Goal: Information Seeking & Learning: Find specific fact

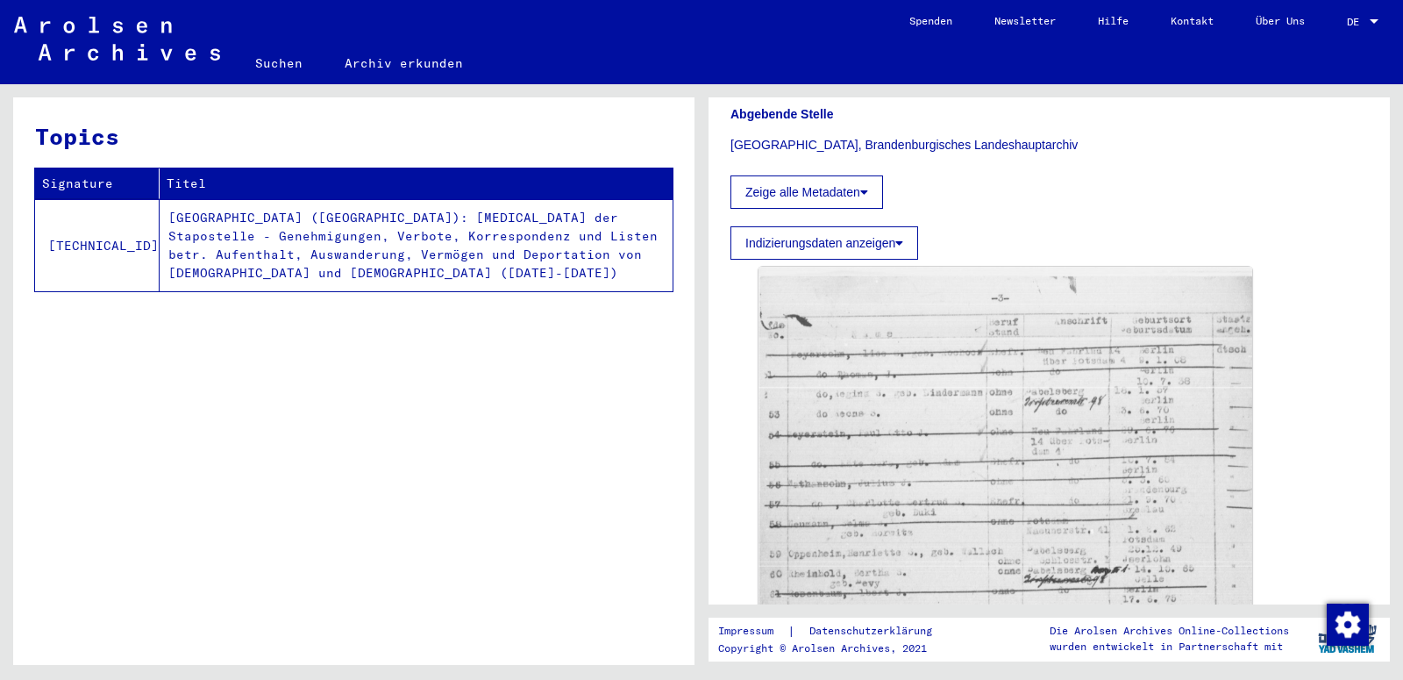
scroll to position [1056, 0]
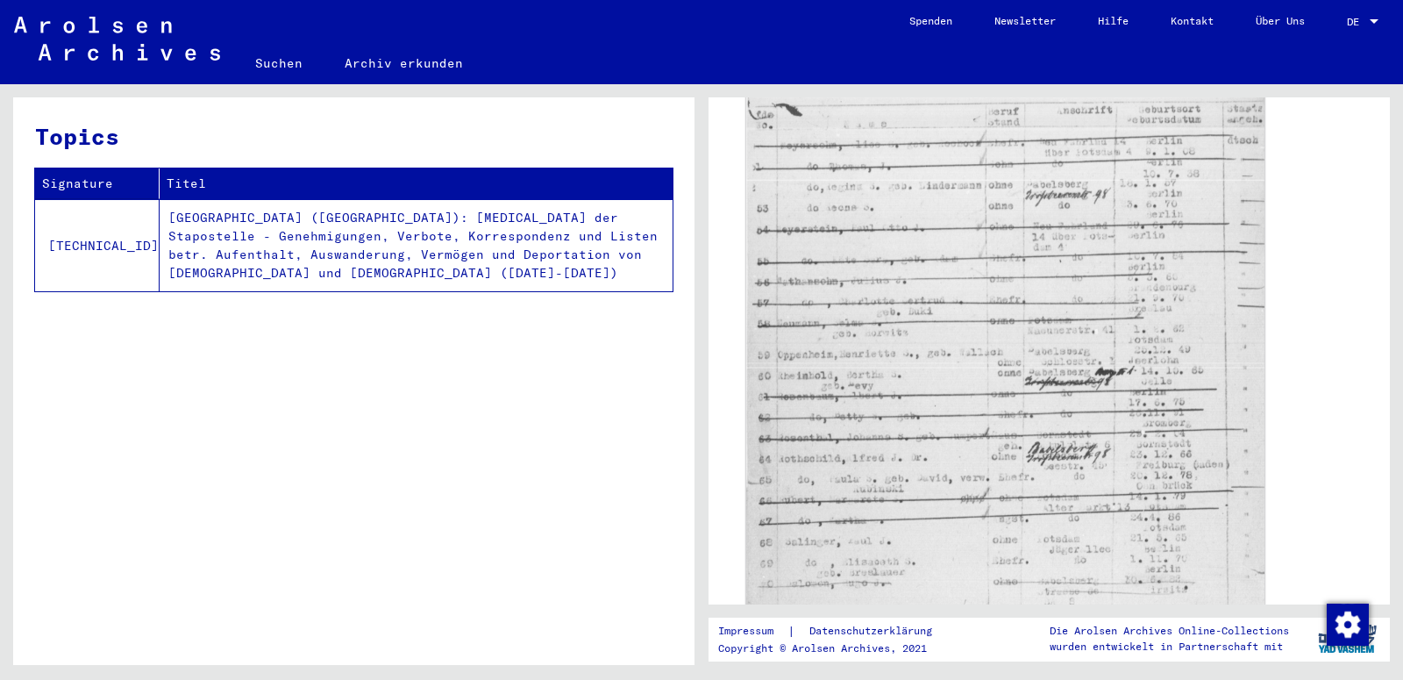
click at [903, 433] on img at bounding box center [1005, 417] width 518 height 727
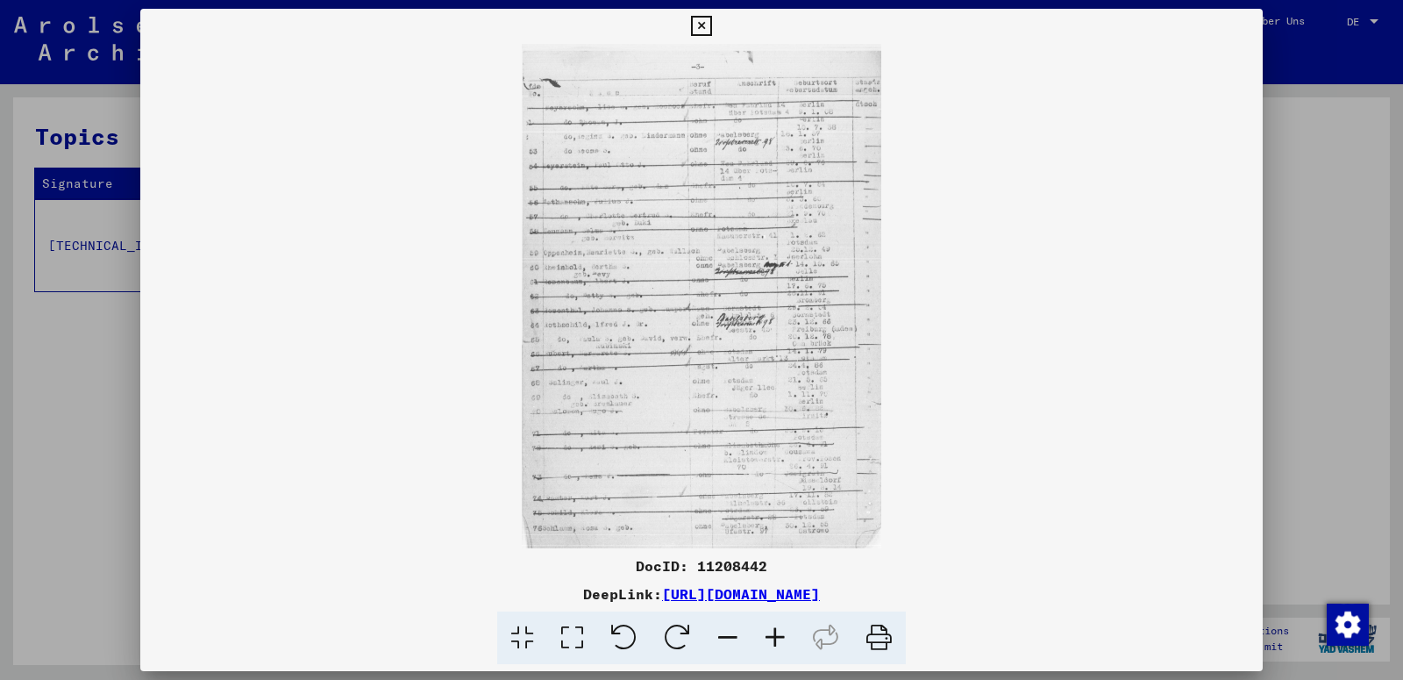
click at [772, 635] on icon at bounding box center [775, 638] width 47 height 54
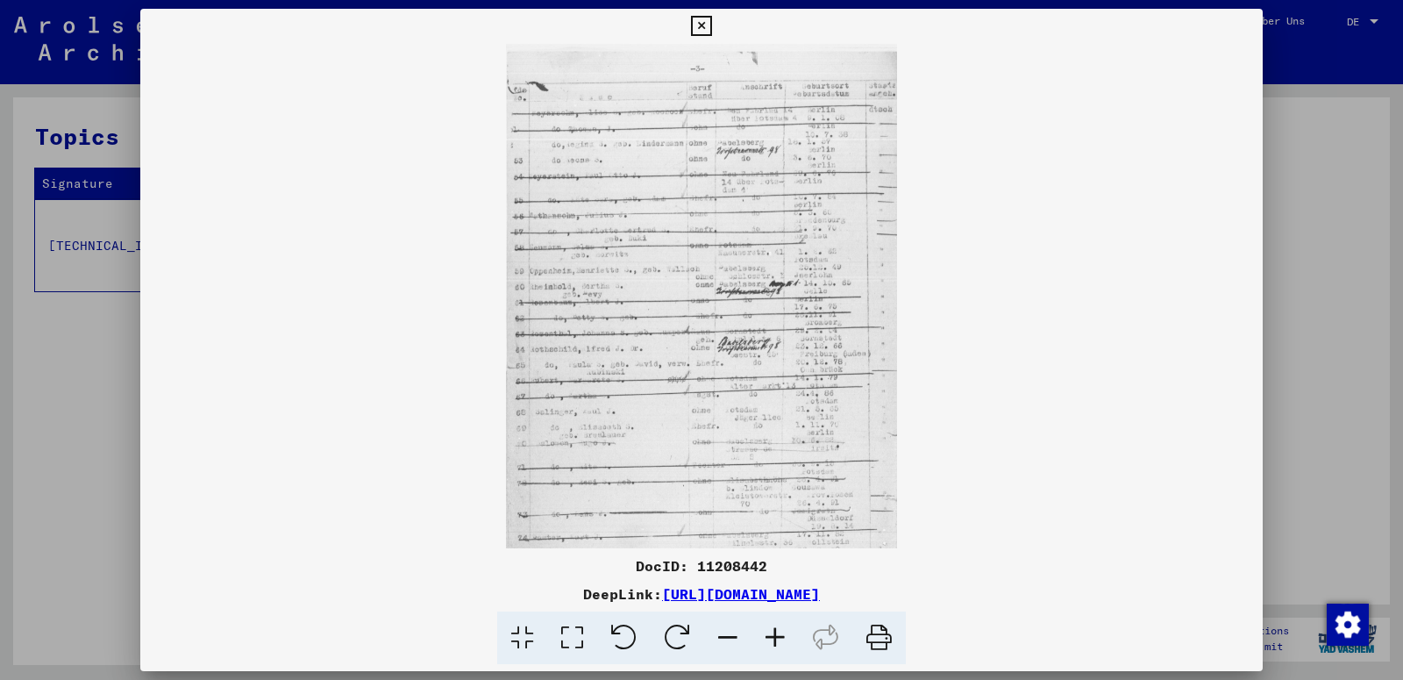
click at [772, 635] on icon at bounding box center [775, 638] width 47 height 54
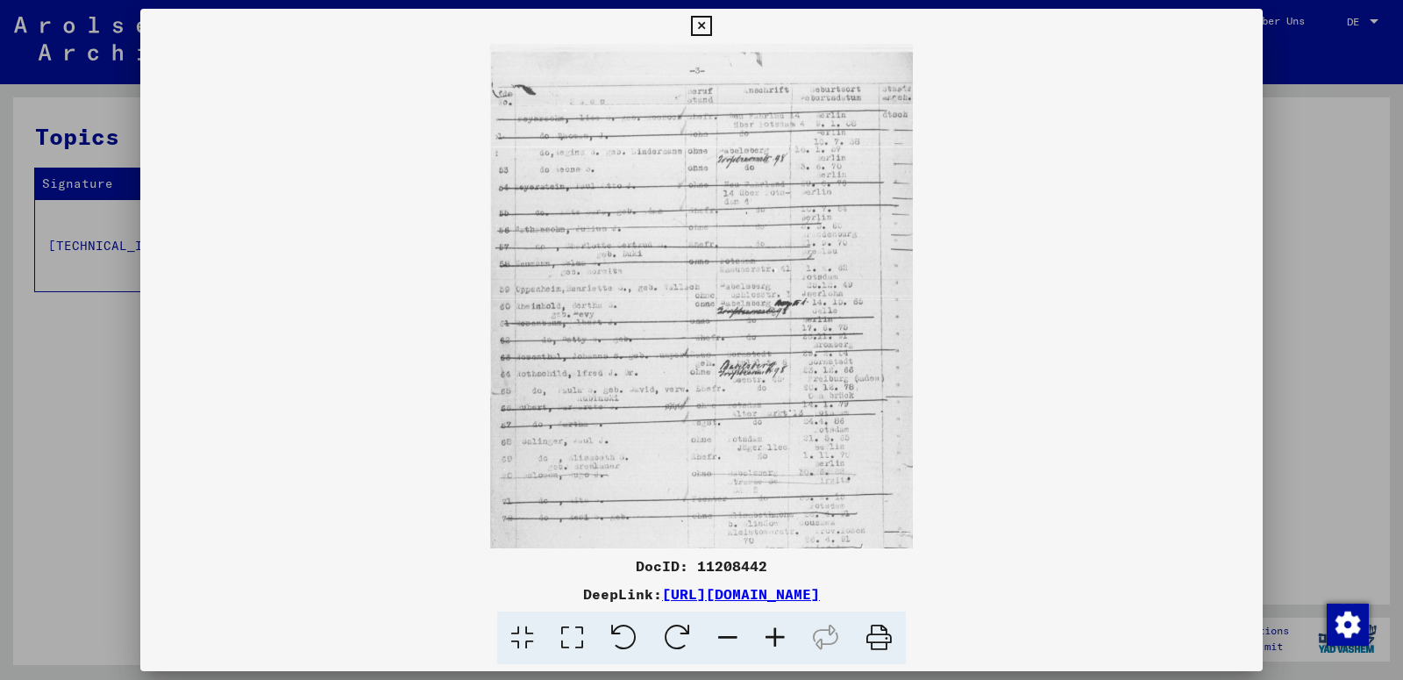
click at [772, 635] on icon at bounding box center [775, 638] width 47 height 54
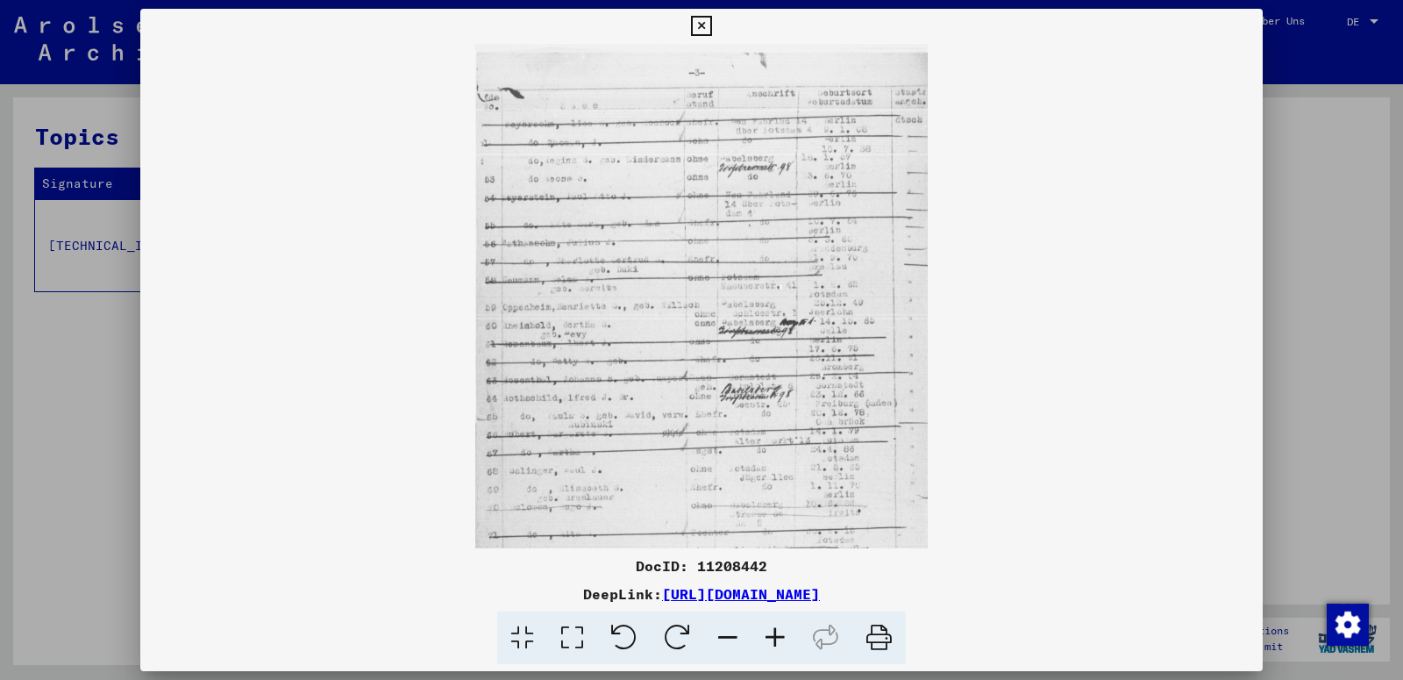
click at [772, 635] on icon at bounding box center [775, 638] width 47 height 54
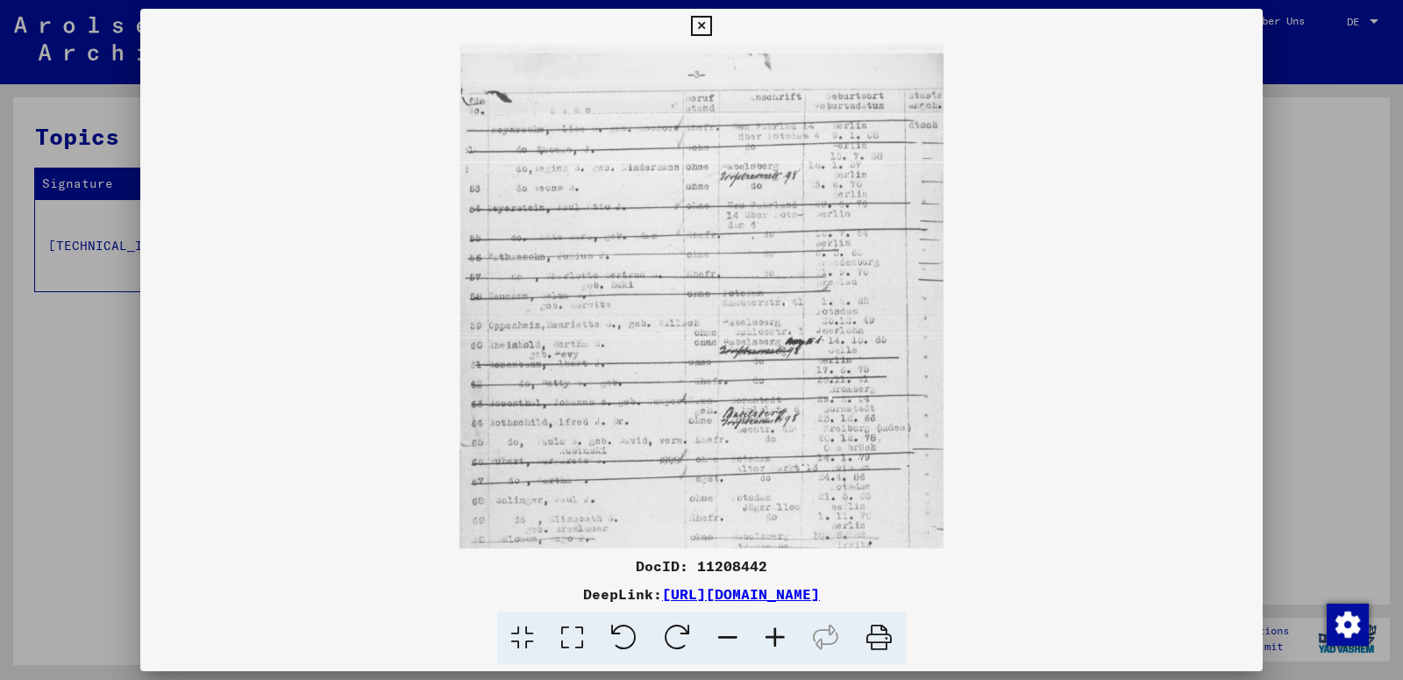
click at [772, 635] on icon at bounding box center [775, 638] width 47 height 54
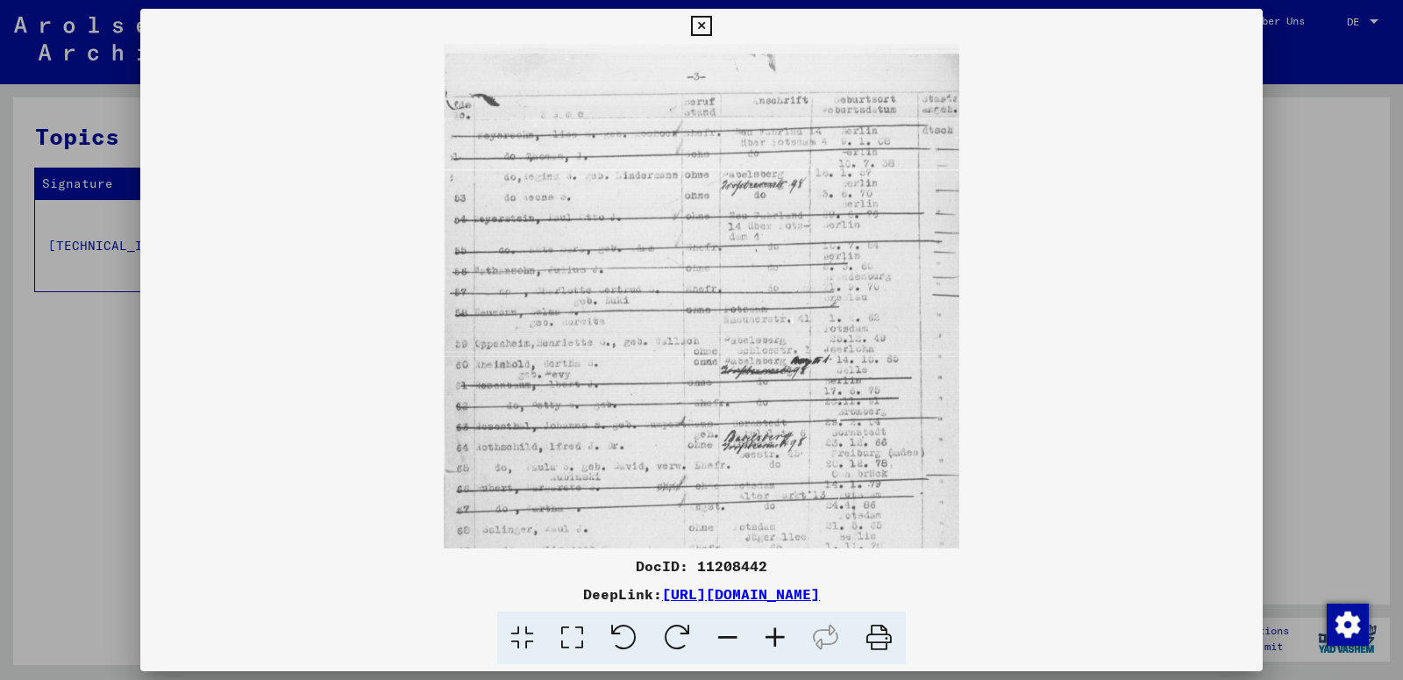
click at [772, 635] on icon at bounding box center [775, 638] width 47 height 54
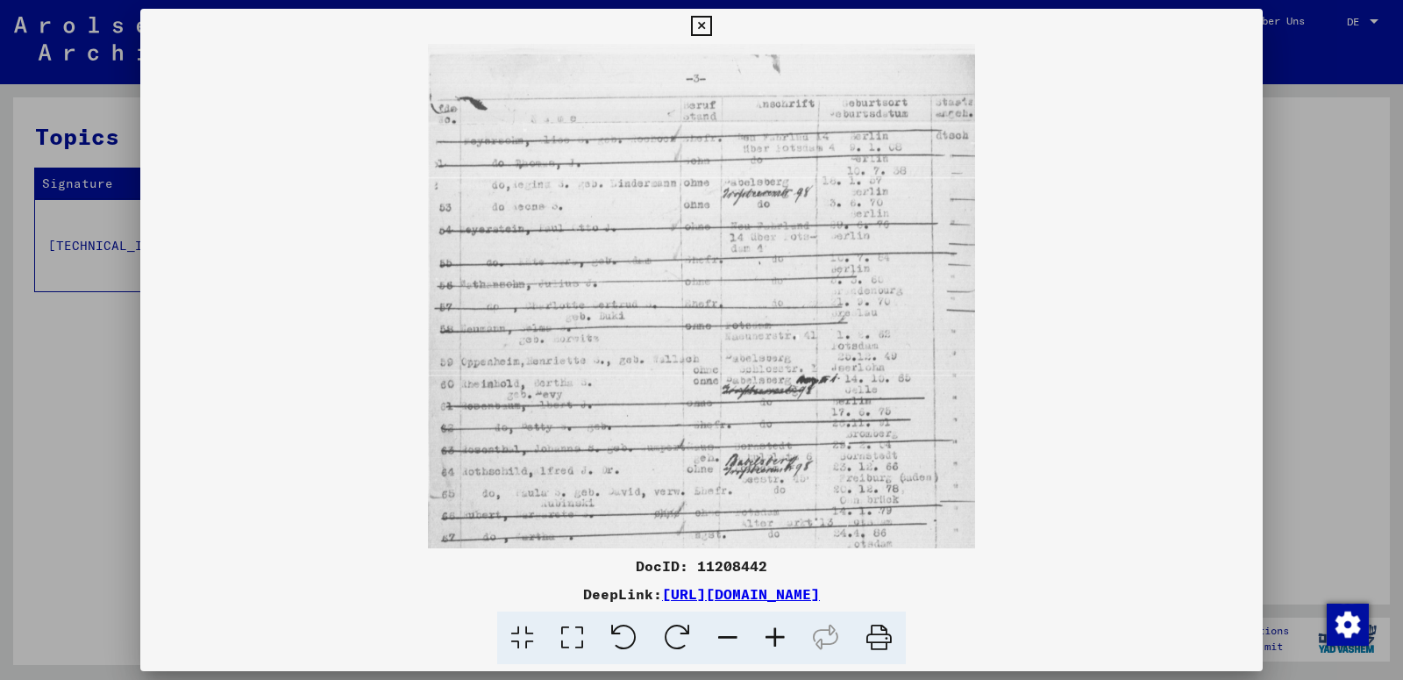
click at [772, 635] on icon at bounding box center [775, 638] width 47 height 54
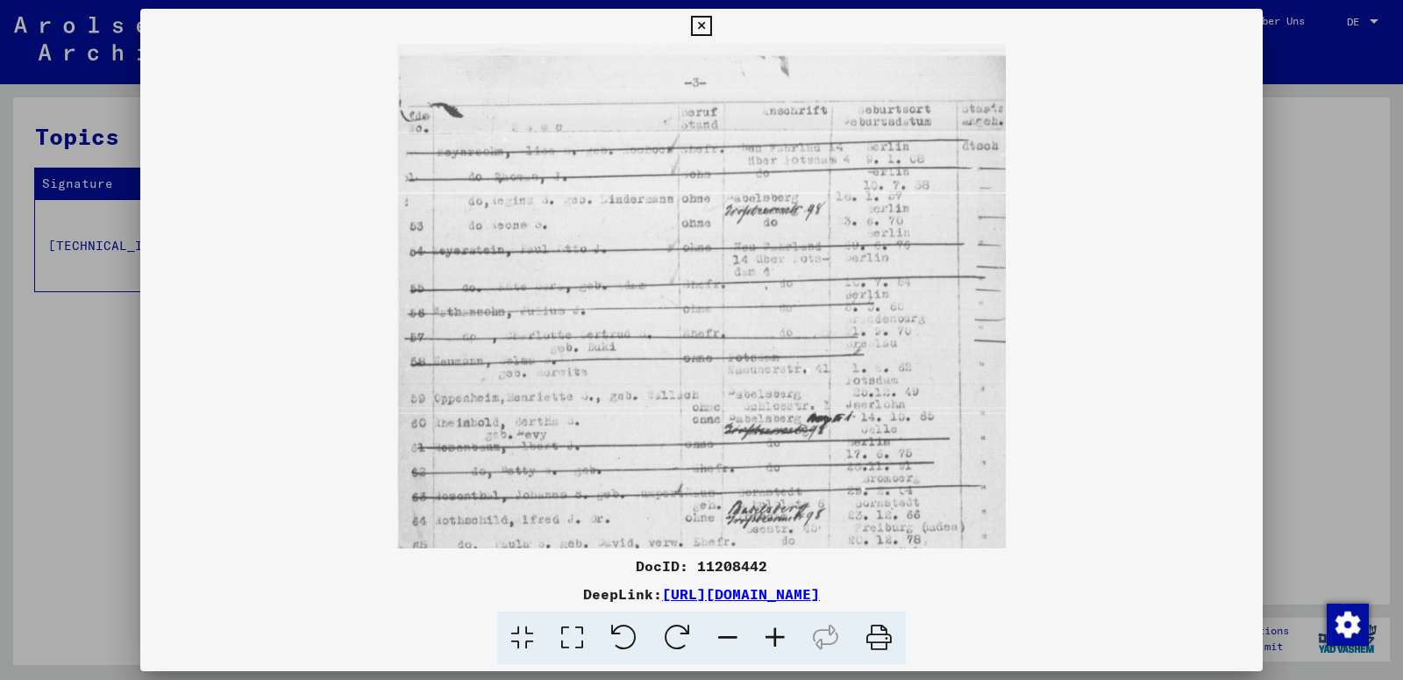
click at [772, 635] on icon at bounding box center [775, 638] width 47 height 54
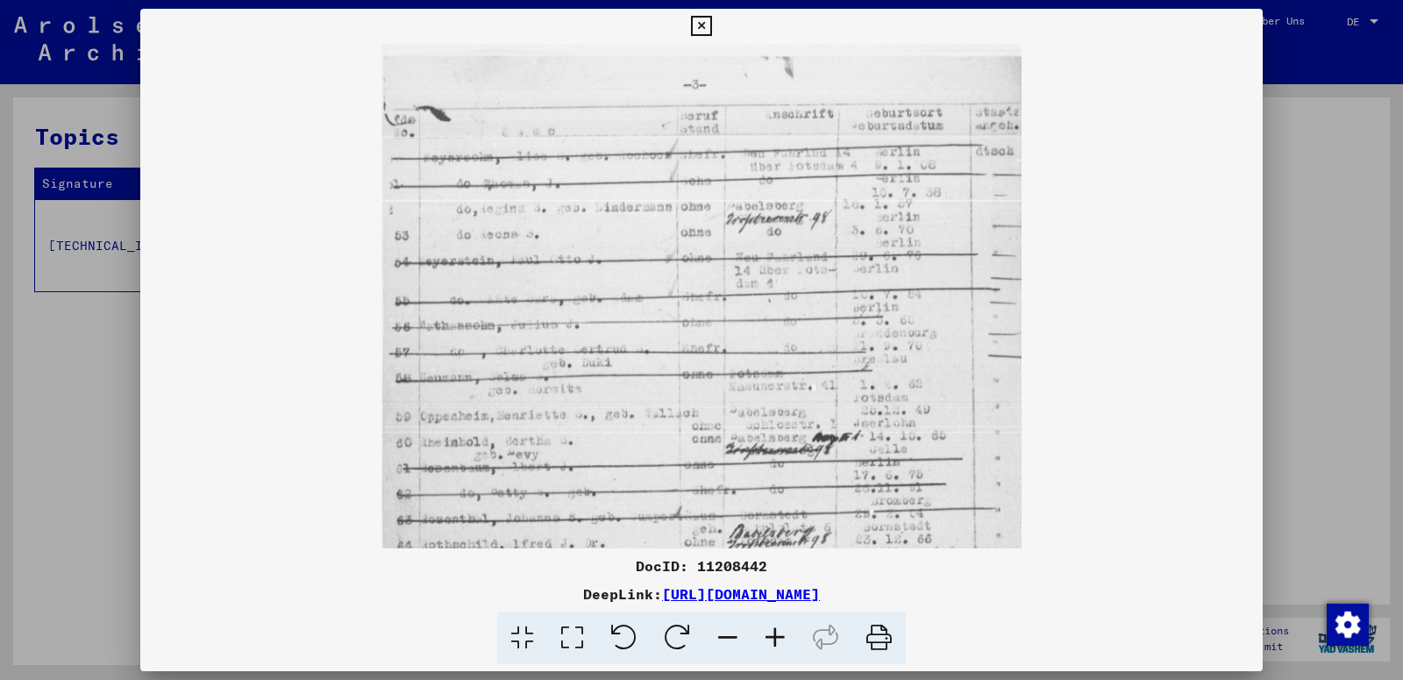
click at [772, 635] on icon at bounding box center [775, 638] width 47 height 54
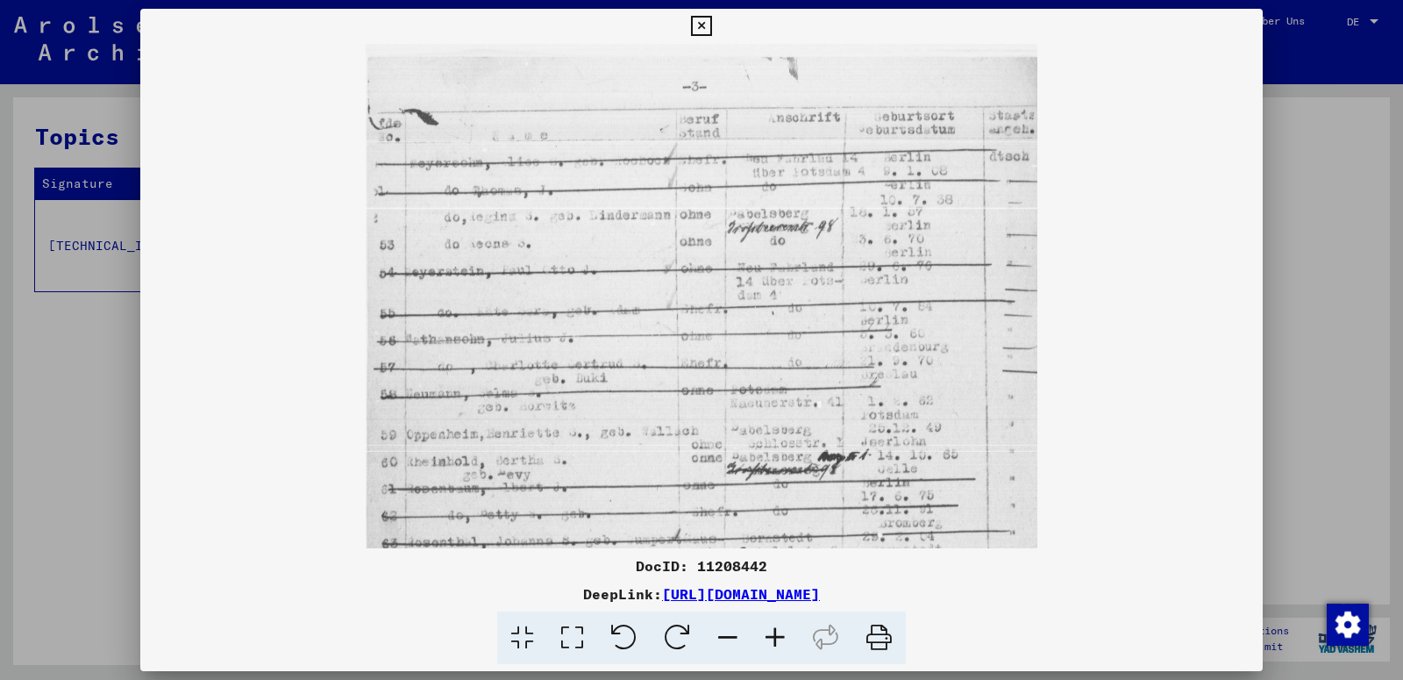
click at [772, 635] on icon at bounding box center [775, 638] width 47 height 54
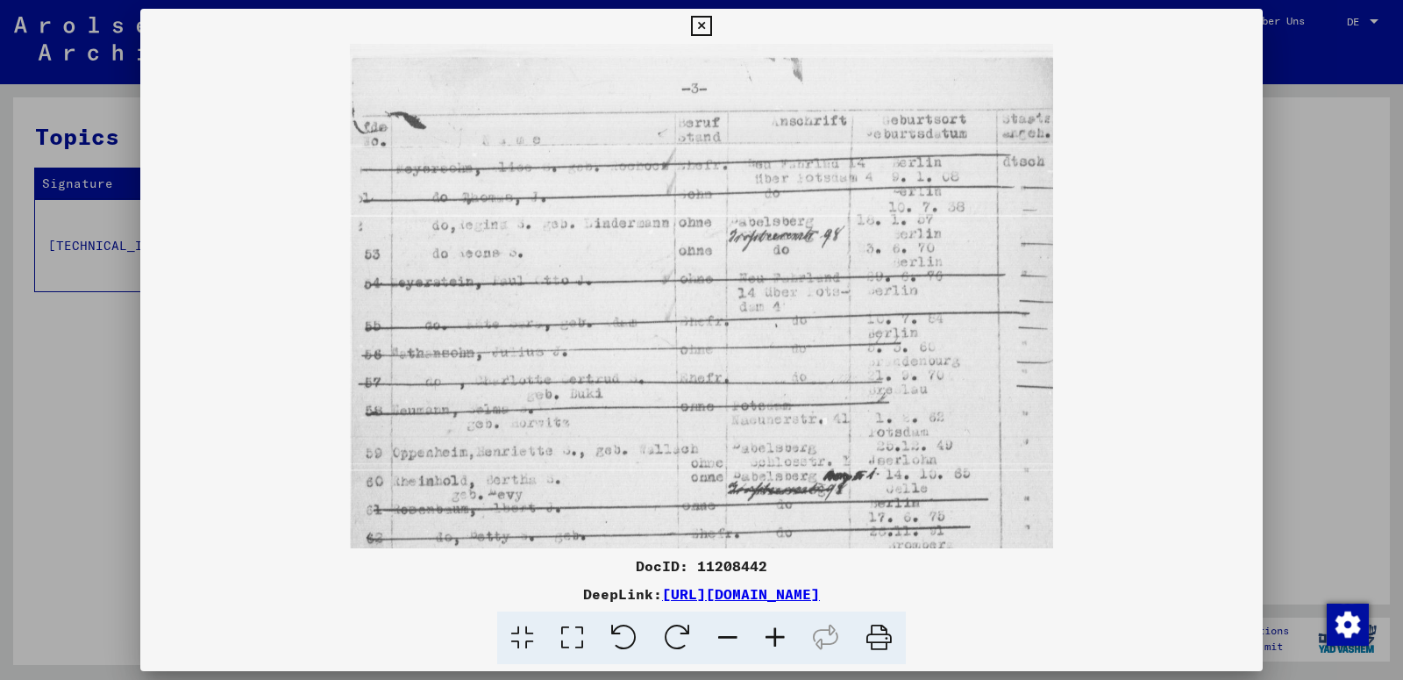
click at [772, 635] on icon at bounding box center [775, 638] width 47 height 54
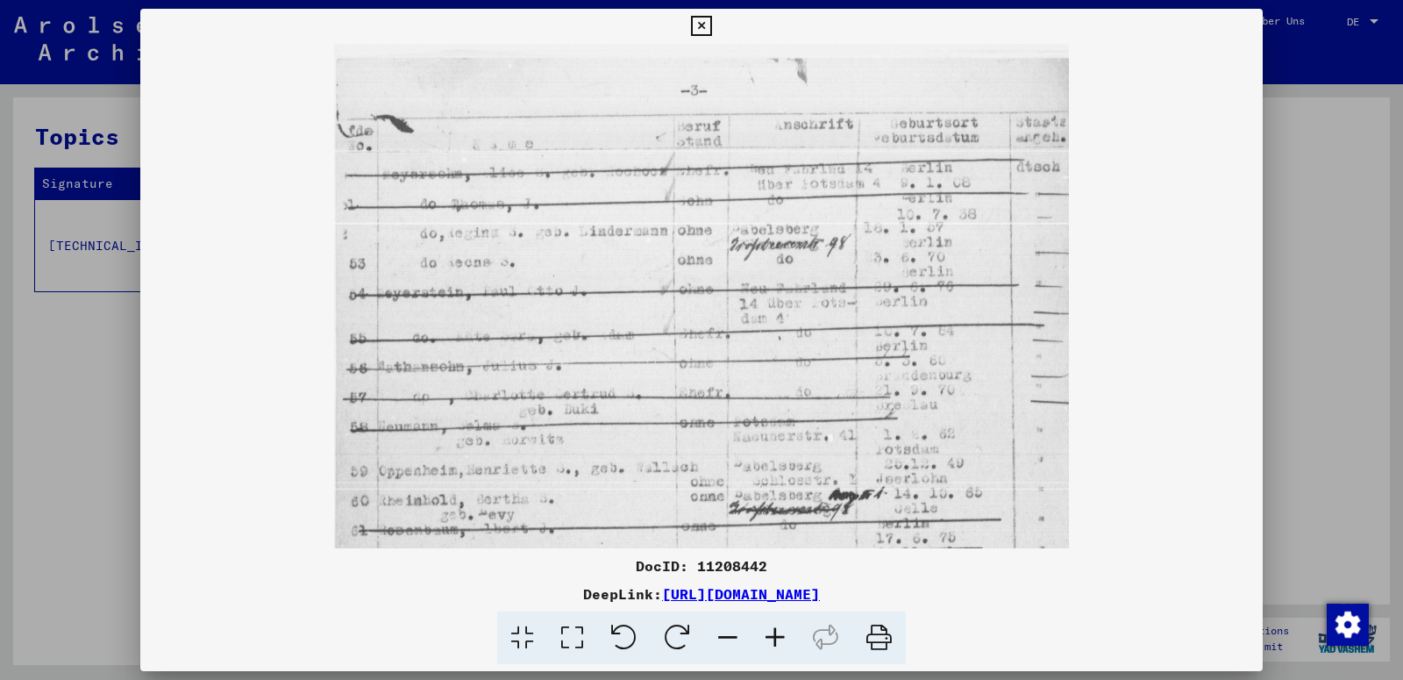
click at [772, 635] on icon at bounding box center [775, 638] width 47 height 54
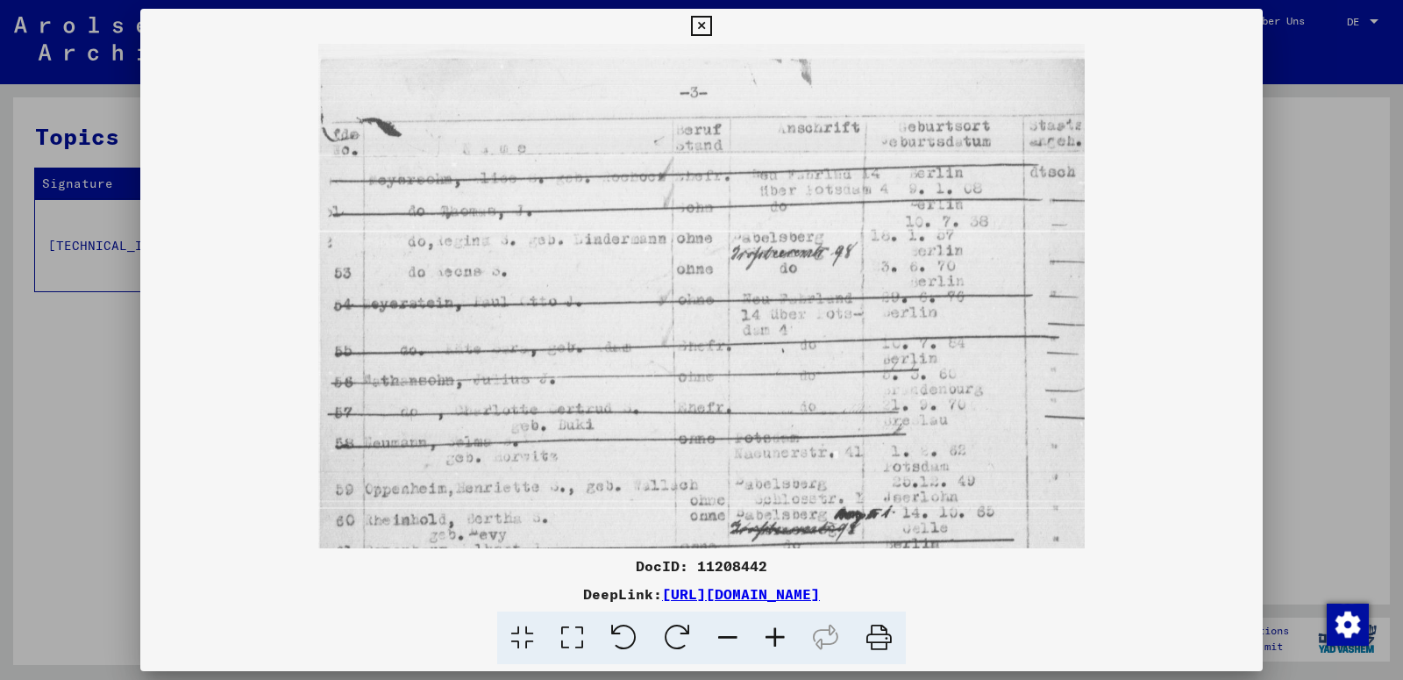
drag, startPoint x: 580, startPoint y: 280, endPoint x: 583, endPoint y: 300, distance: 20.5
click at [583, 300] on img at bounding box center [701, 581] width 766 height 1075
click at [774, 638] on icon at bounding box center [775, 638] width 47 height 54
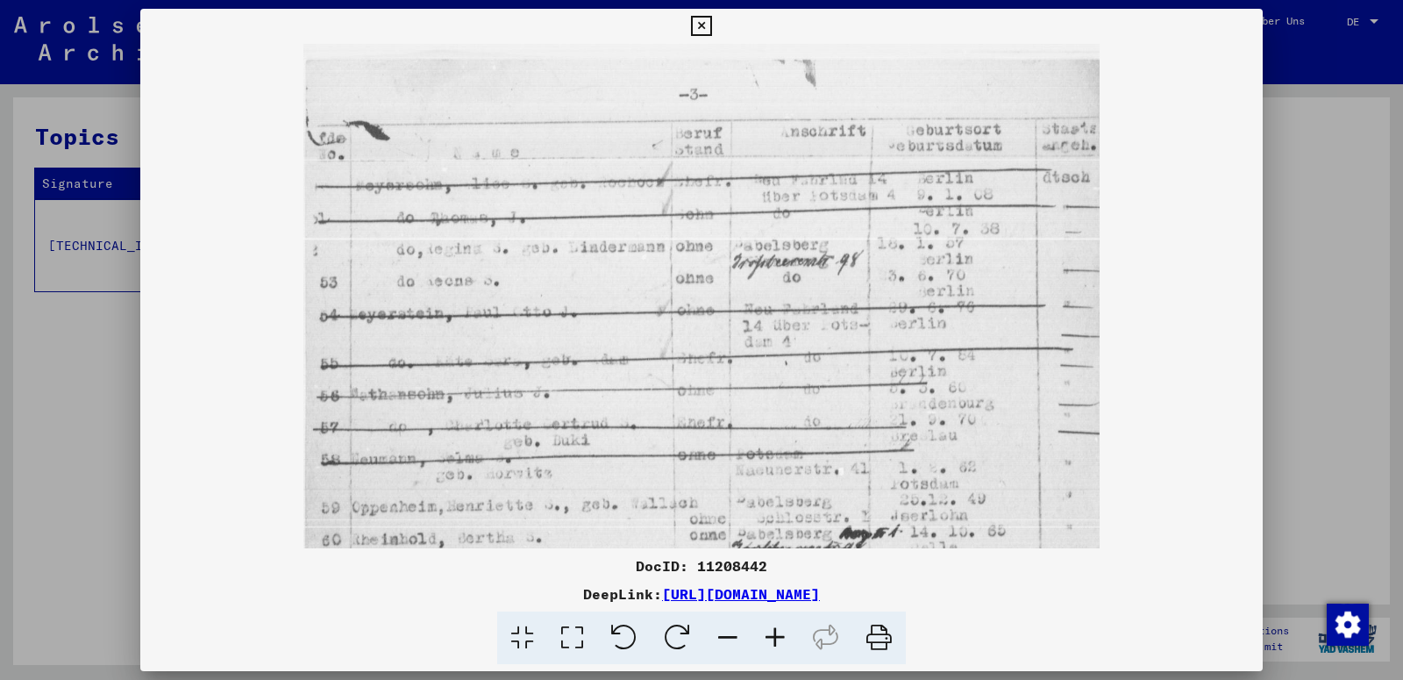
click at [774, 638] on icon at bounding box center [775, 638] width 47 height 54
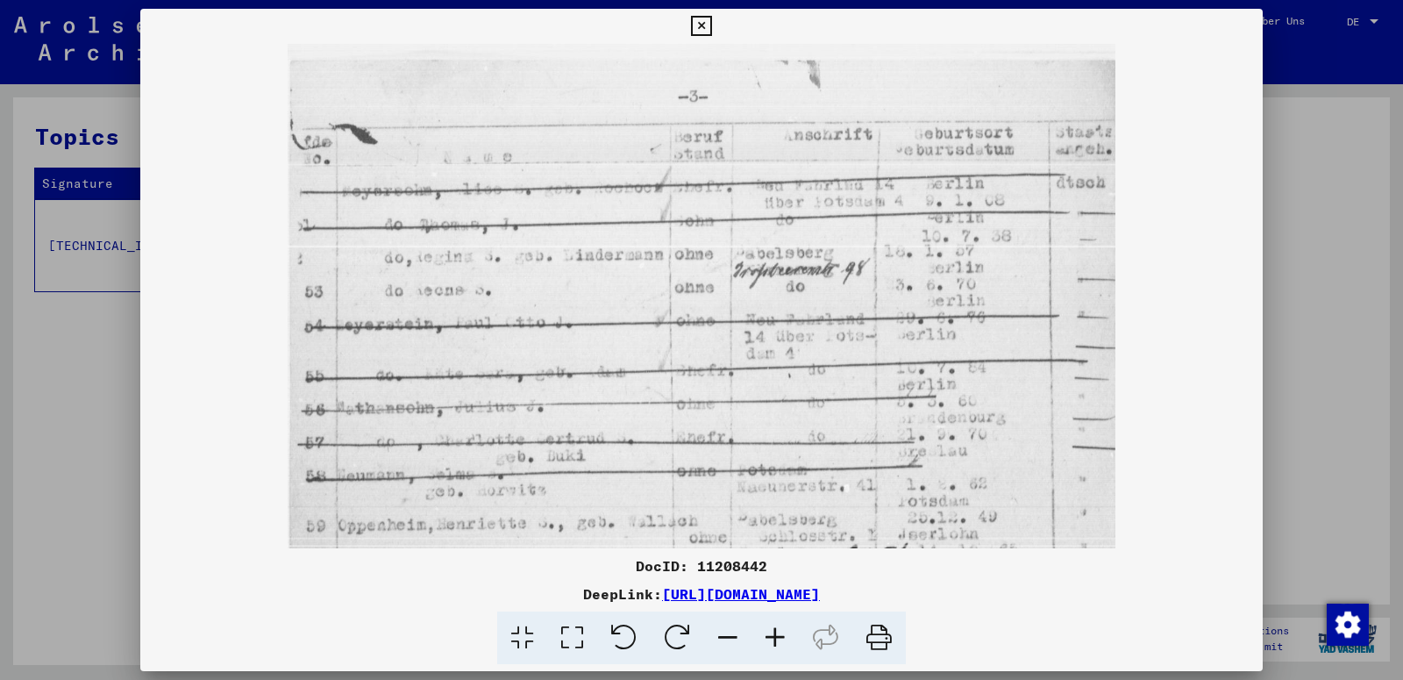
click at [774, 638] on icon at bounding box center [775, 638] width 47 height 54
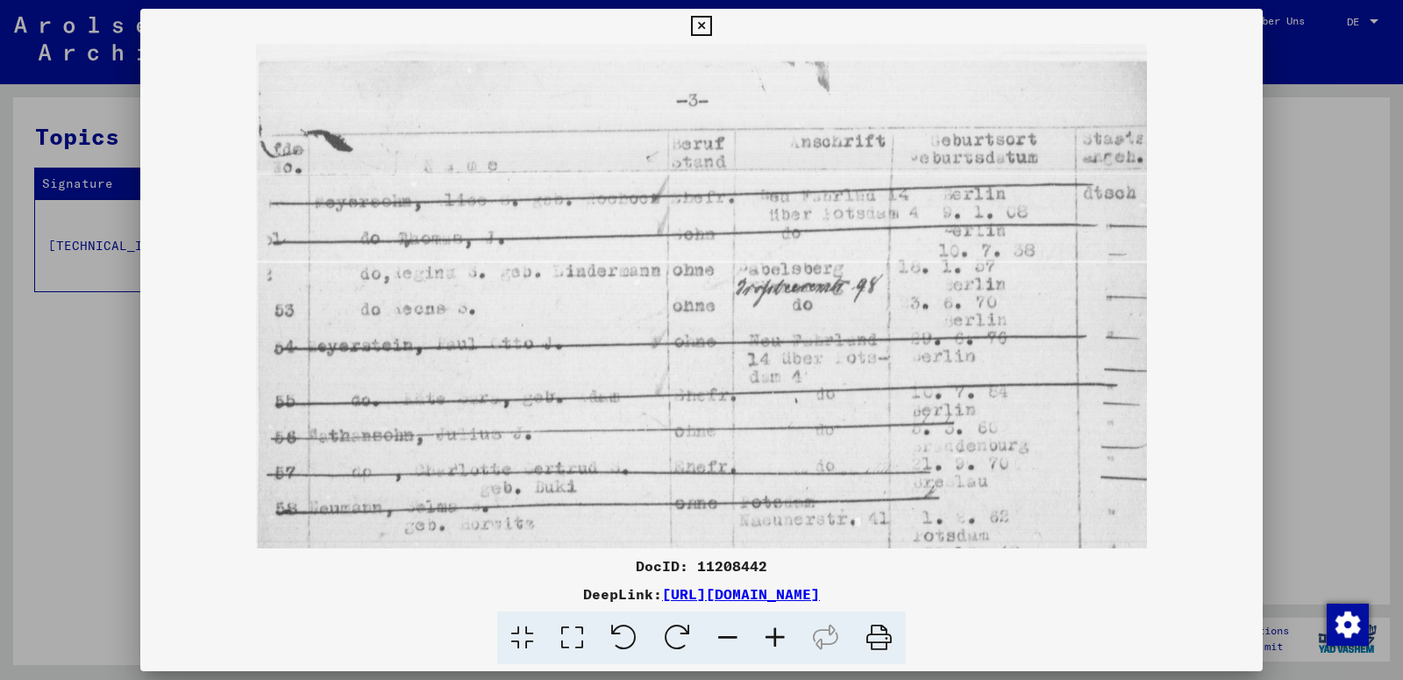
click at [774, 638] on icon at bounding box center [775, 638] width 47 height 54
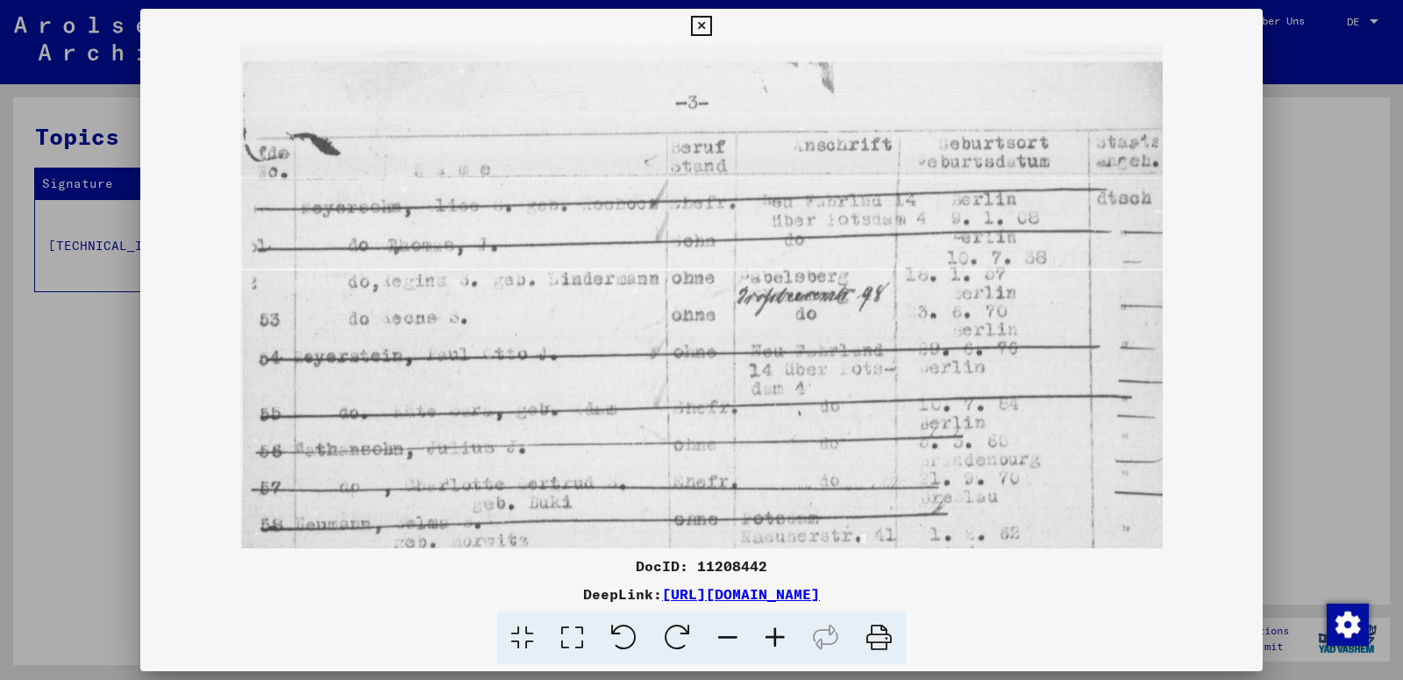
click at [774, 638] on icon at bounding box center [775, 638] width 47 height 54
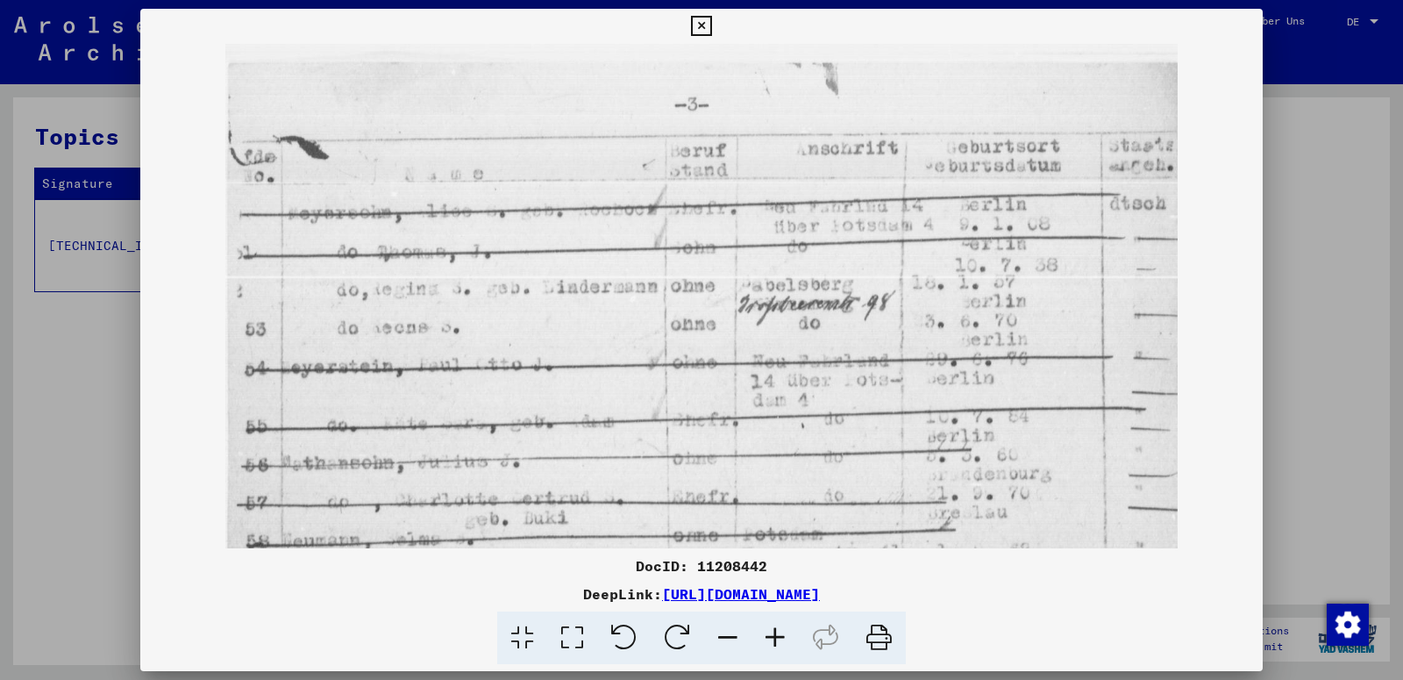
click at [774, 638] on icon at bounding box center [775, 638] width 47 height 54
click at [711, 25] on icon at bounding box center [701, 26] width 20 height 21
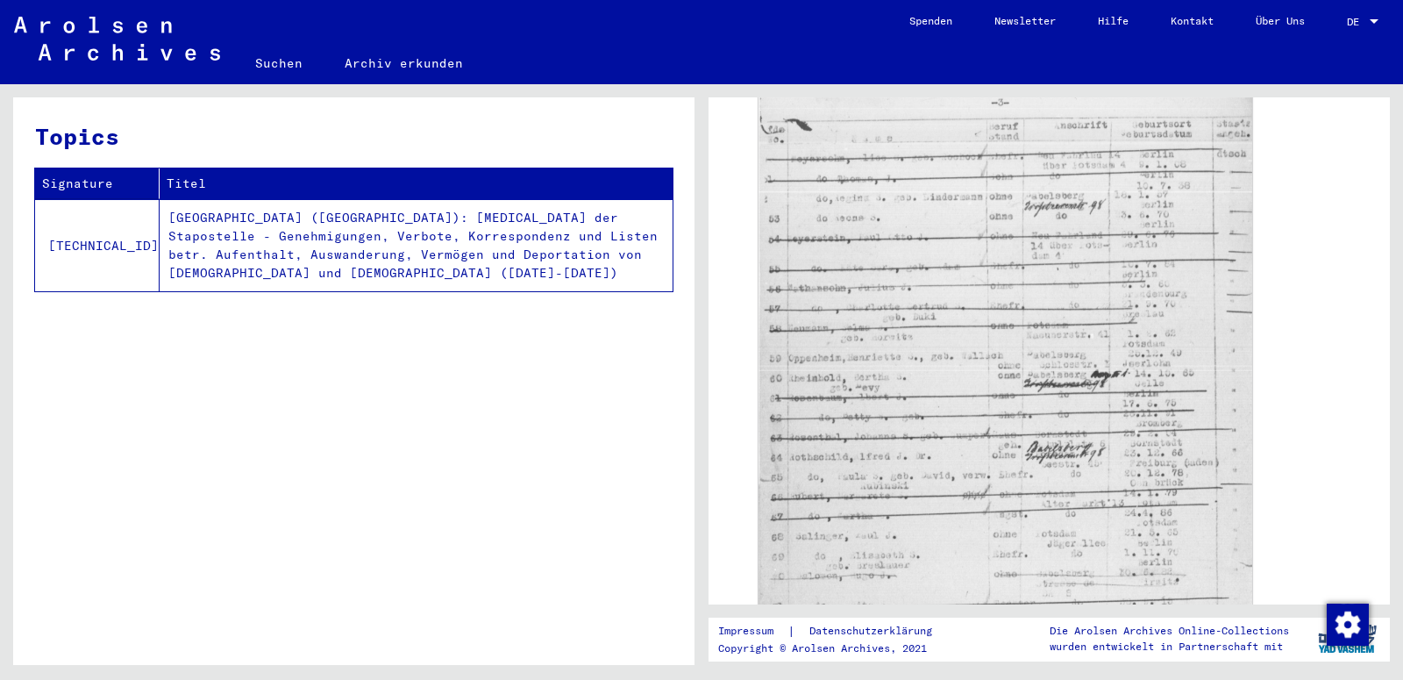
click at [288, 63] on link "Suchen" at bounding box center [278, 63] width 89 height 42
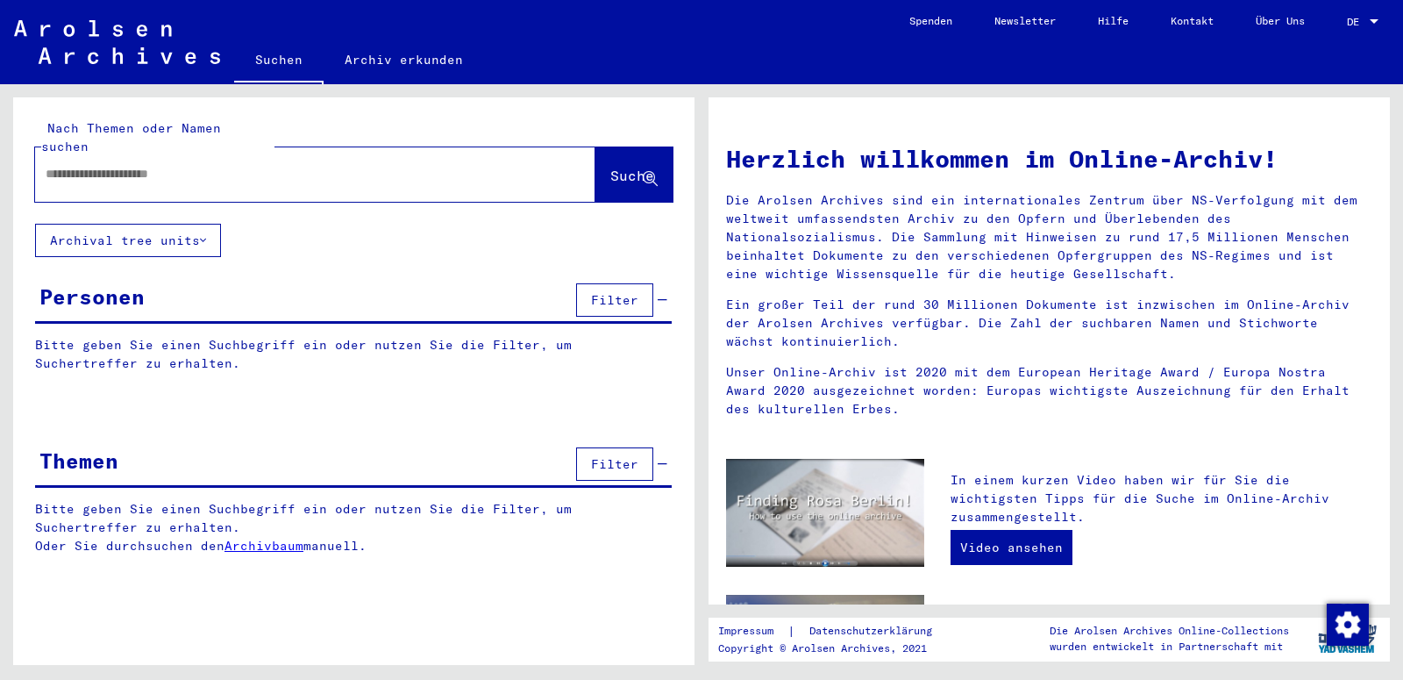
click at [185, 165] on input "text" at bounding box center [294, 174] width 497 height 18
type input "**********"
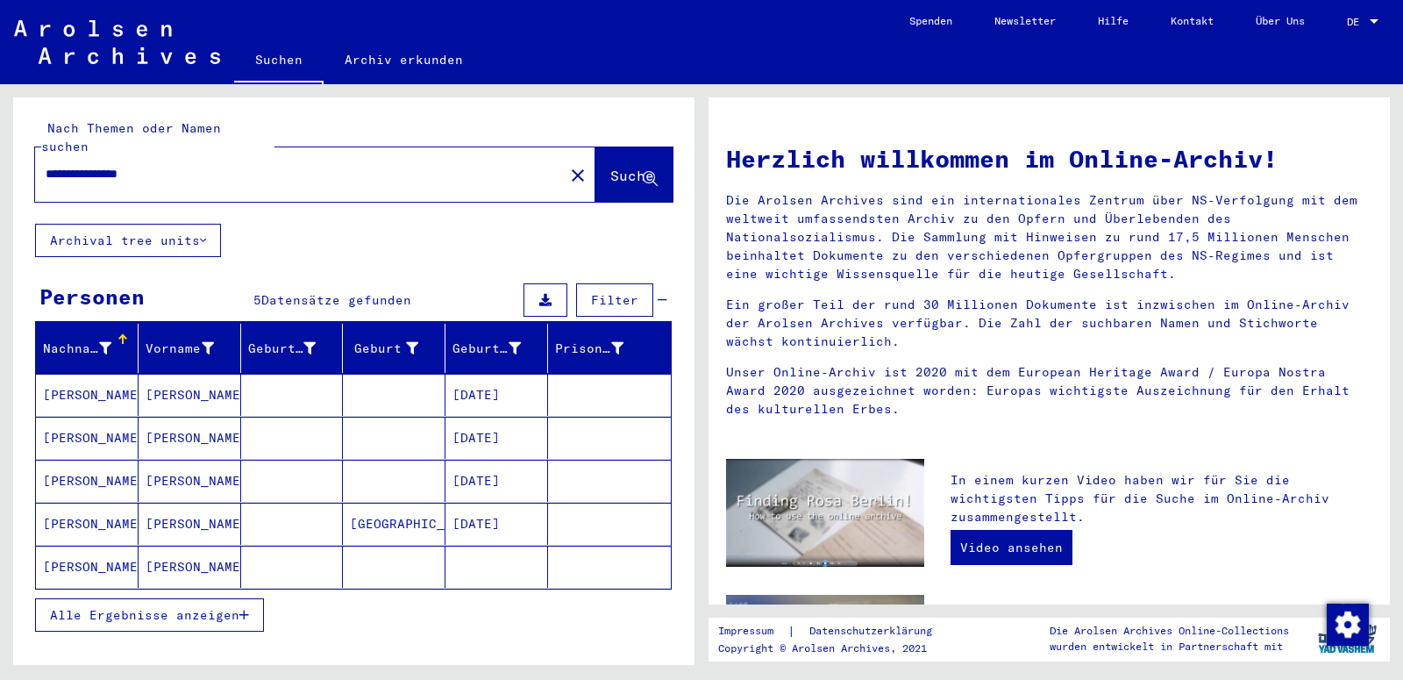
click at [77, 382] on mat-cell "[PERSON_NAME]" at bounding box center [87, 395] width 103 height 42
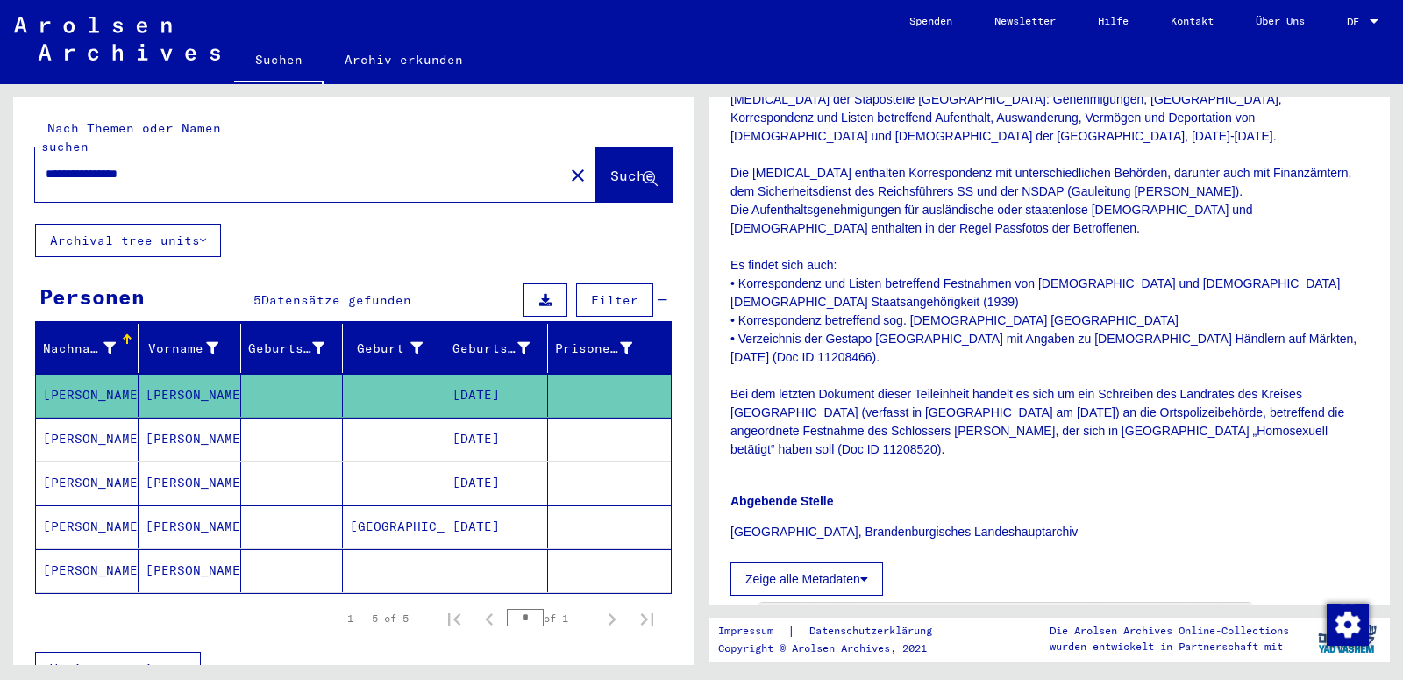
scroll to position [758, 0]
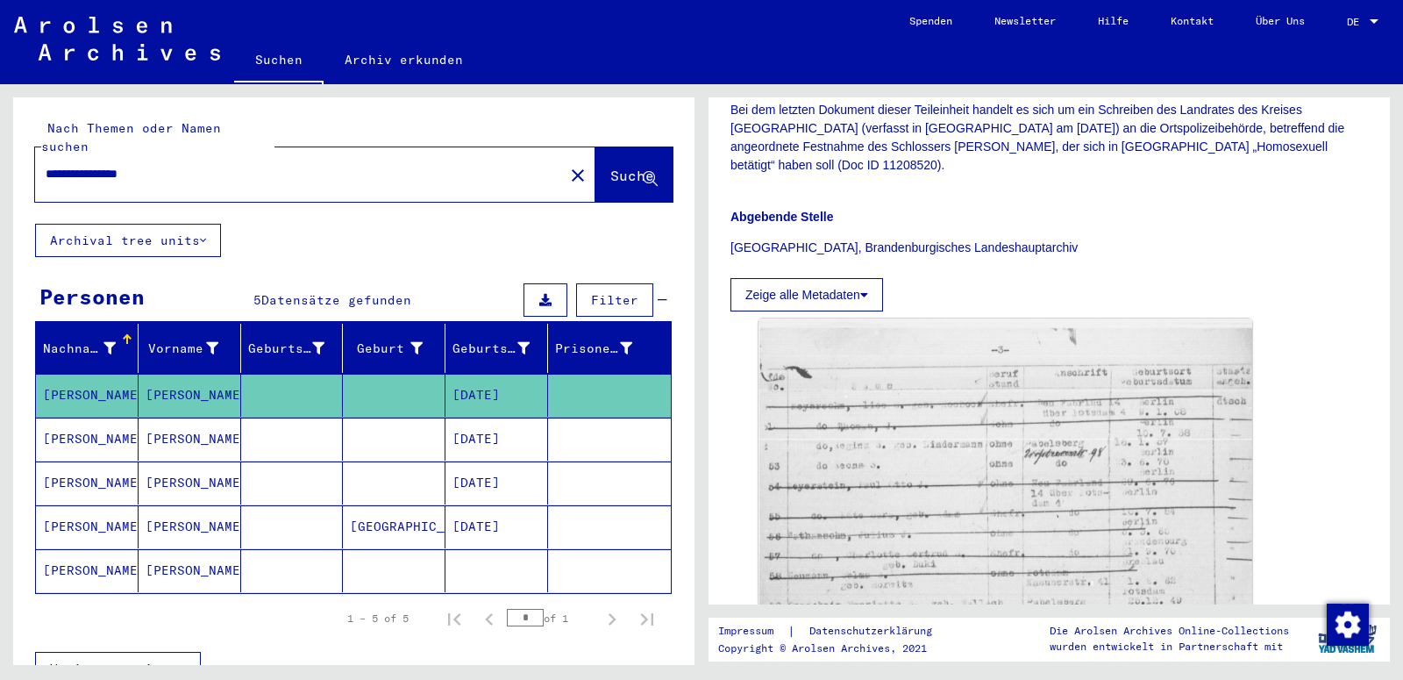
click at [68, 421] on mat-cell "[PERSON_NAME]" at bounding box center [87, 439] width 103 height 43
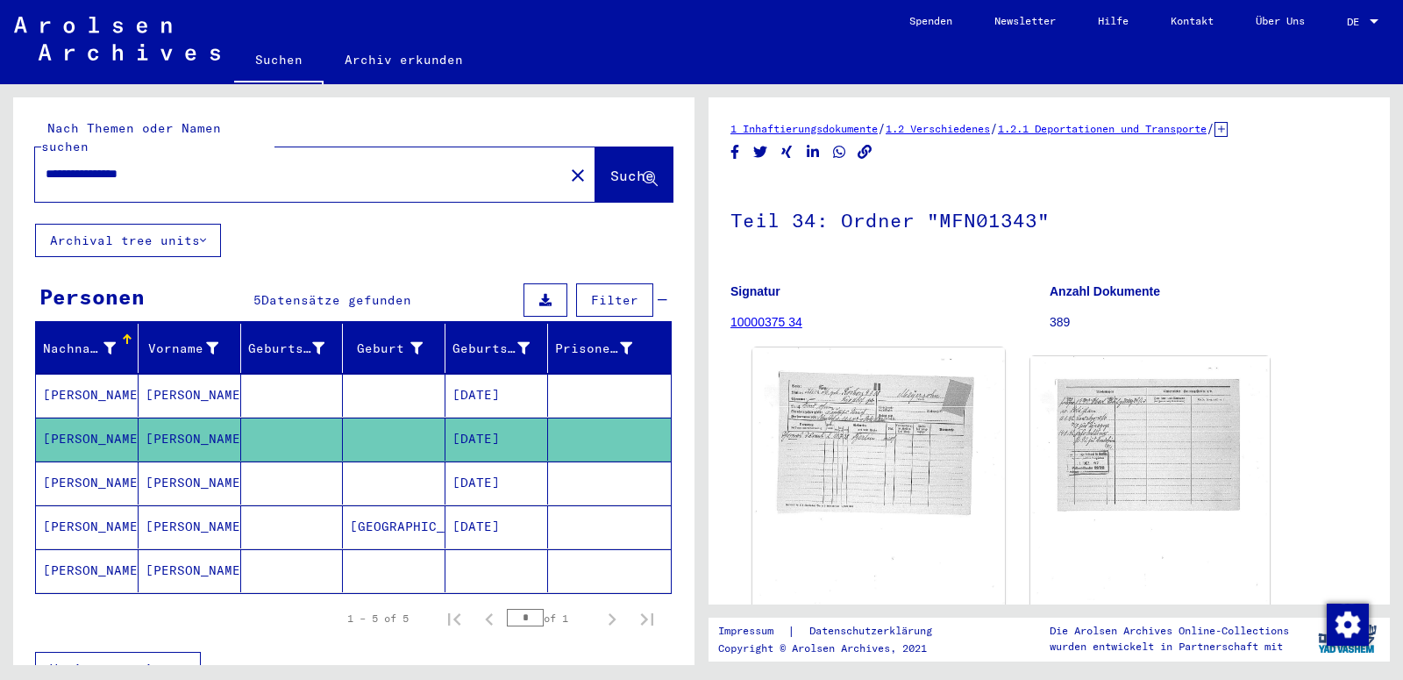
click at [888, 456] on img at bounding box center [879, 521] width 252 height 348
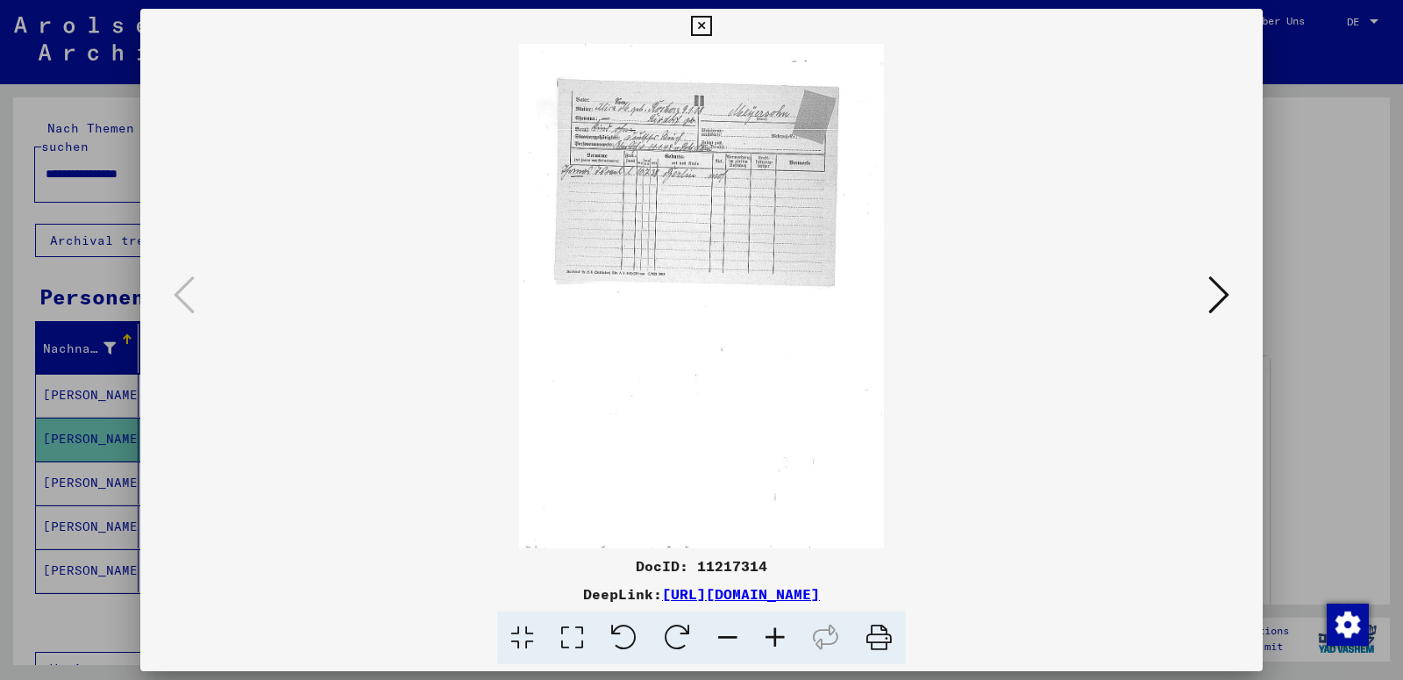
click at [778, 631] on icon at bounding box center [775, 638] width 47 height 54
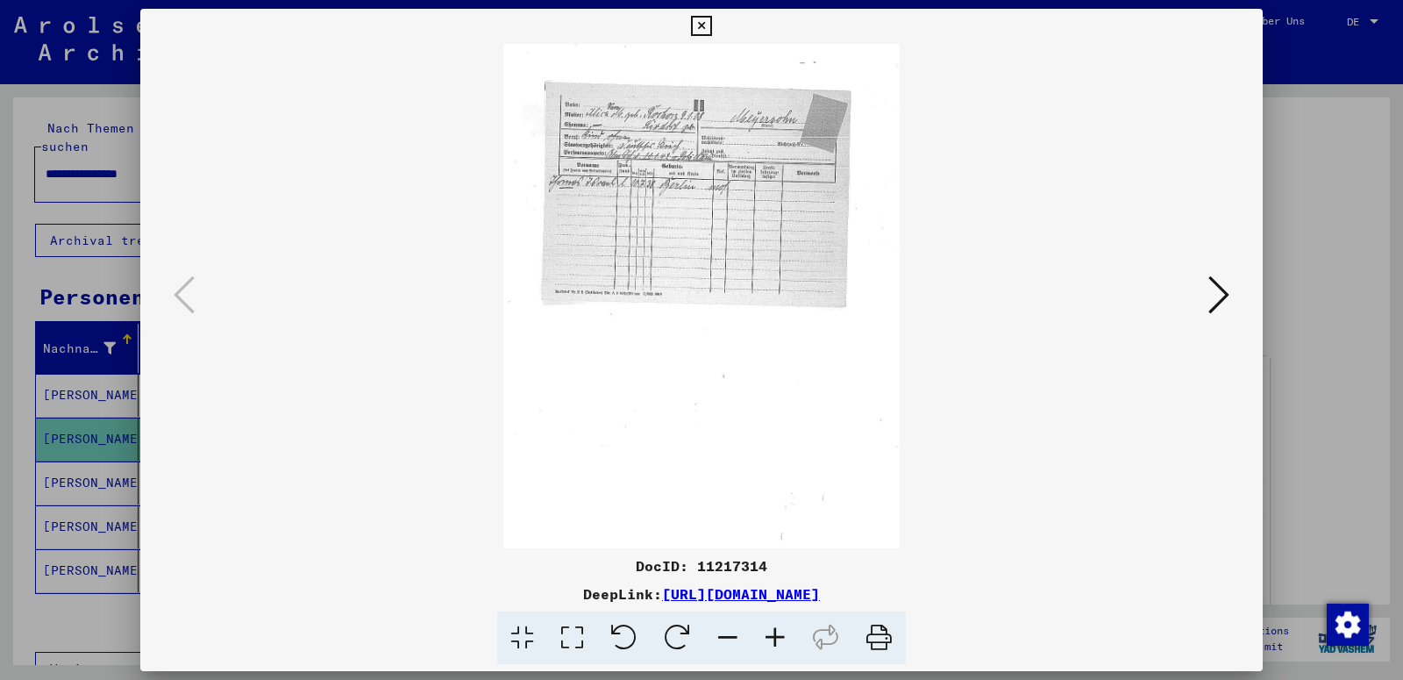
click at [778, 631] on icon at bounding box center [775, 638] width 47 height 54
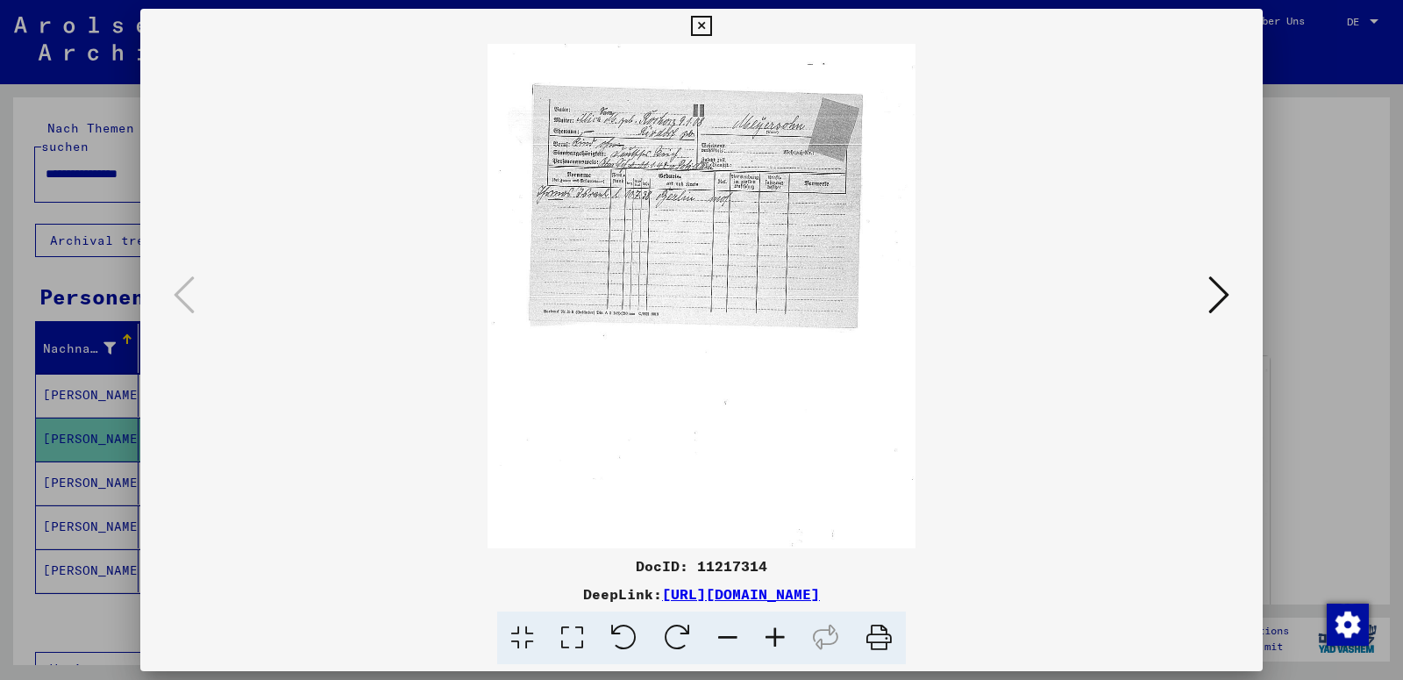
click at [778, 631] on icon at bounding box center [775, 638] width 47 height 54
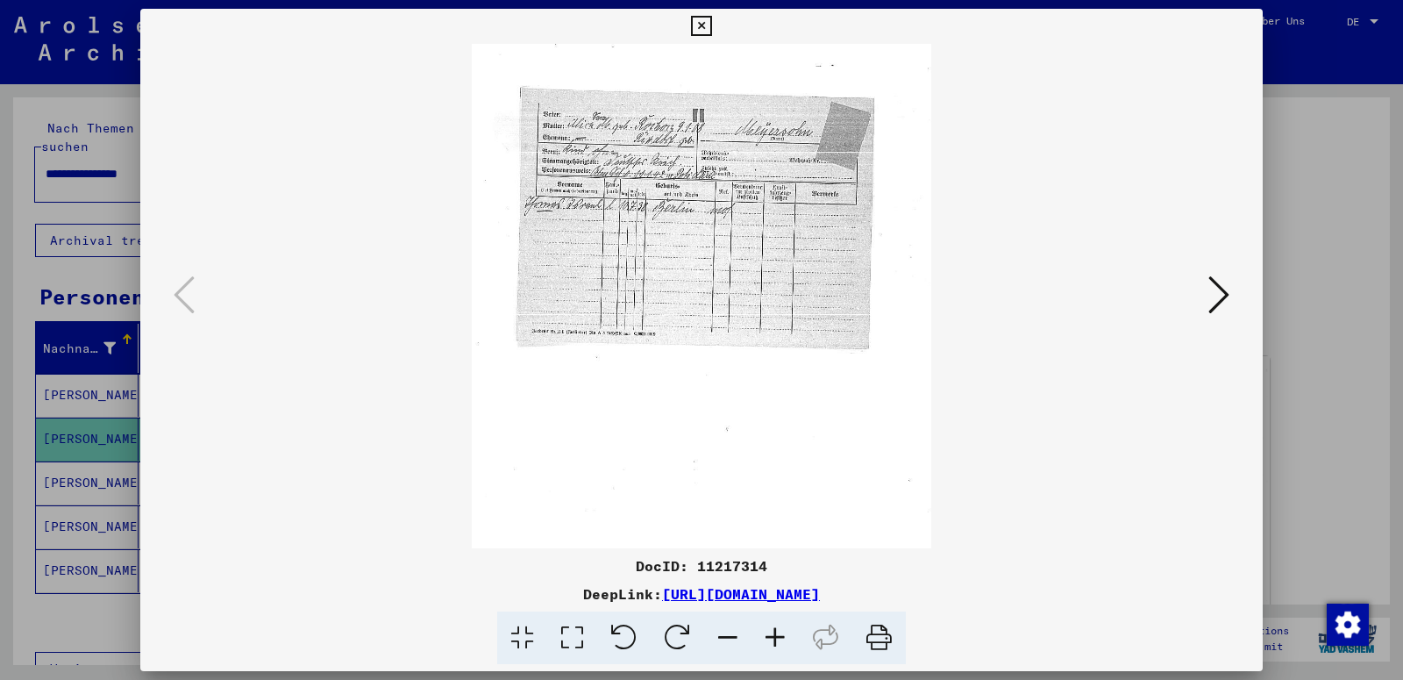
click at [778, 631] on icon at bounding box center [775, 638] width 47 height 54
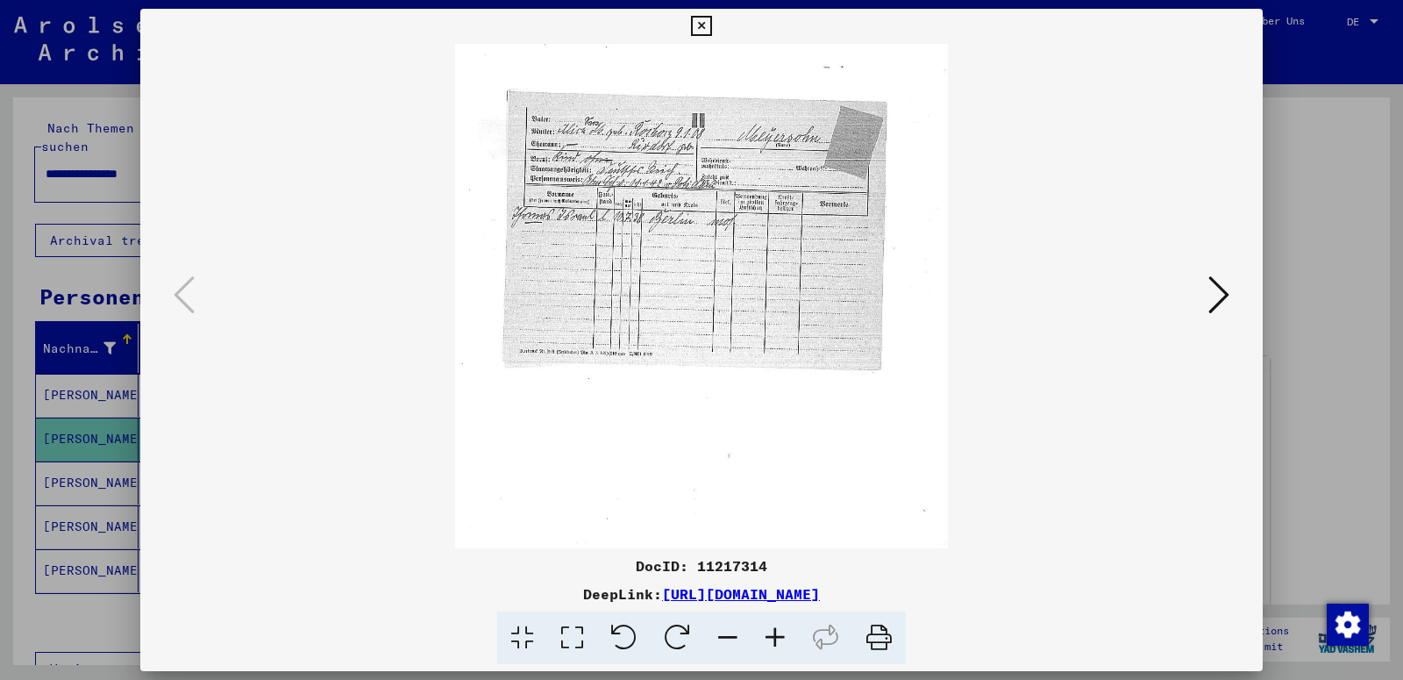
click at [778, 631] on icon at bounding box center [775, 638] width 47 height 54
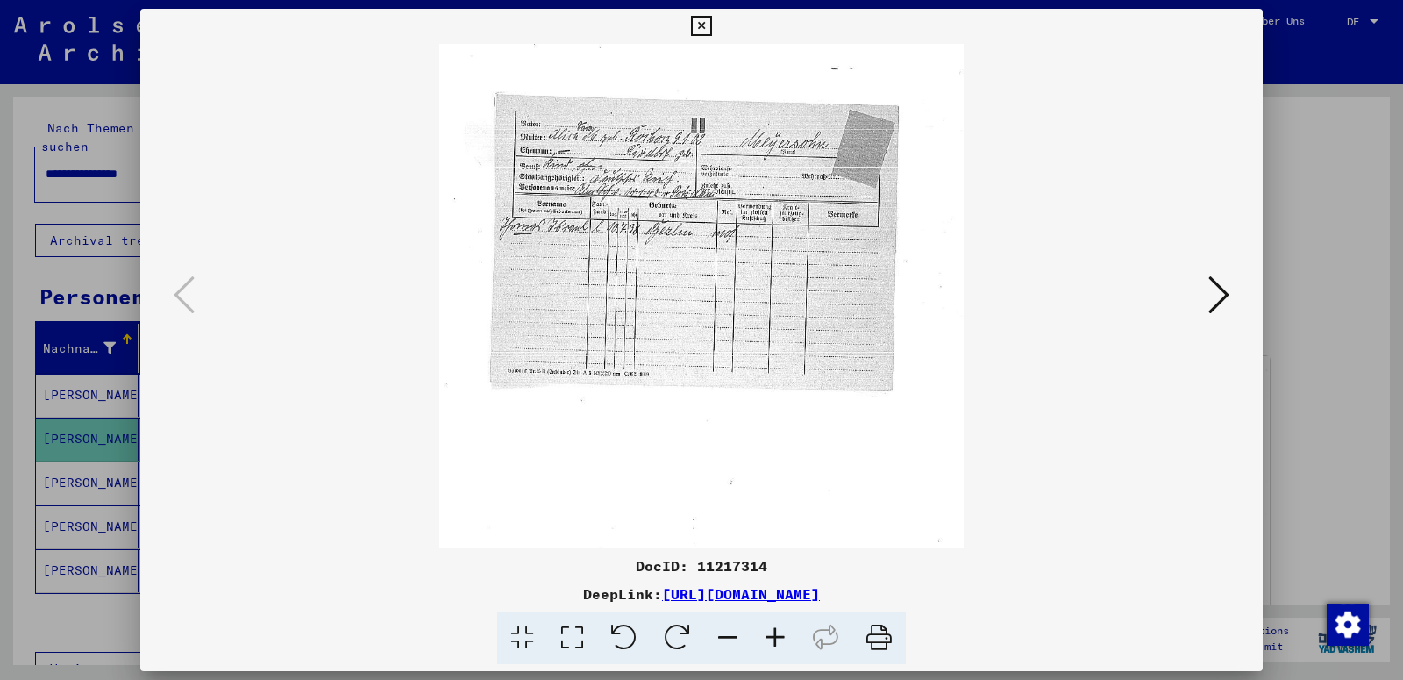
click at [778, 631] on icon at bounding box center [775, 638] width 47 height 54
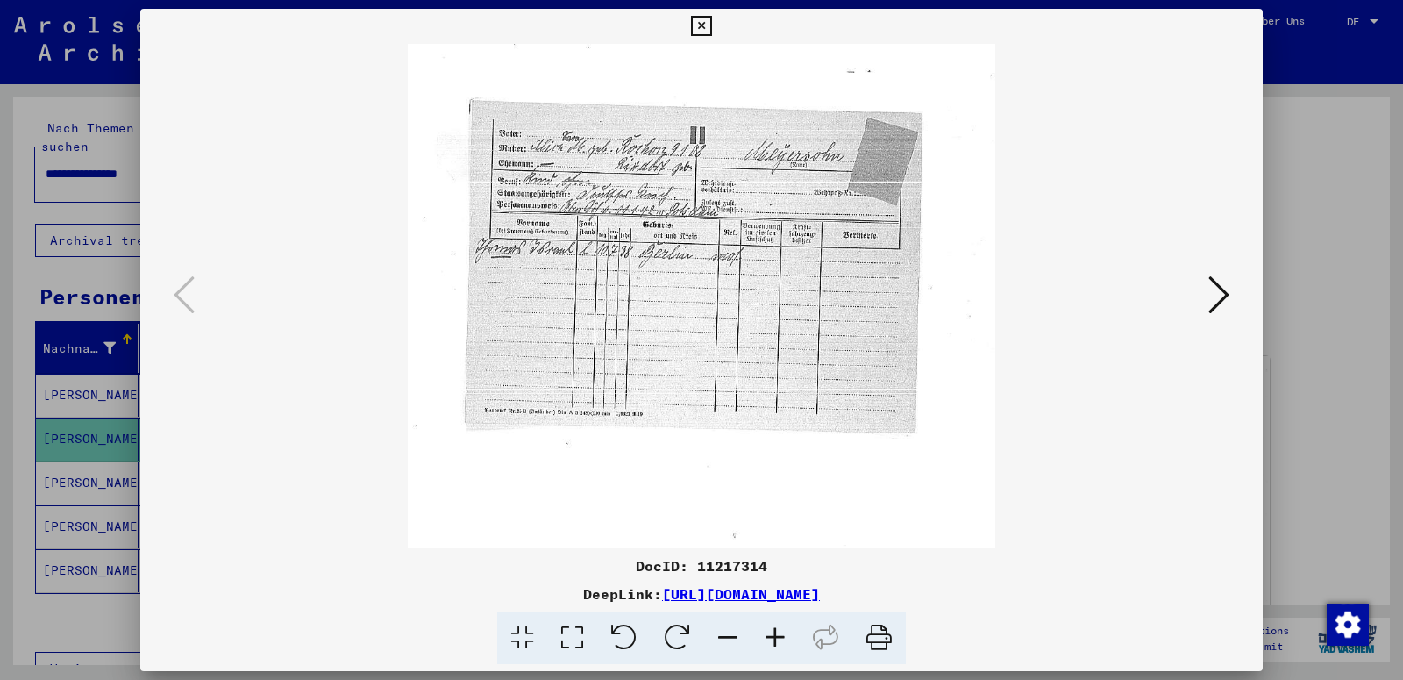
click at [778, 631] on icon at bounding box center [775, 638] width 47 height 54
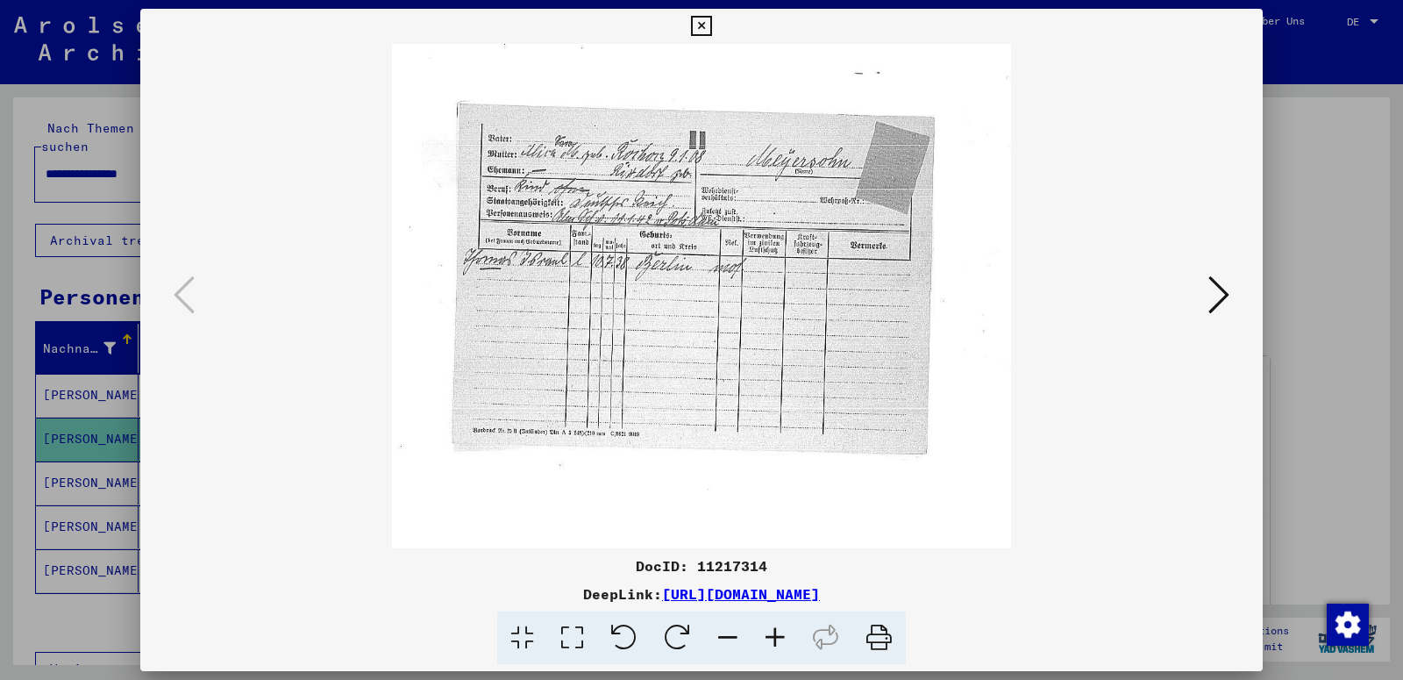
click at [778, 631] on icon at bounding box center [775, 638] width 47 height 54
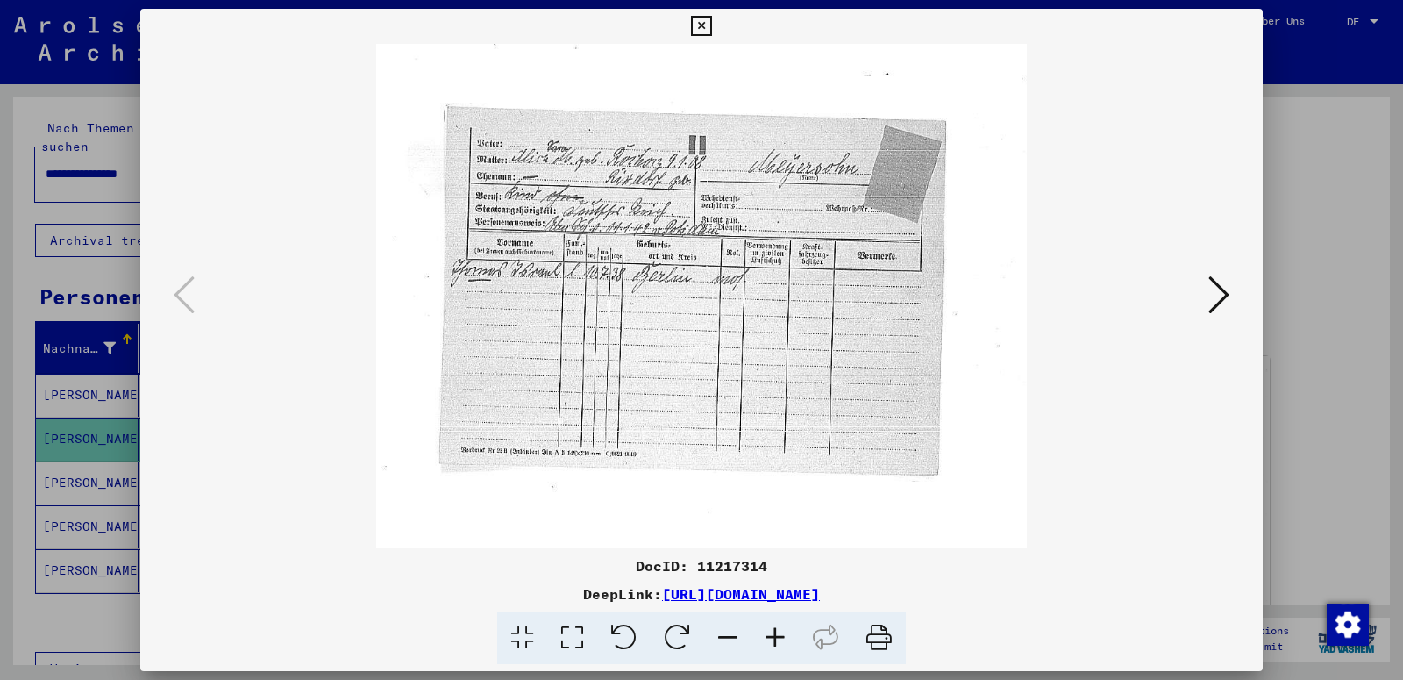
click at [778, 631] on icon at bounding box center [775, 638] width 47 height 54
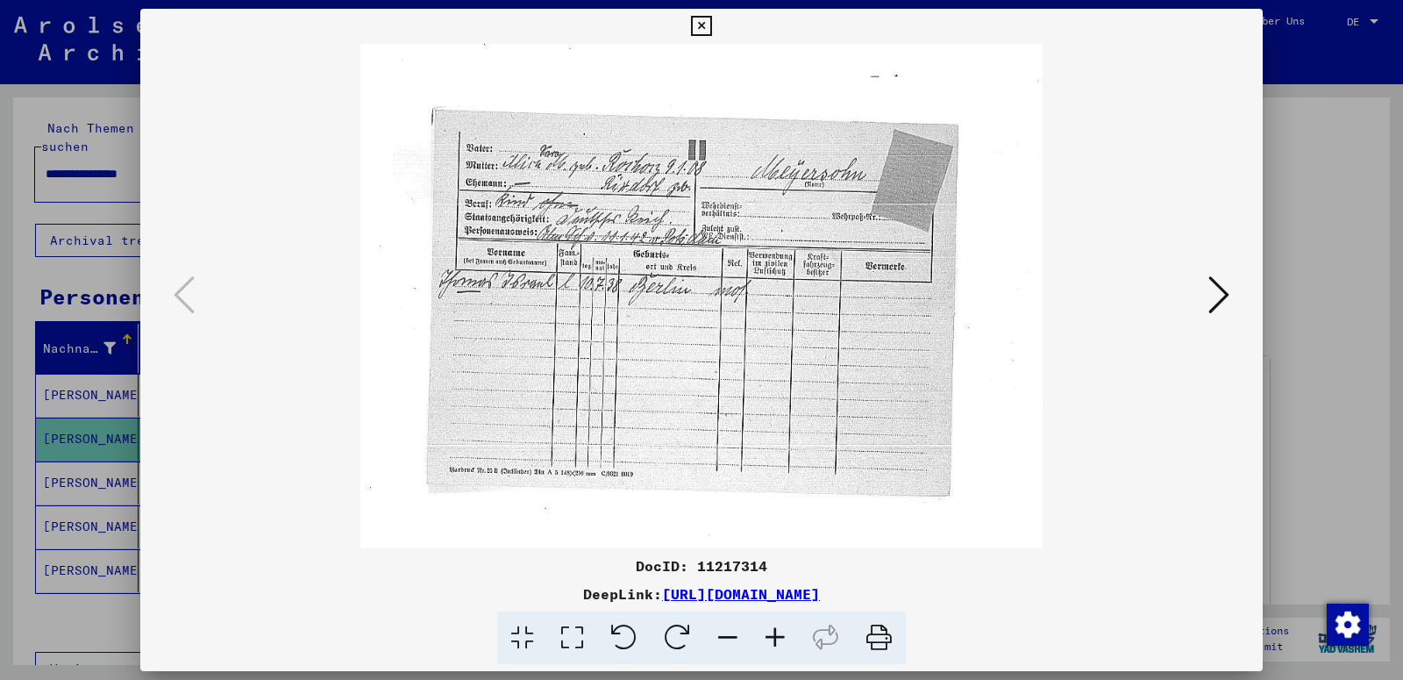
click at [778, 631] on icon at bounding box center [775, 638] width 47 height 54
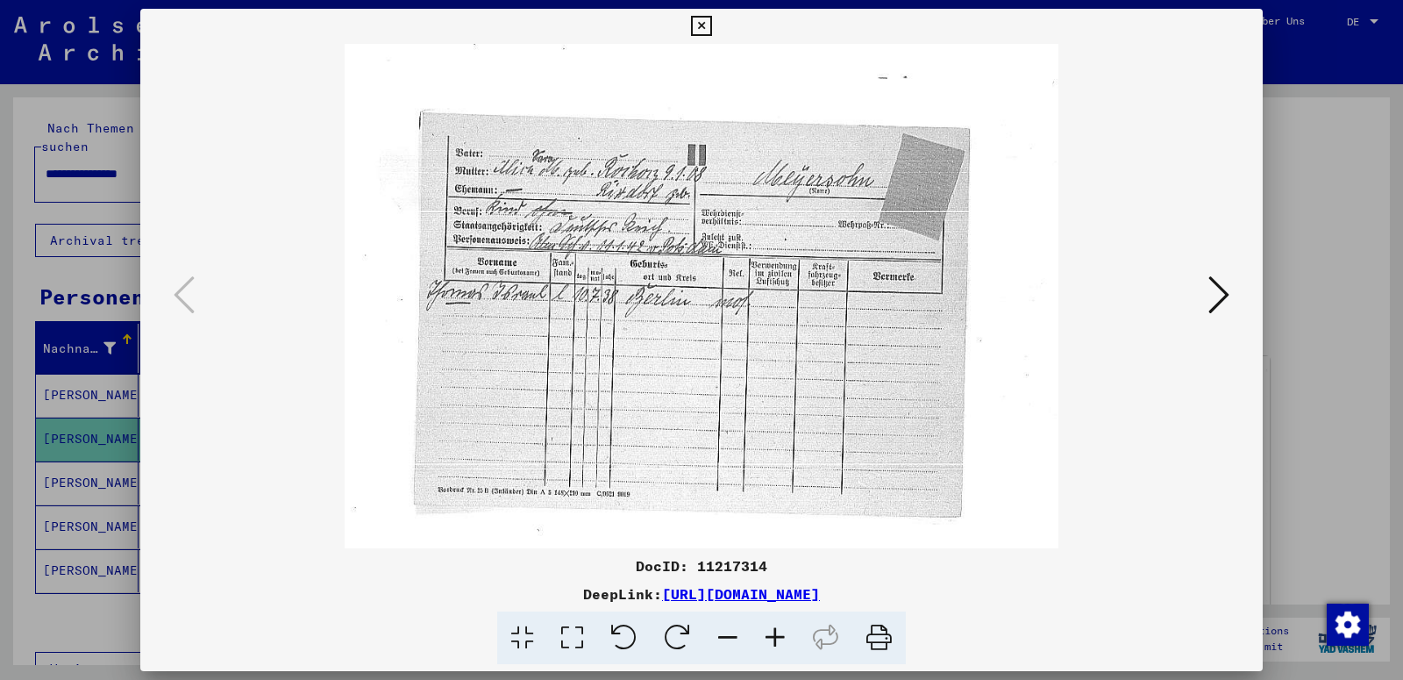
click at [778, 631] on icon at bounding box center [775, 638] width 47 height 54
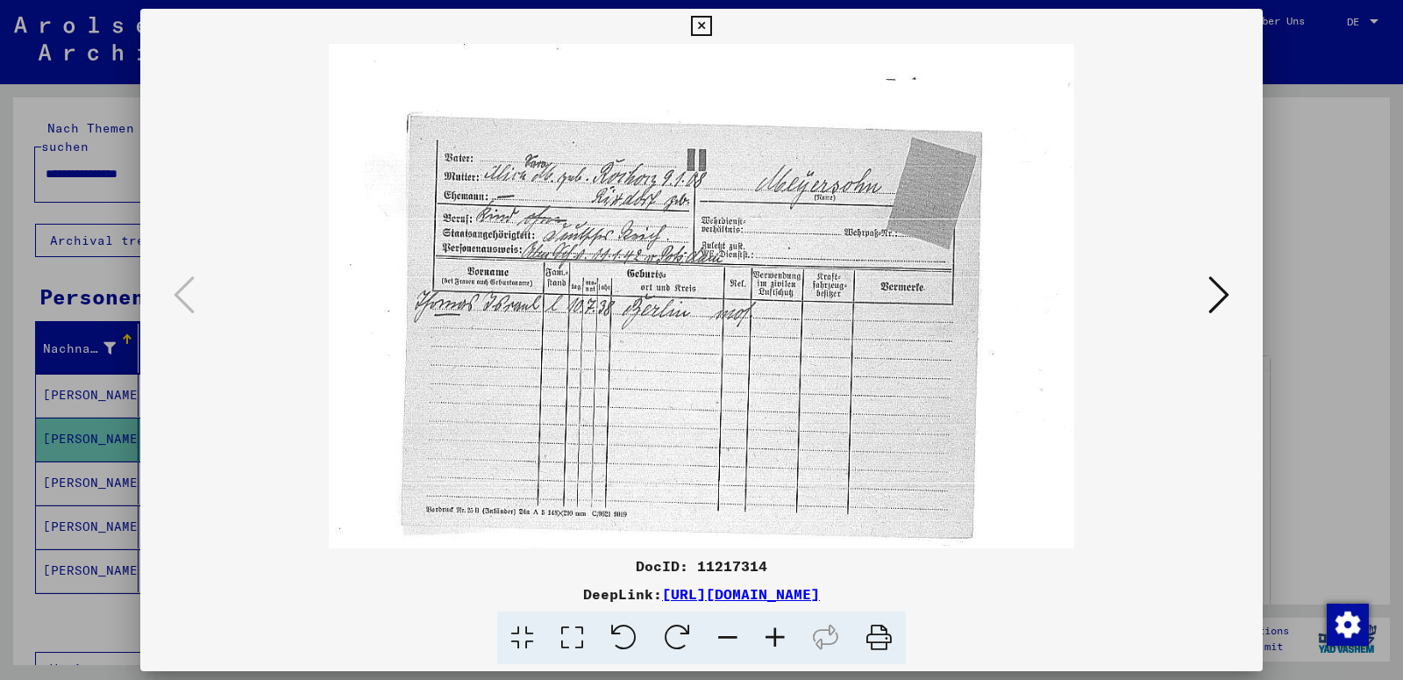
click at [778, 631] on icon at bounding box center [775, 638] width 47 height 54
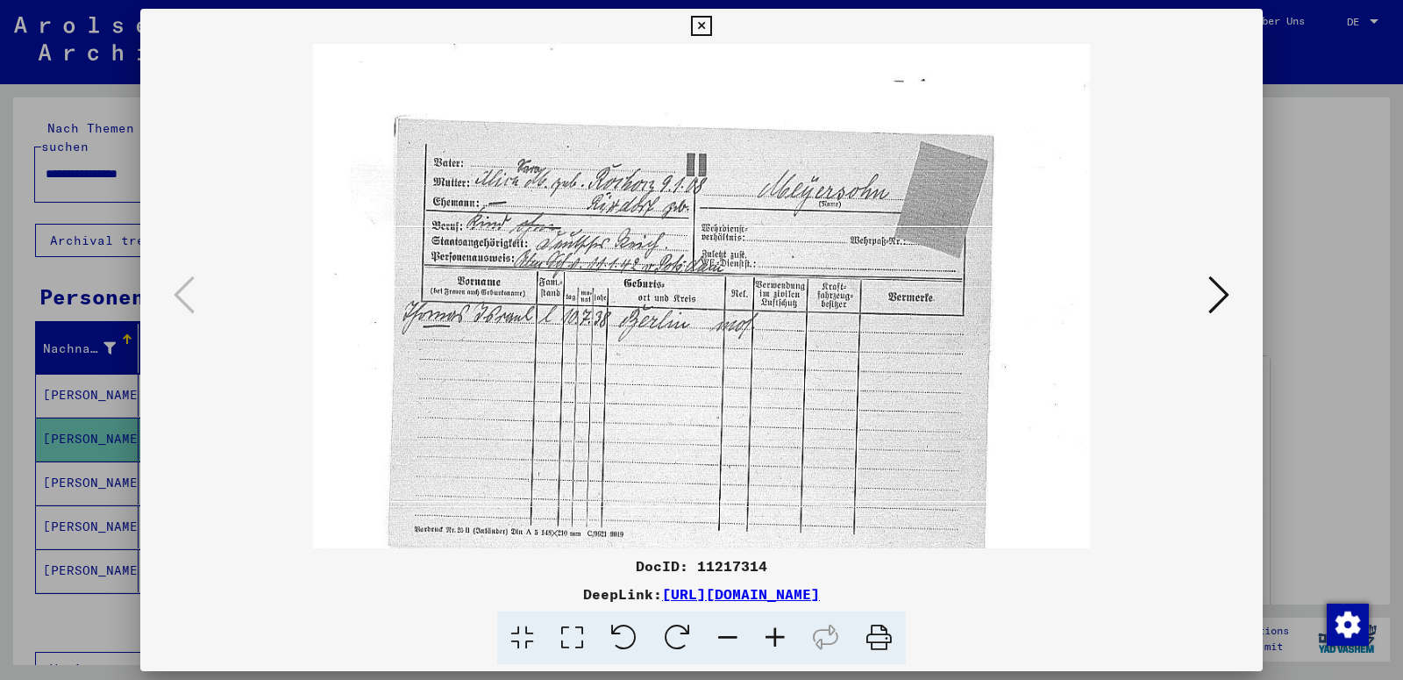
click at [778, 631] on icon at bounding box center [775, 638] width 47 height 54
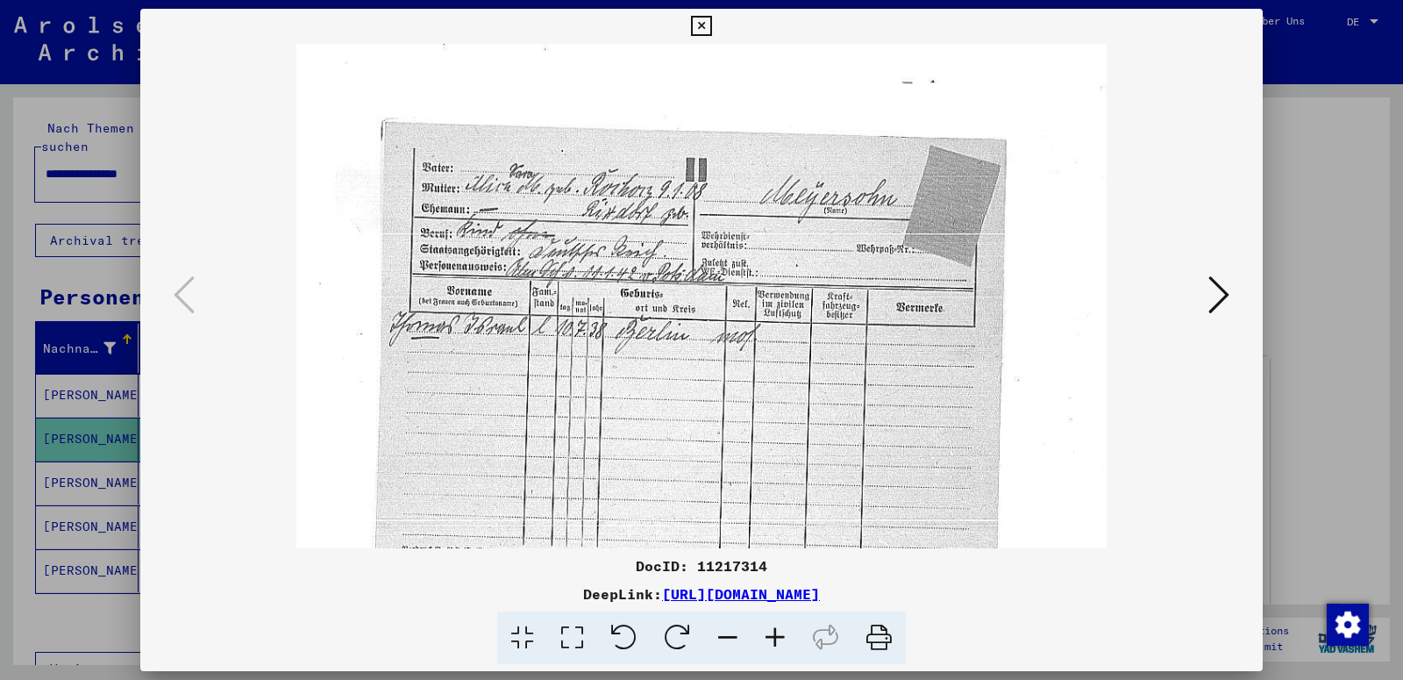
click at [778, 631] on icon at bounding box center [775, 638] width 47 height 54
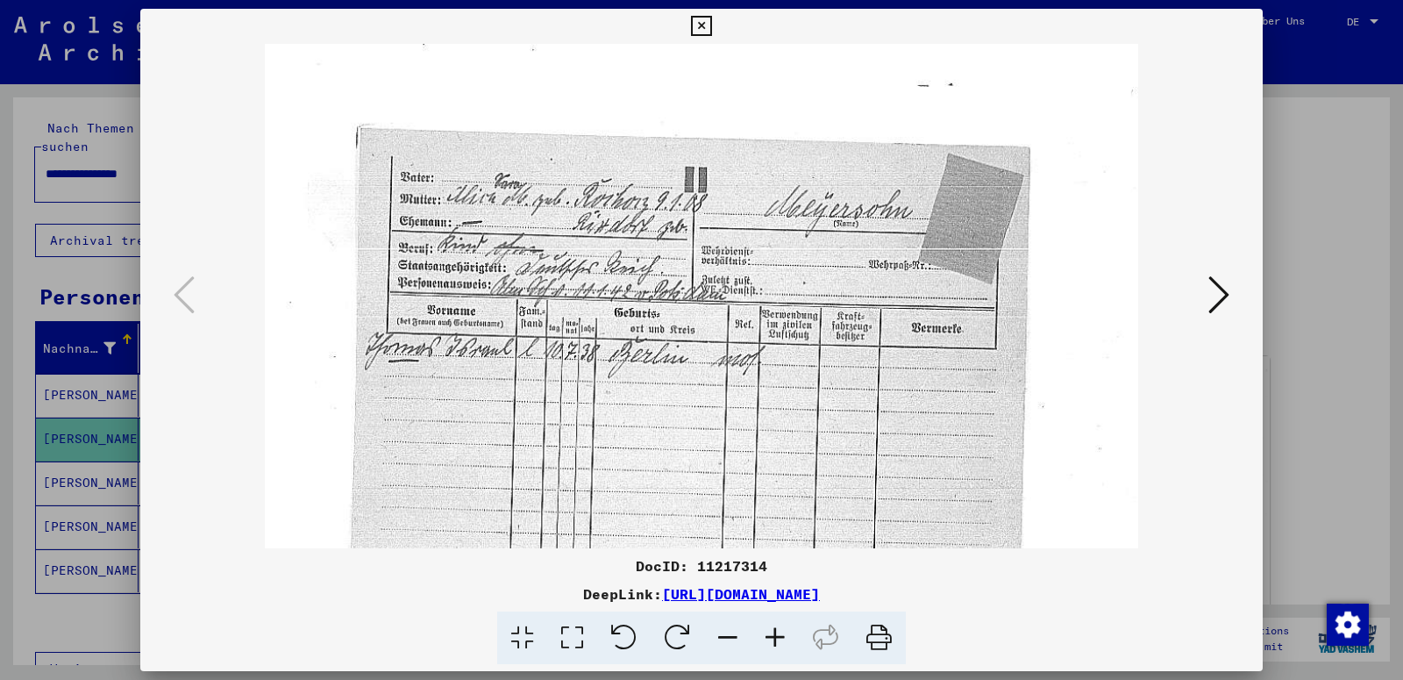
click at [778, 631] on icon at bounding box center [775, 638] width 47 height 54
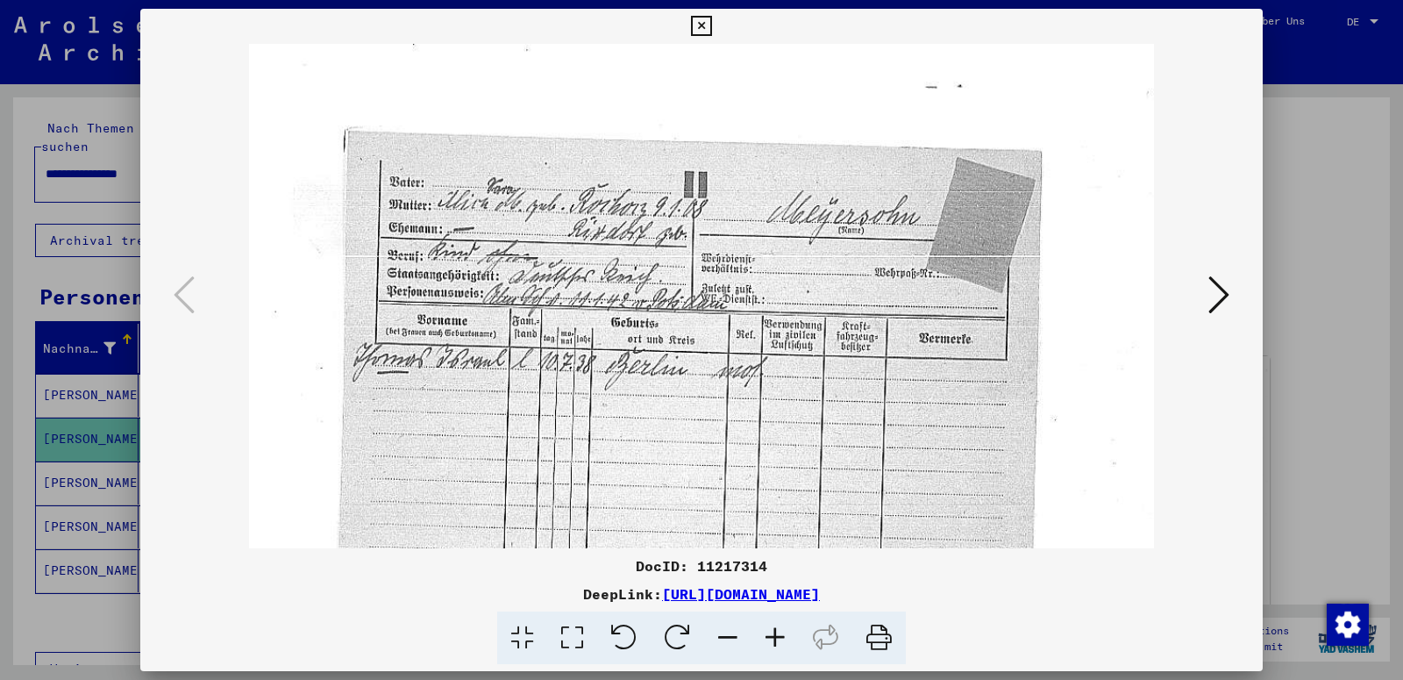
click at [778, 631] on icon at bounding box center [775, 638] width 47 height 54
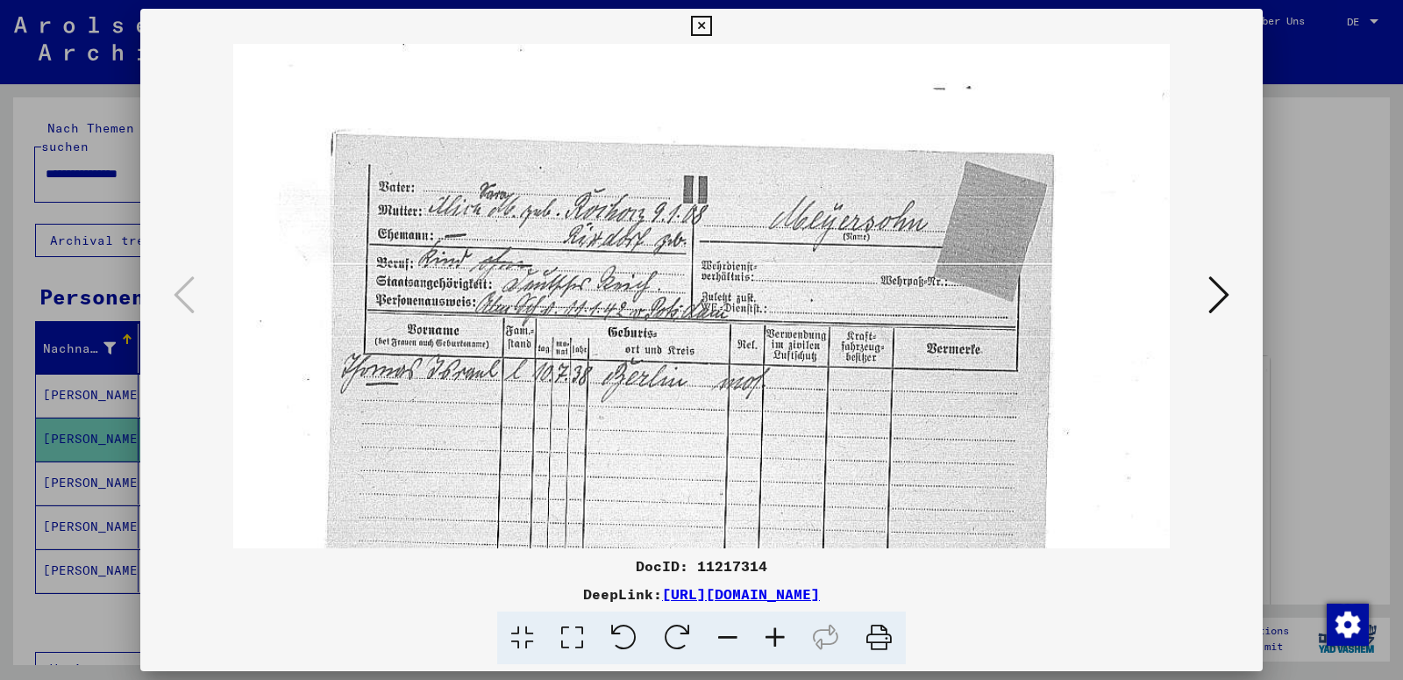
click at [778, 631] on icon at bounding box center [775, 638] width 47 height 54
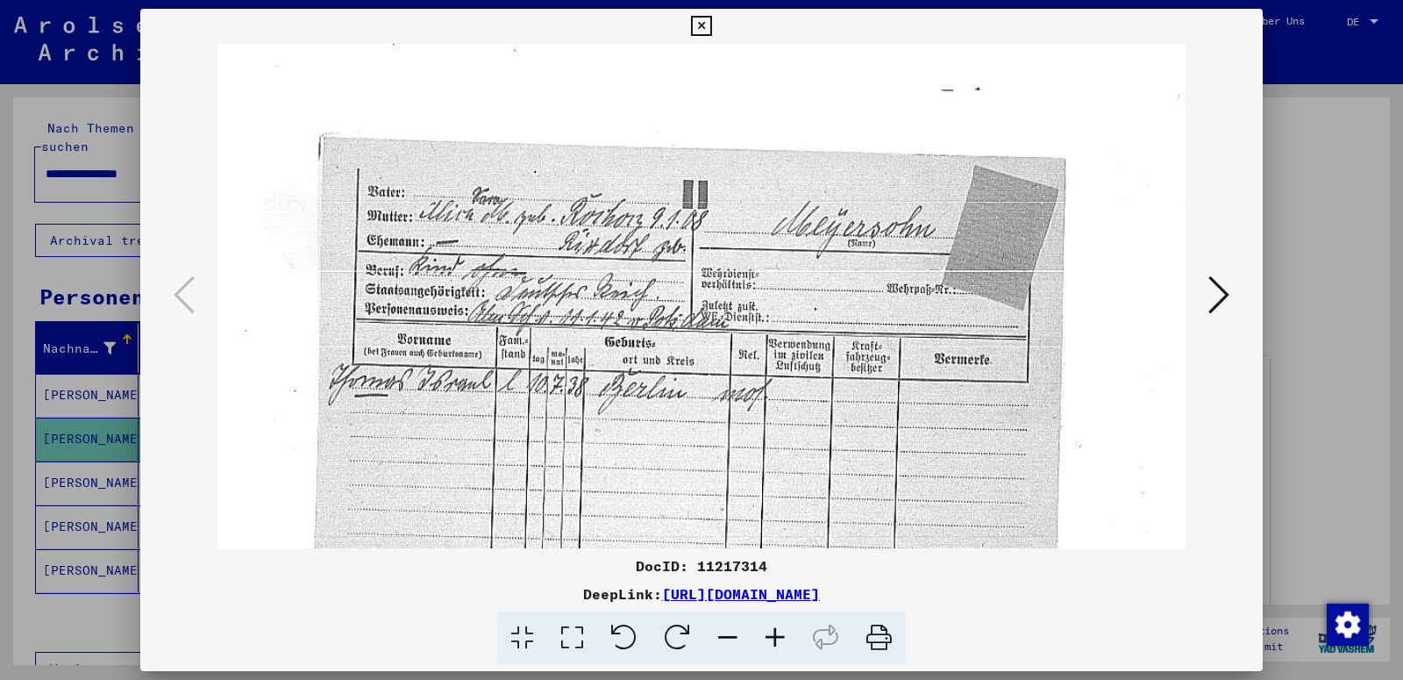
click at [778, 631] on icon at bounding box center [775, 638] width 47 height 54
click at [1218, 293] on icon at bounding box center [1219, 295] width 21 height 42
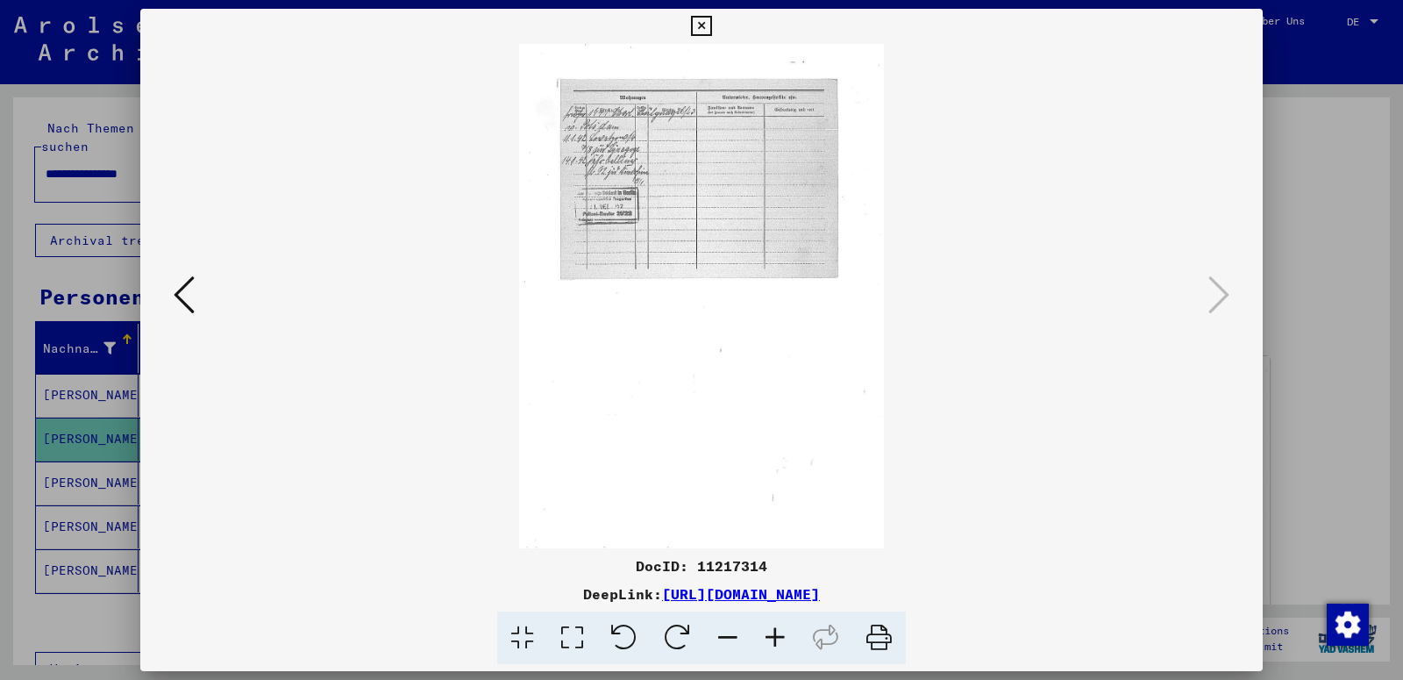
click at [770, 639] on icon at bounding box center [775, 638] width 47 height 54
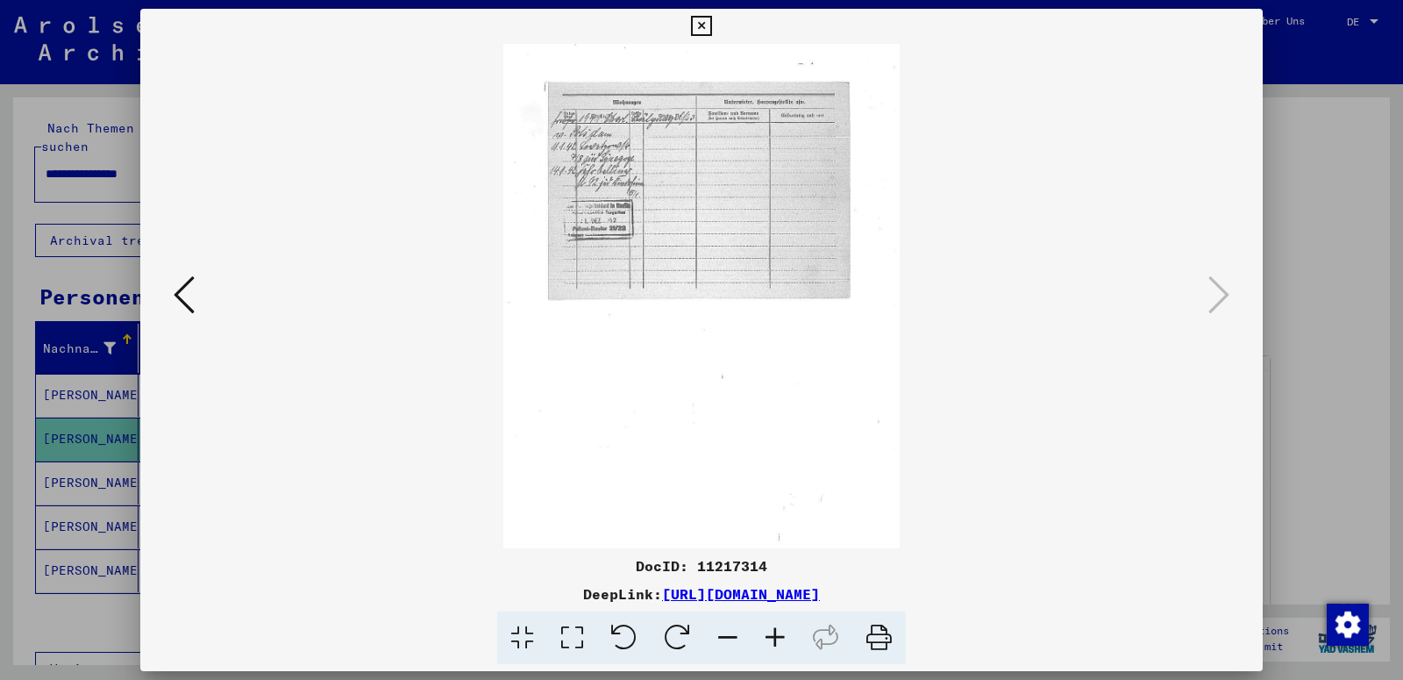
click at [770, 639] on icon at bounding box center [775, 638] width 47 height 54
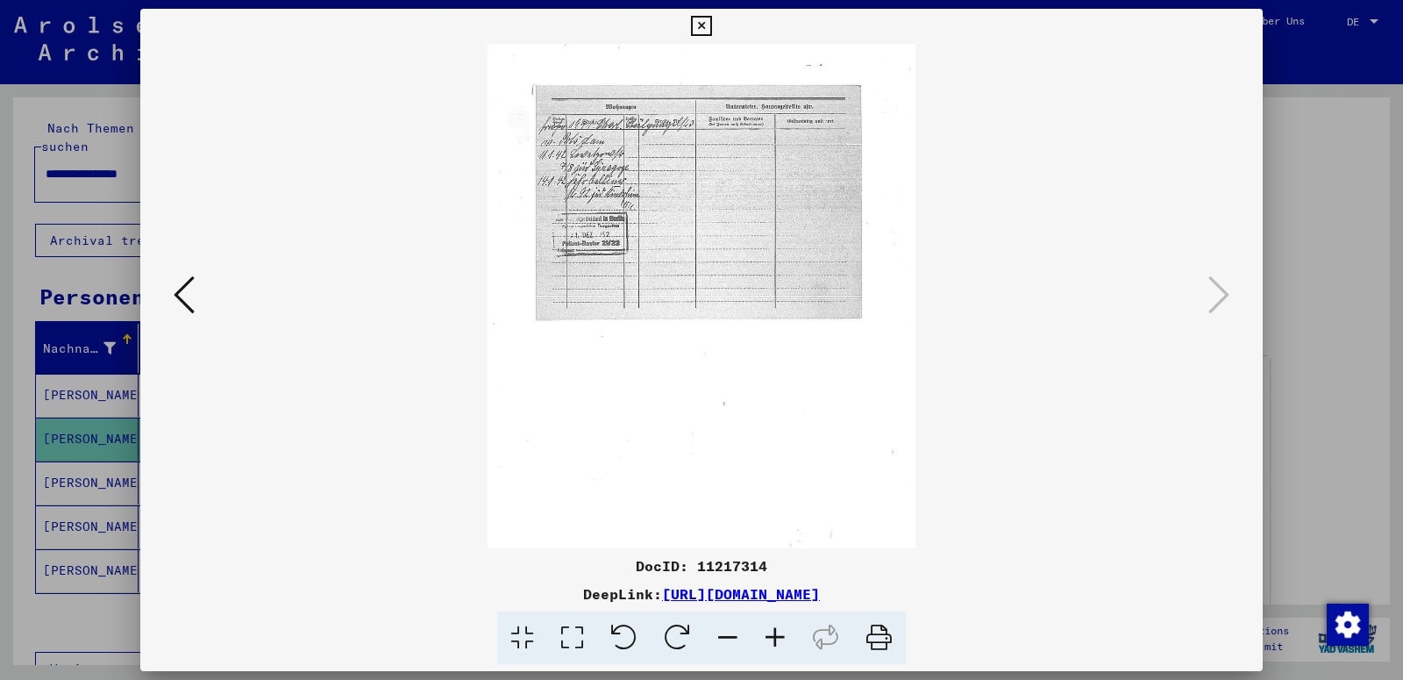
click at [770, 639] on icon at bounding box center [775, 638] width 47 height 54
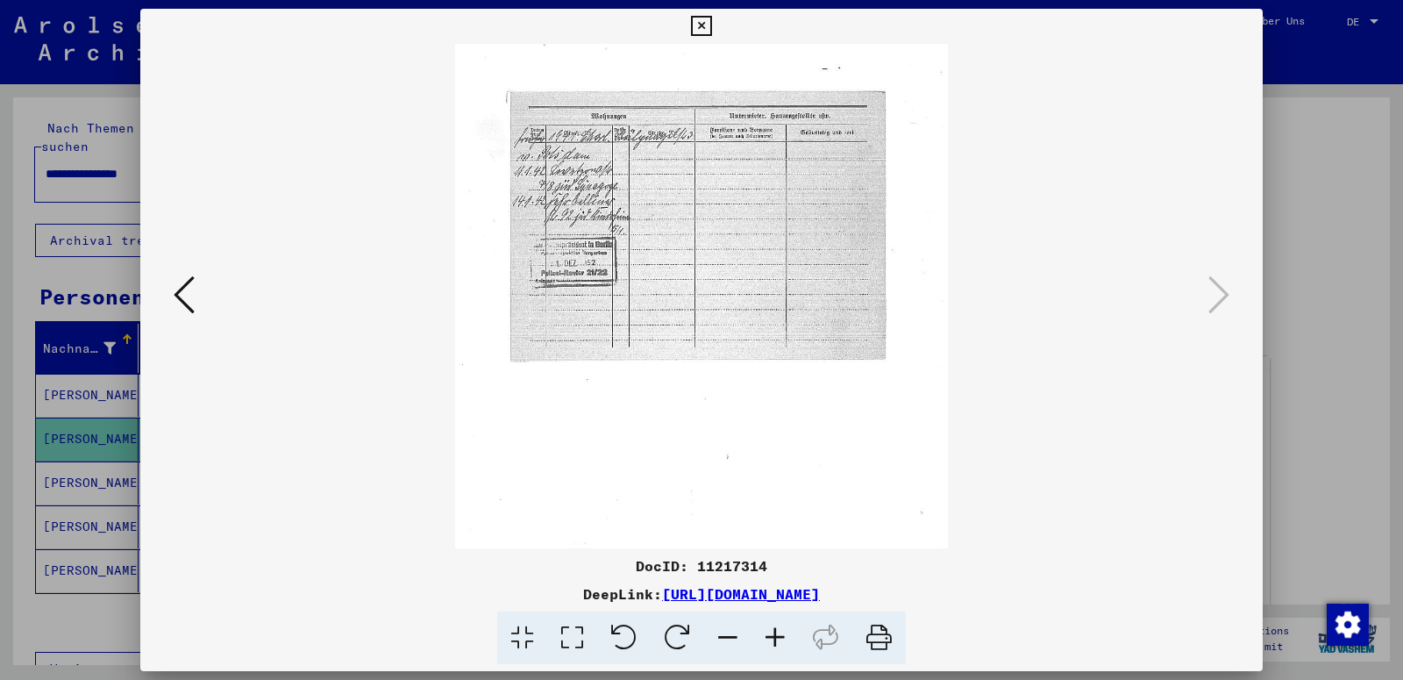
click at [770, 639] on icon at bounding box center [775, 638] width 47 height 54
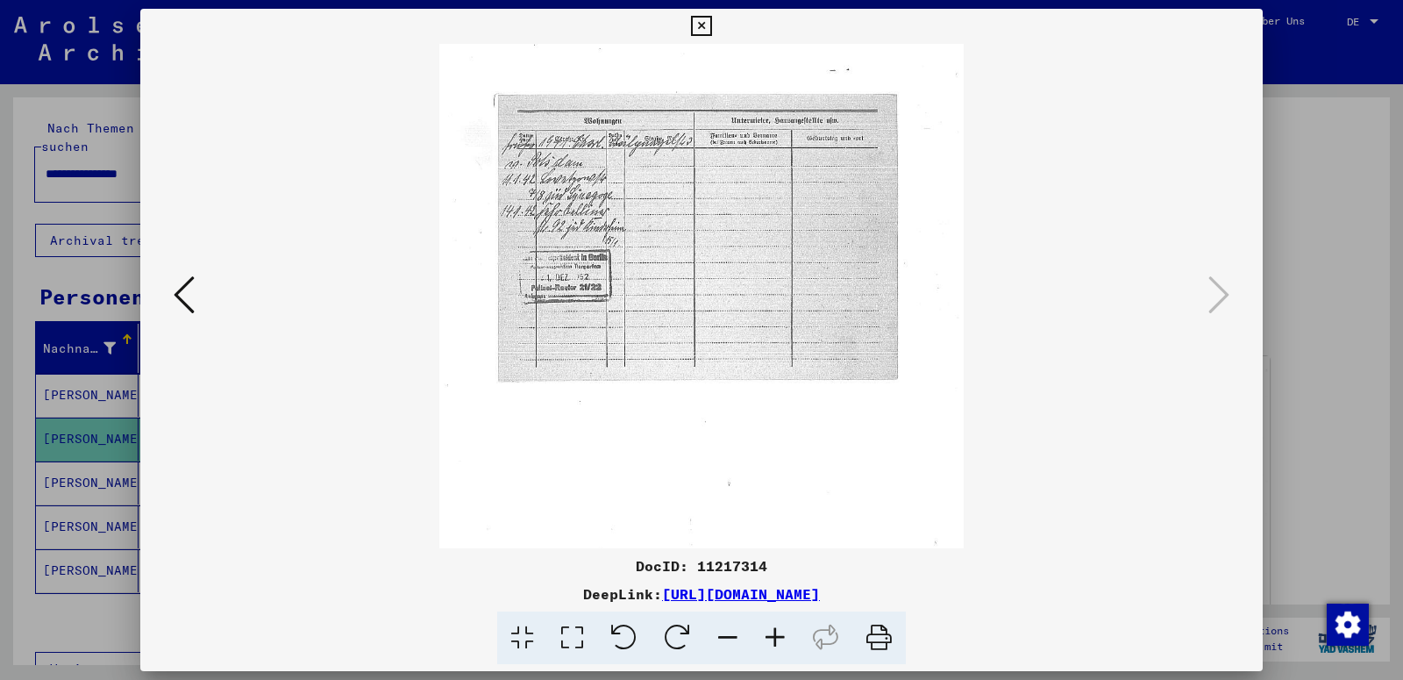
click at [770, 639] on icon at bounding box center [775, 638] width 47 height 54
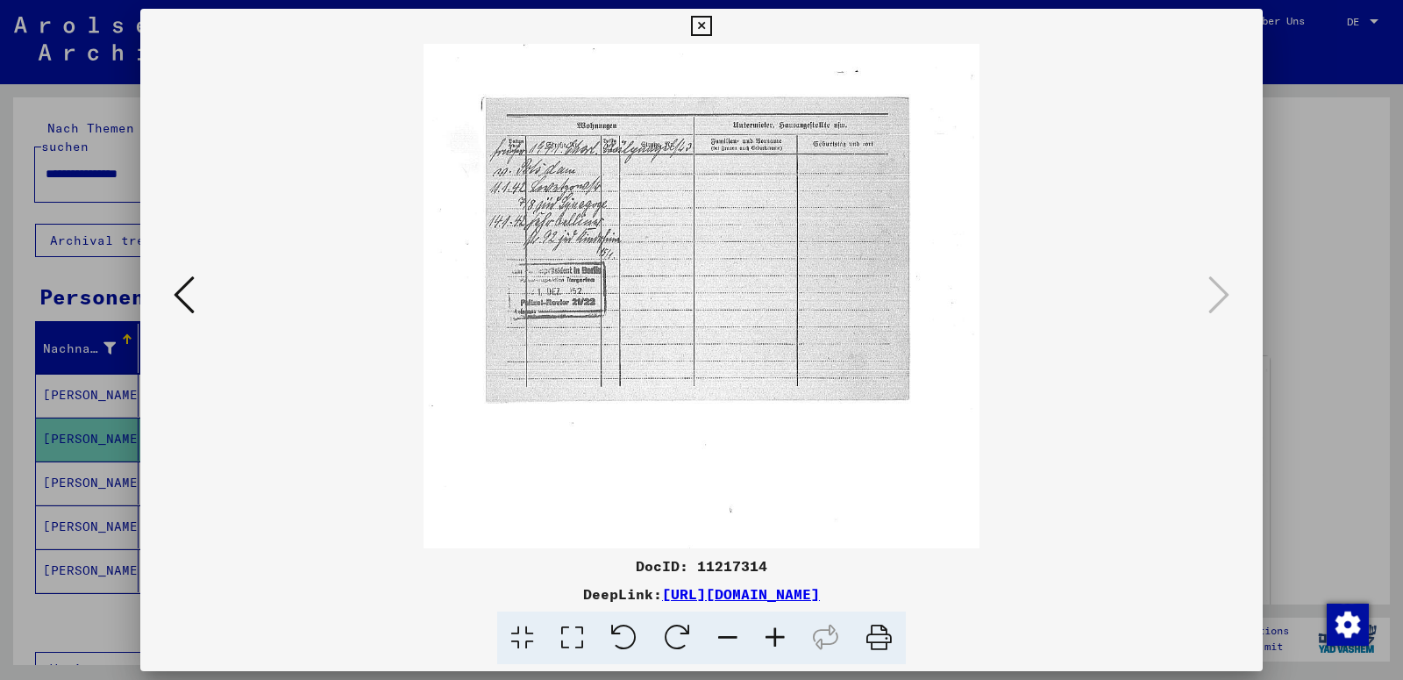
click at [770, 639] on icon at bounding box center [775, 638] width 47 height 54
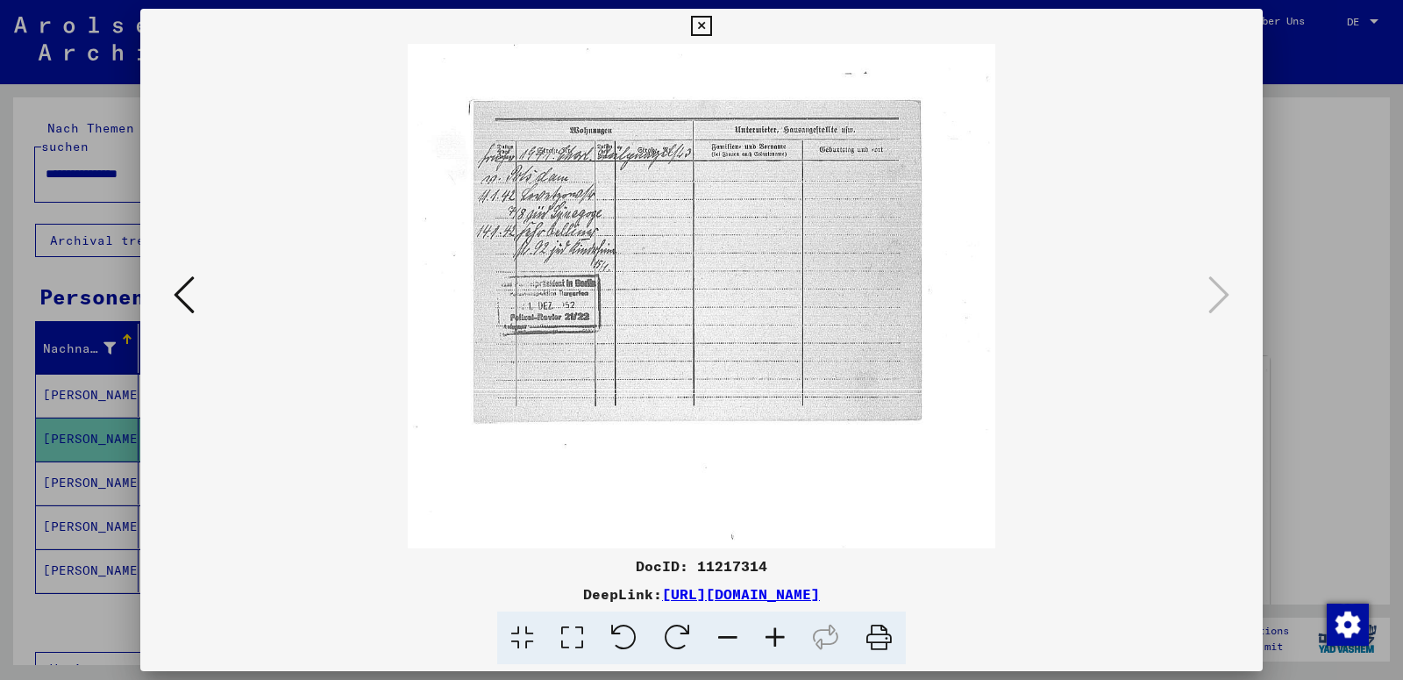
click at [770, 639] on icon at bounding box center [775, 638] width 47 height 54
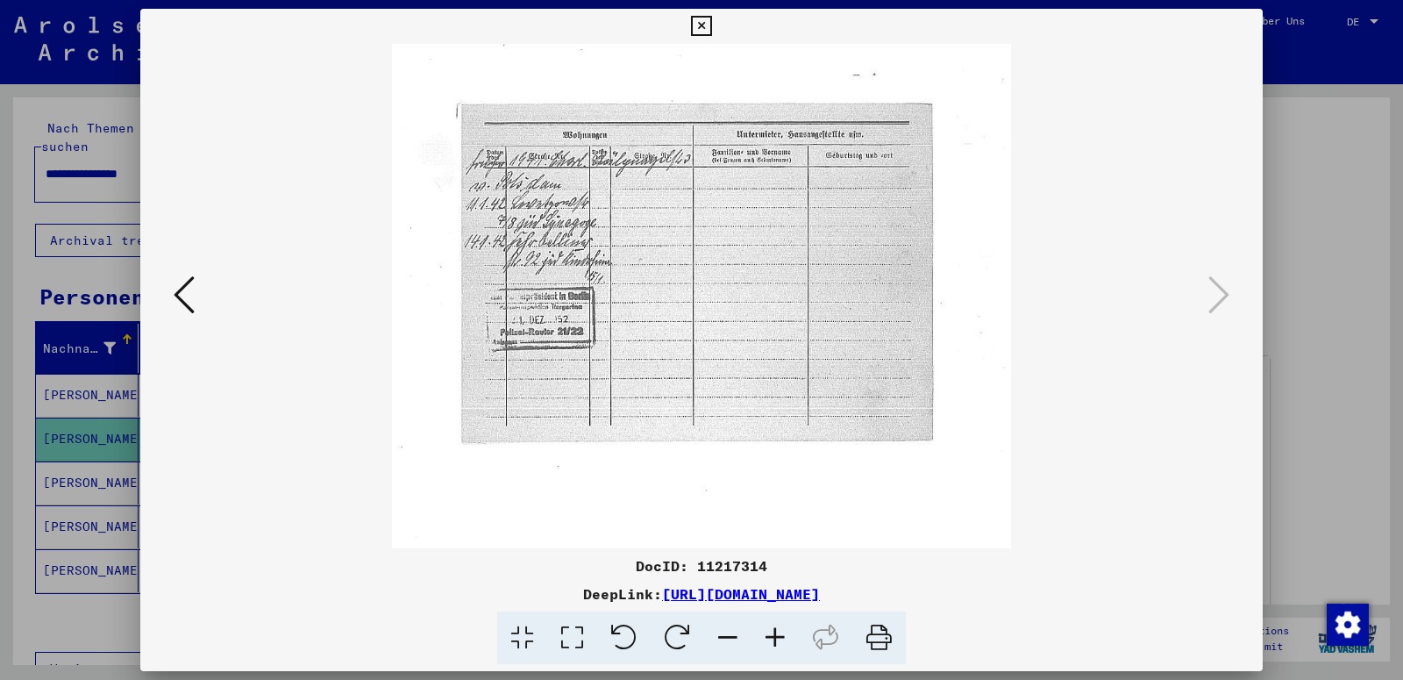
click at [770, 639] on icon at bounding box center [775, 638] width 47 height 54
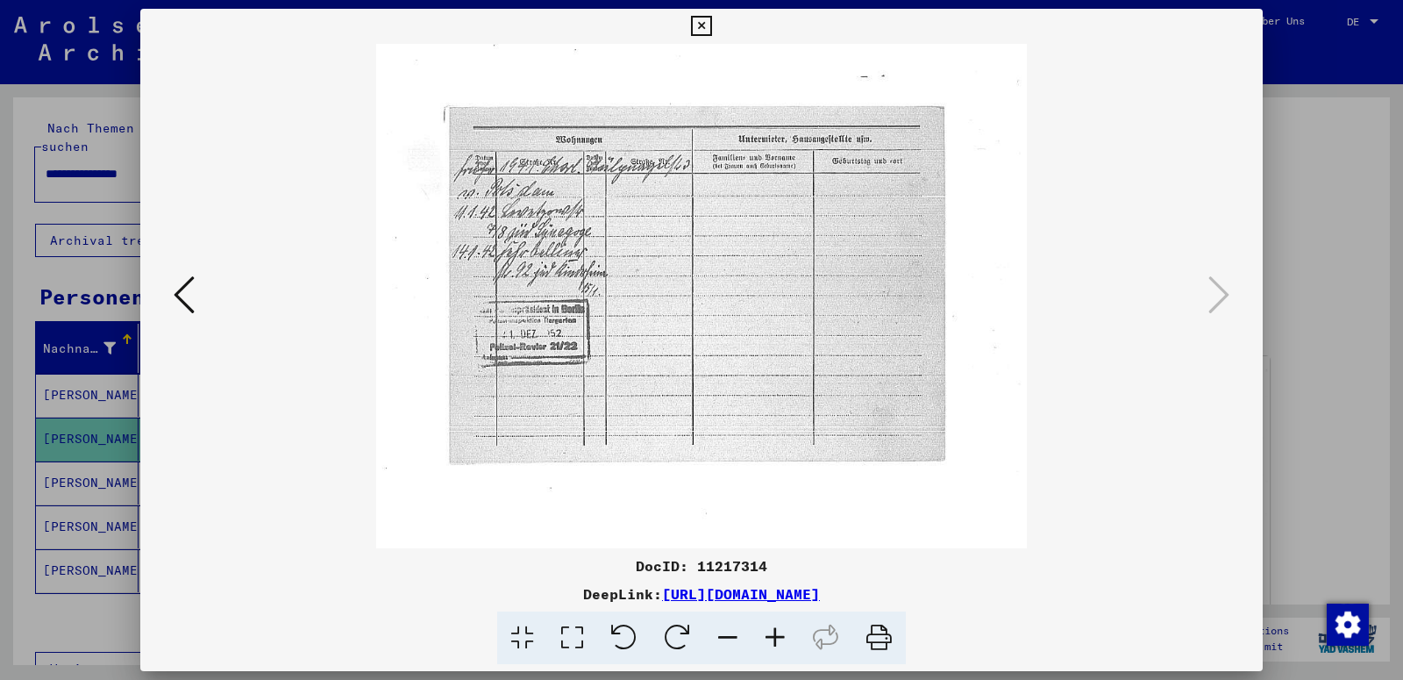
click at [770, 639] on icon at bounding box center [775, 638] width 47 height 54
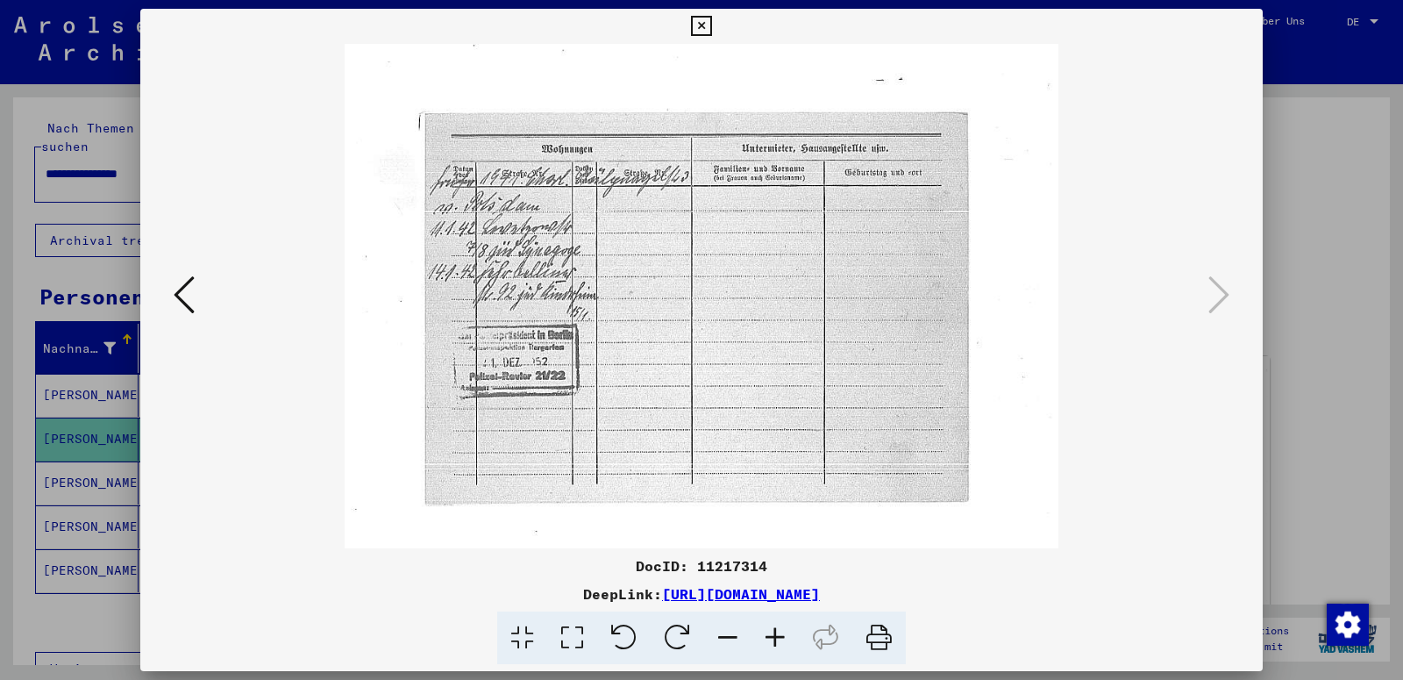
click at [770, 639] on icon at bounding box center [775, 638] width 47 height 54
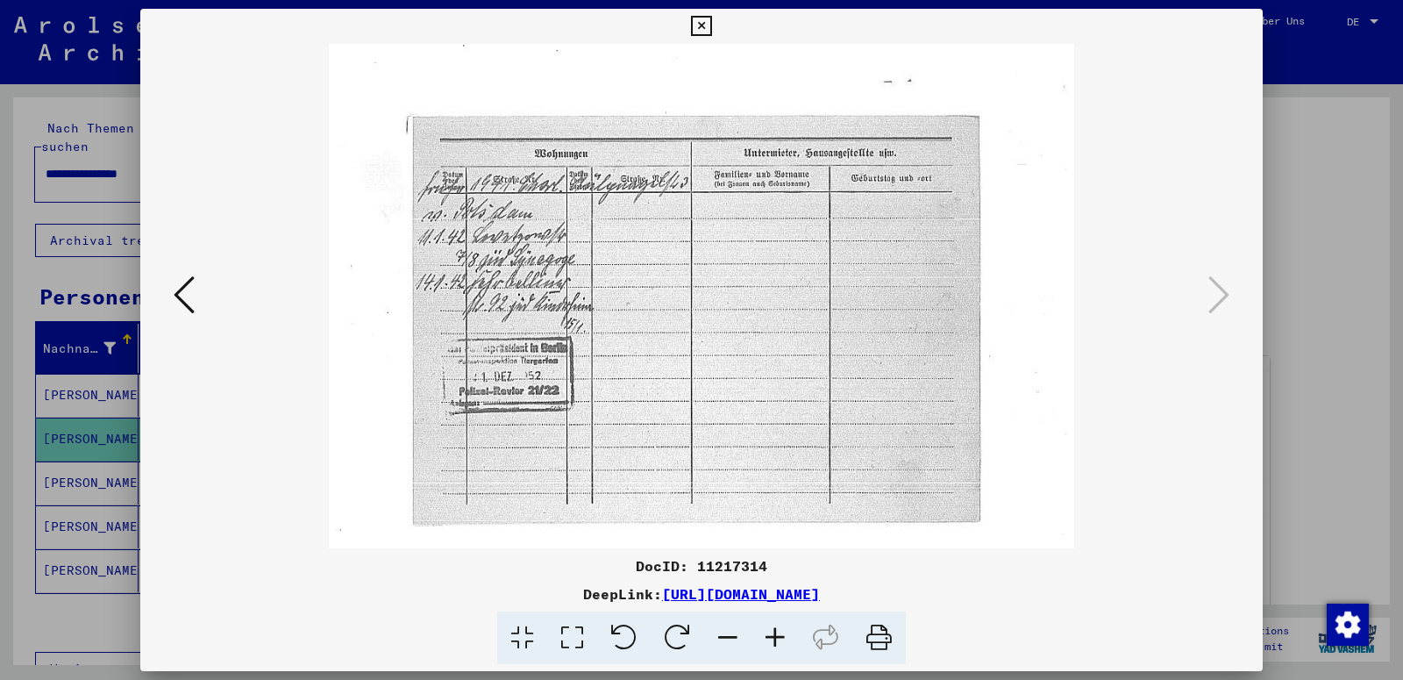
click at [770, 639] on icon at bounding box center [775, 638] width 47 height 54
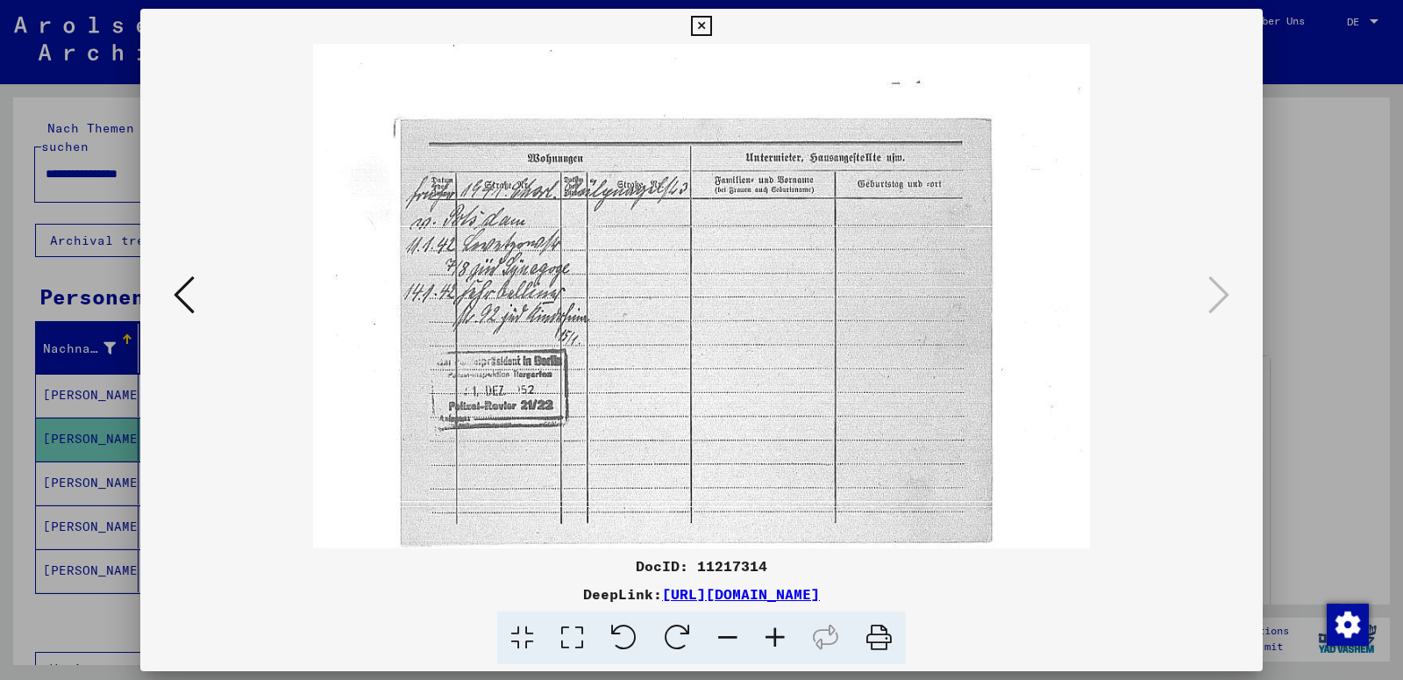
click at [770, 639] on icon at bounding box center [775, 638] width 47 height 54
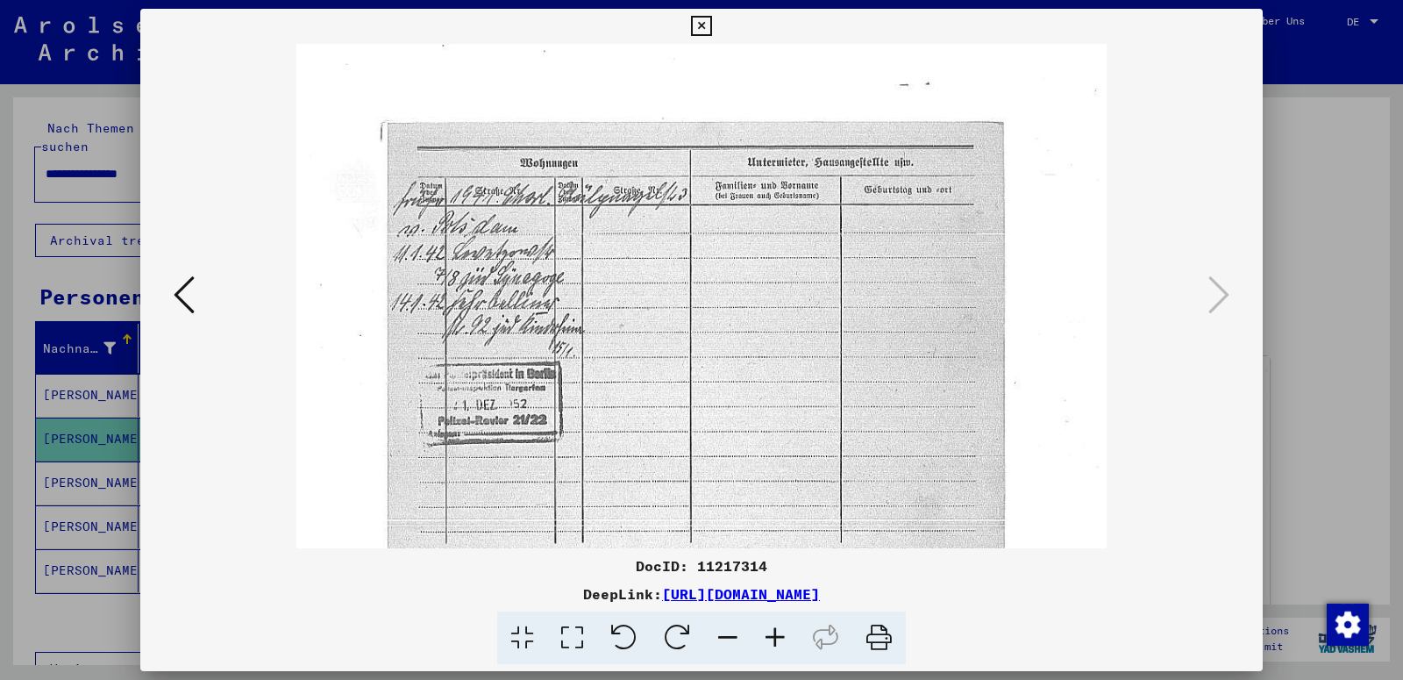
click at [770, 639] on icon at bounding box center [775, 638] width 47 height 54
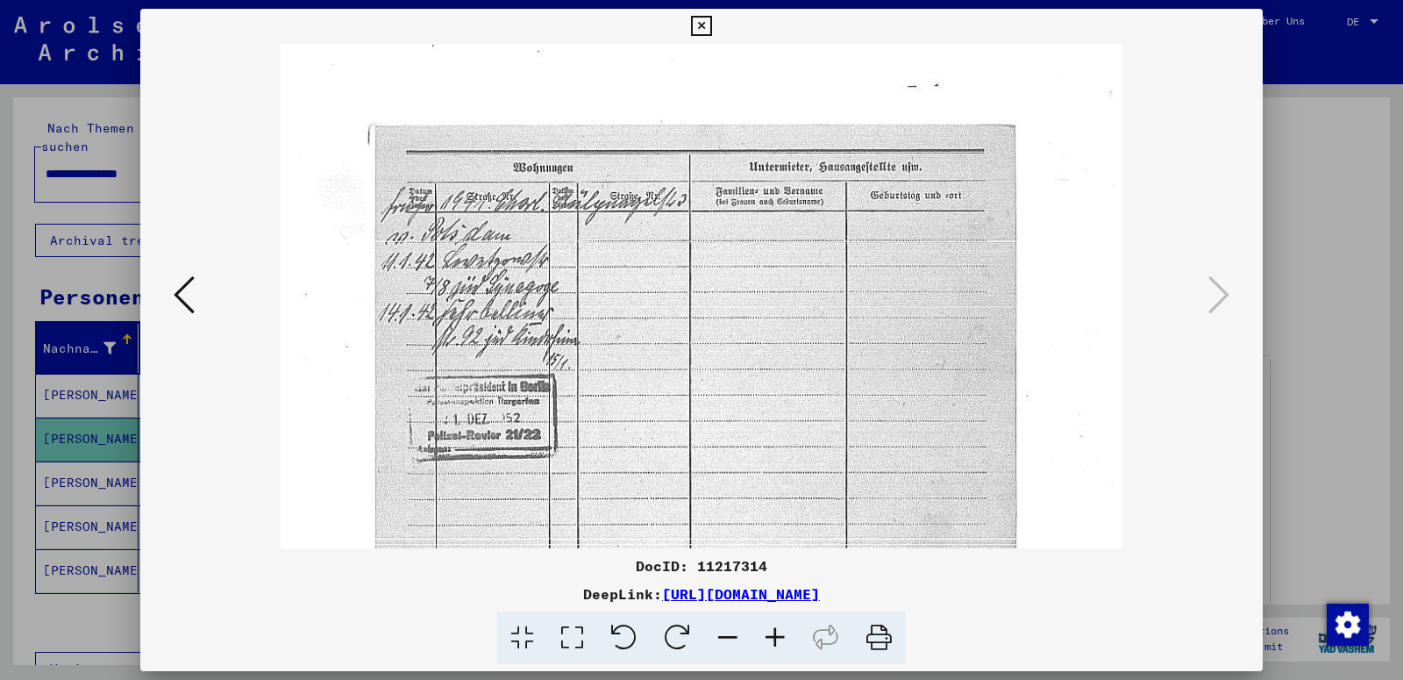
click at [770, 639] on icon at bounding box center [775, 638] width 47 height 54
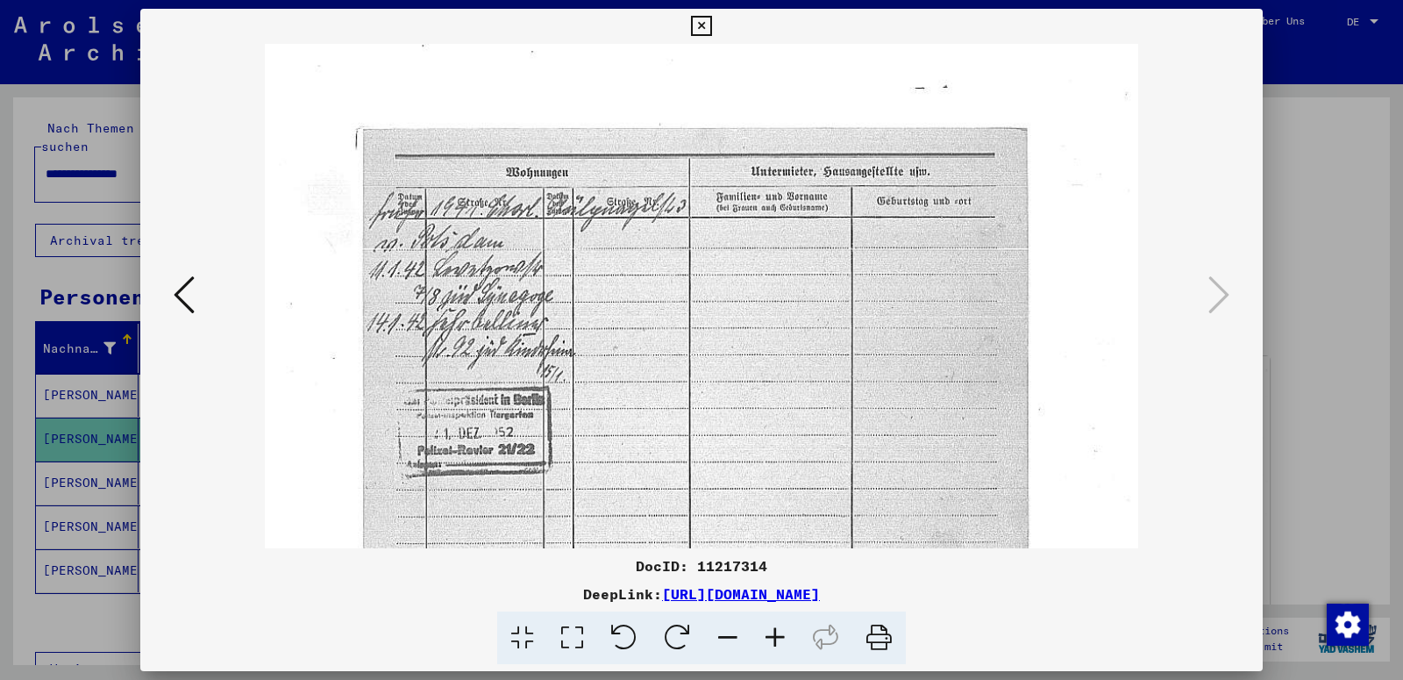
click at [770, 639] on icon at bounding box center [775, 638] width 47 height 54
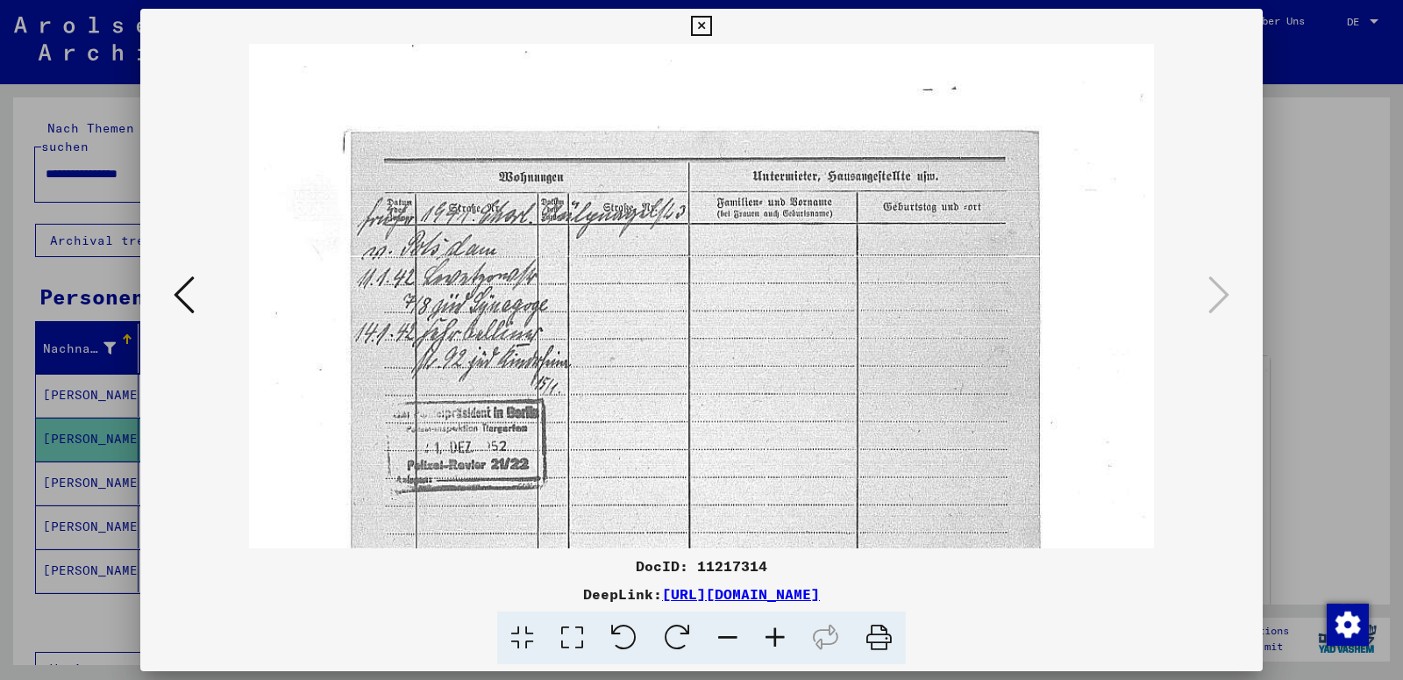
click at [711, 20] on icon at bounding box center [701, 26] width 20 height 21
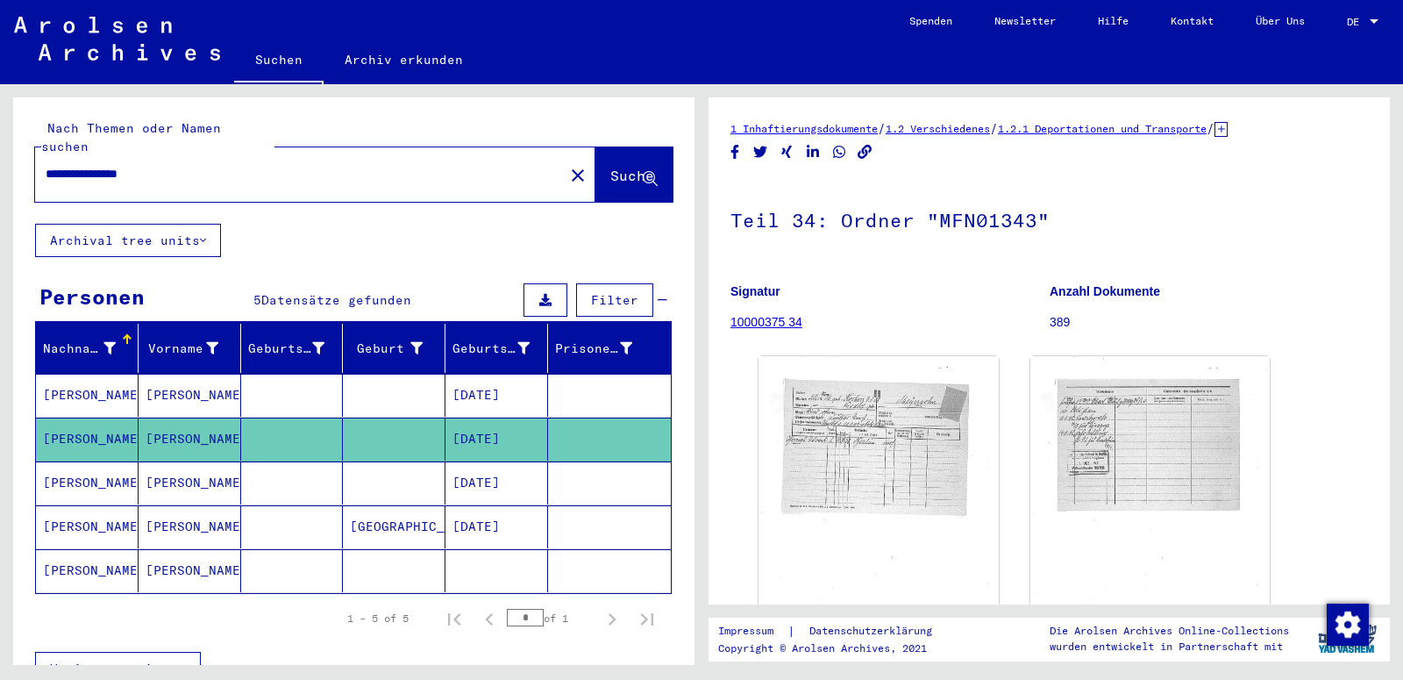
click at [101, 461] on mat-cell "[PERSON_NAME]" at bounding box center [87, 482] width 103 height 43
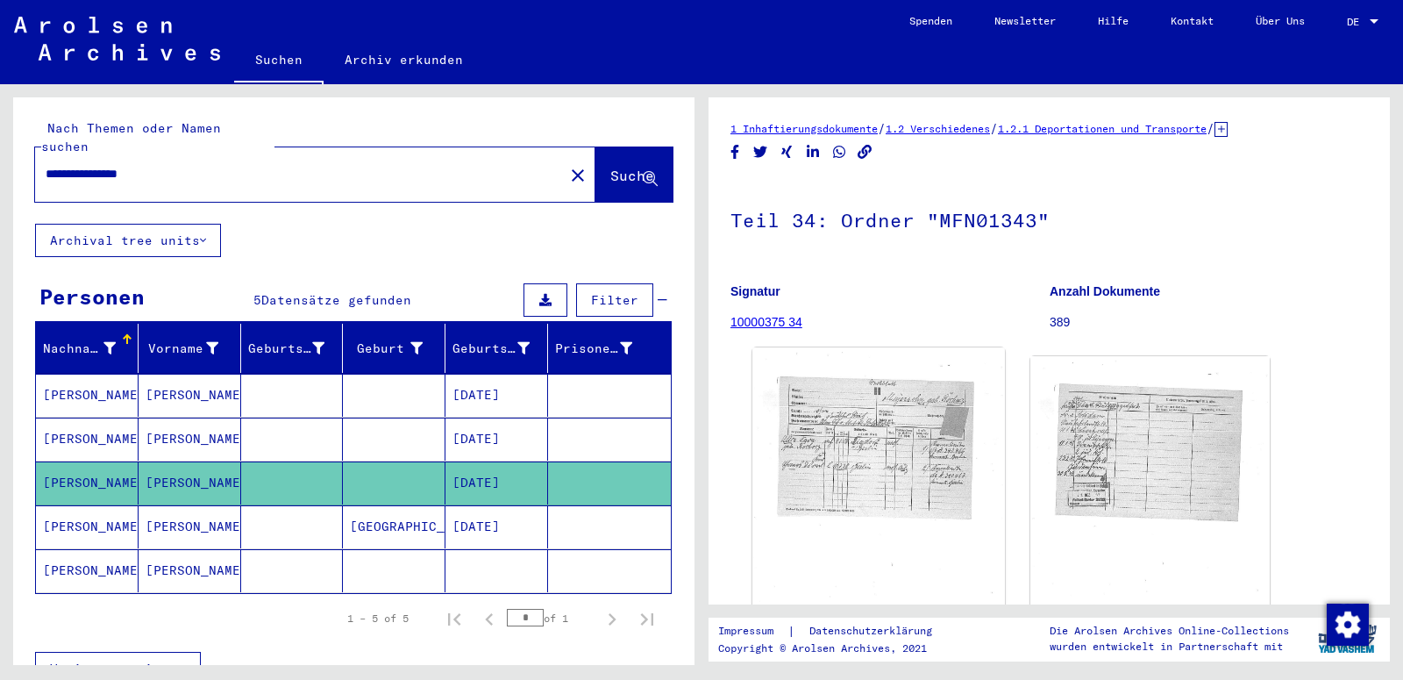
click at [912, 457] on img at bounding box center [879, 521] width 252 height 348
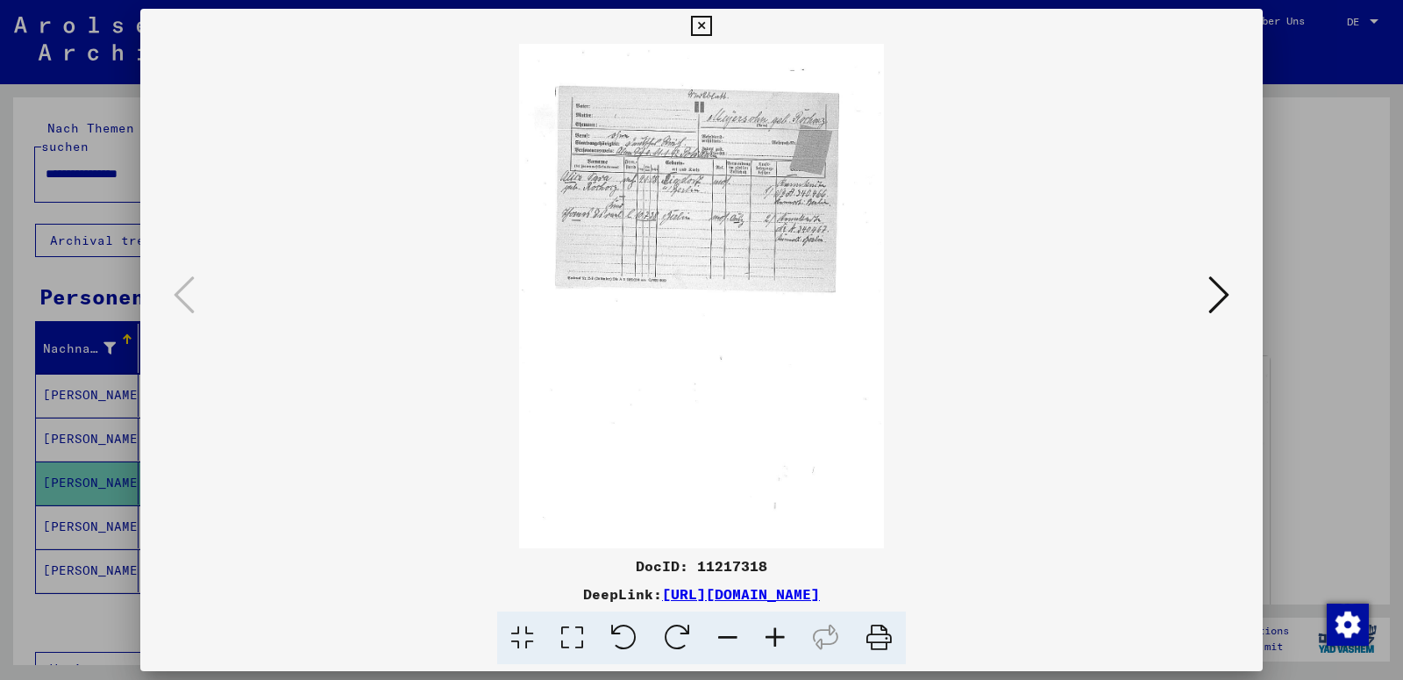
click at [776, 633] on icon at bounding box center [775, 638] width 47 height 54
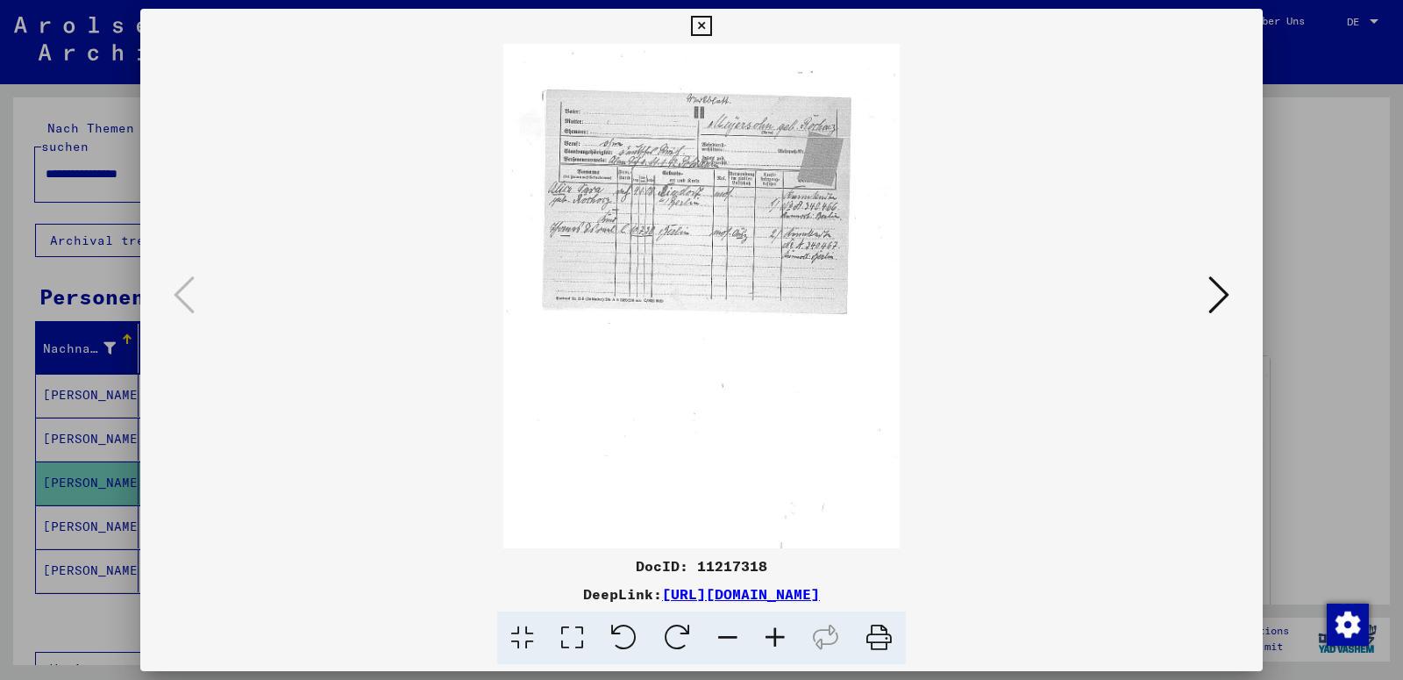
click at [776, 633] on icon at bounding box center [775, 638] width 47 height 54
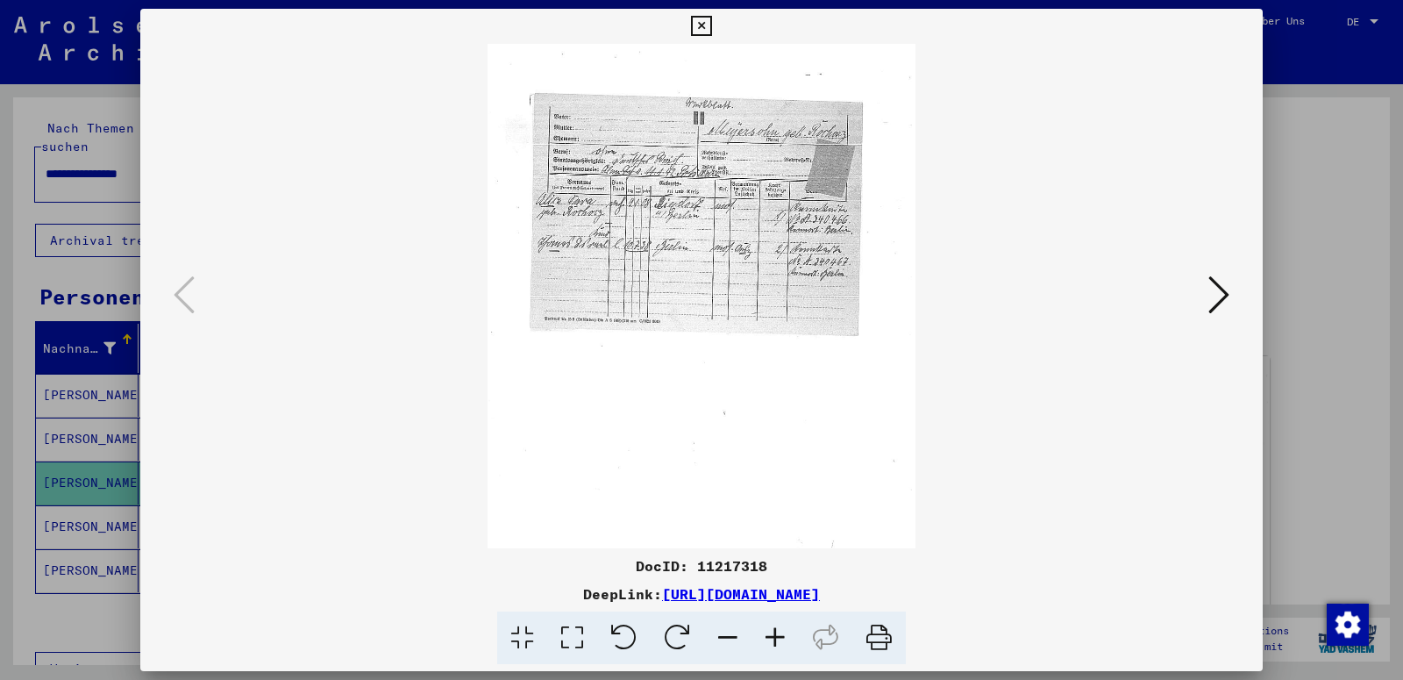
click at [776, 633] on icon at bounding box center [775, 638] width 47 height 54
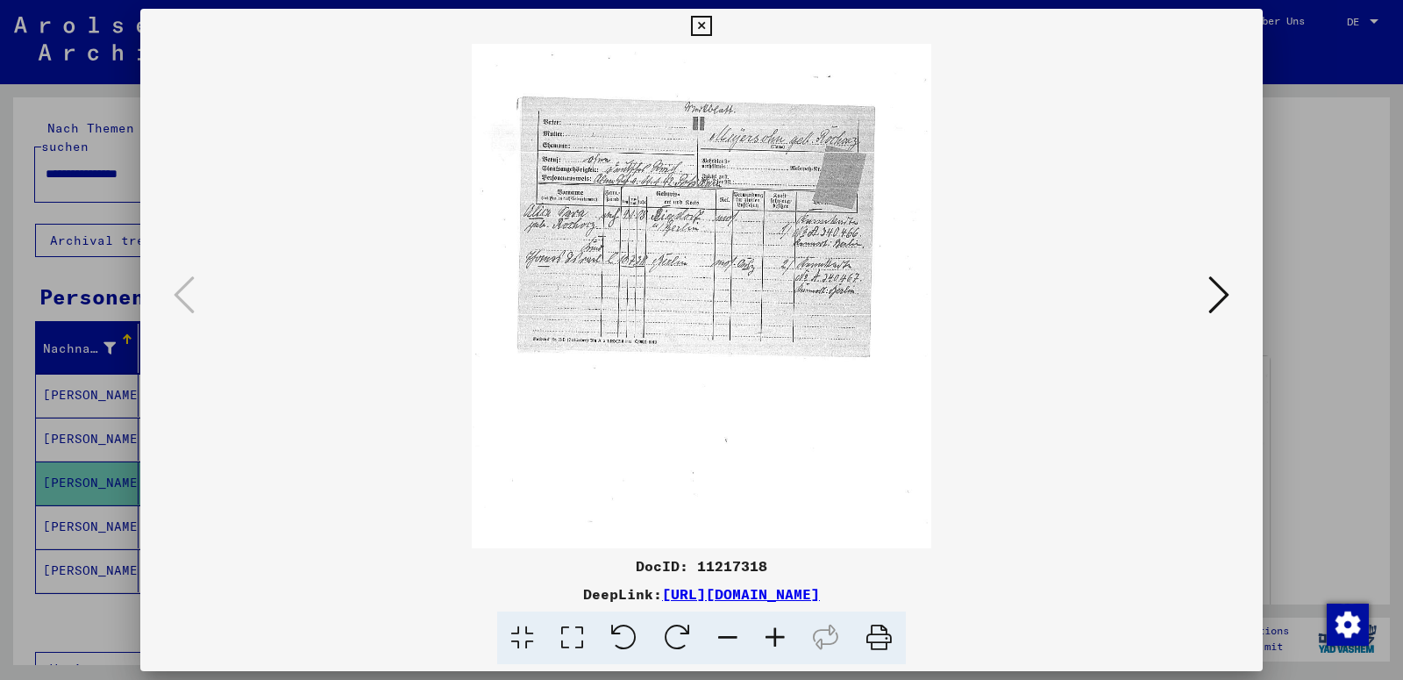
click at [776, 633] on icon at bounding box center [775, 638] width 47 height 54
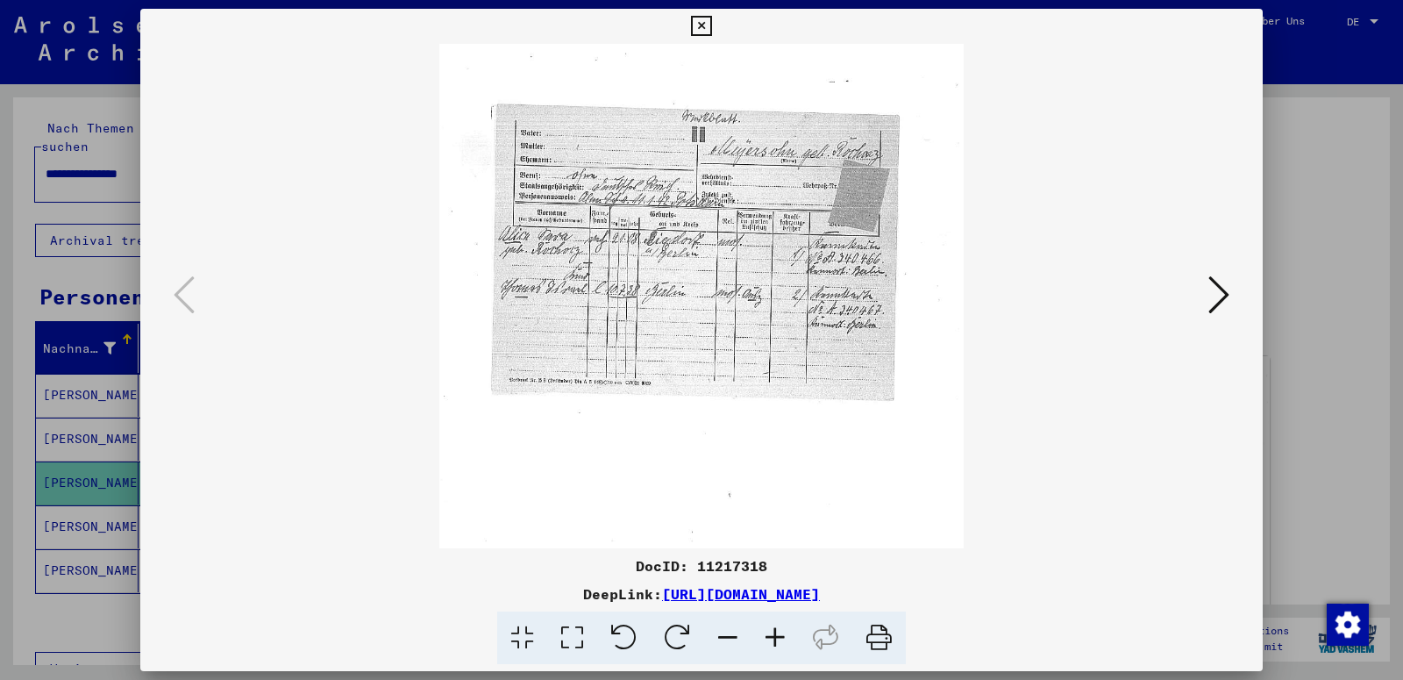
click at [776, 633] on icon at bounding box center [775, 638] width 47 height 54
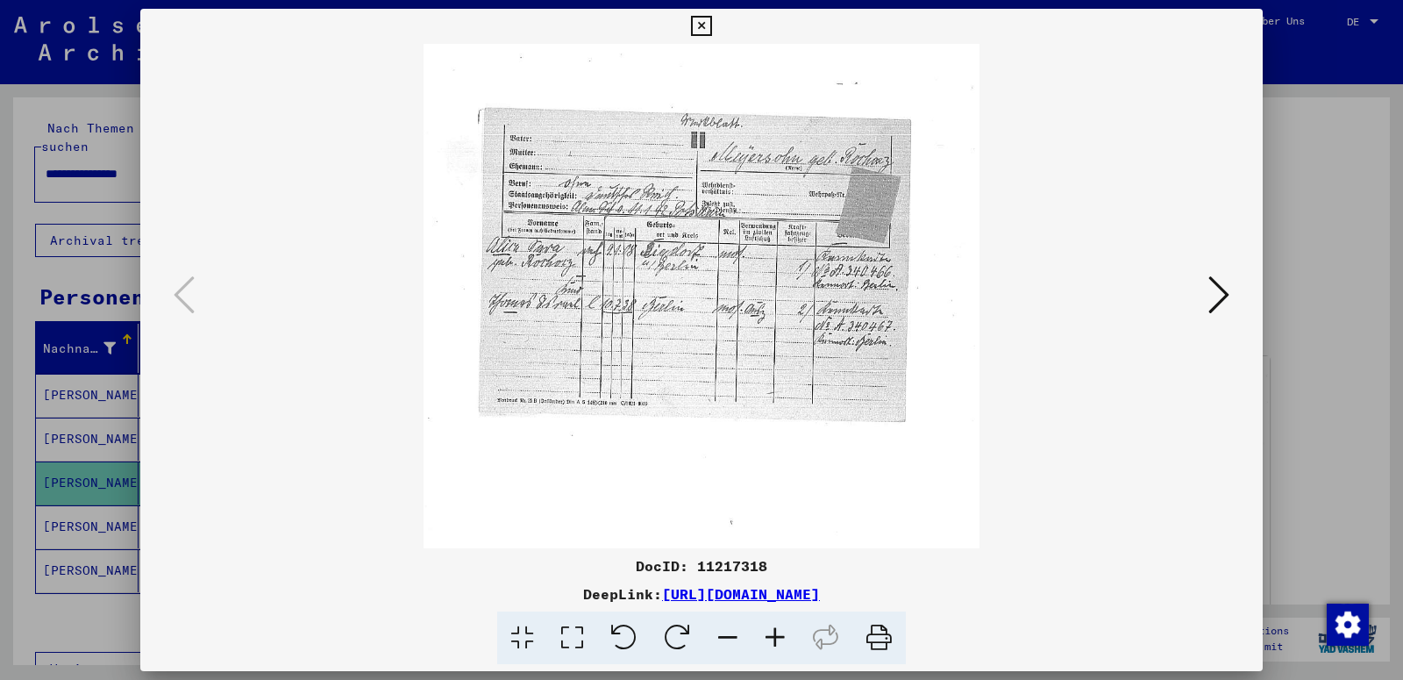
click at [776, 633] on icon at bounding box center [775, 638] width 47 height 54
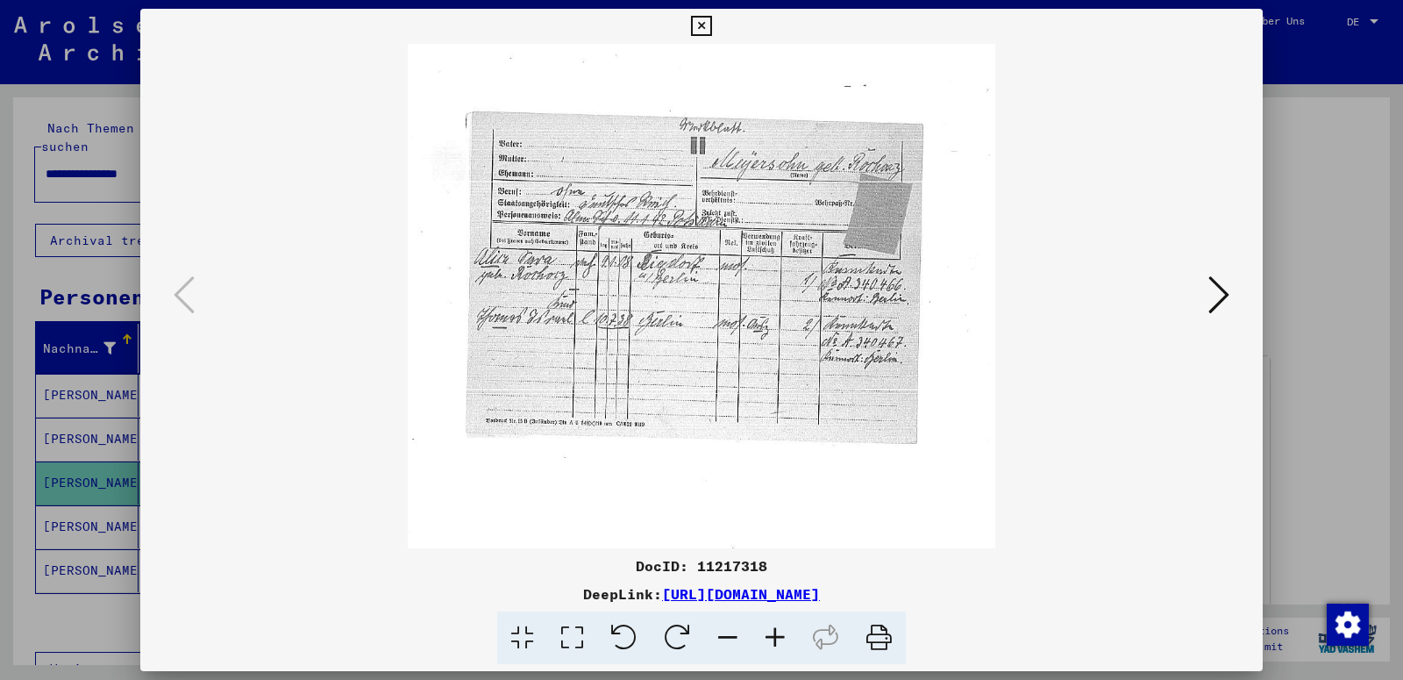
click at [776, 633] on icon at bounding box center [775, 638] width 47 height 54
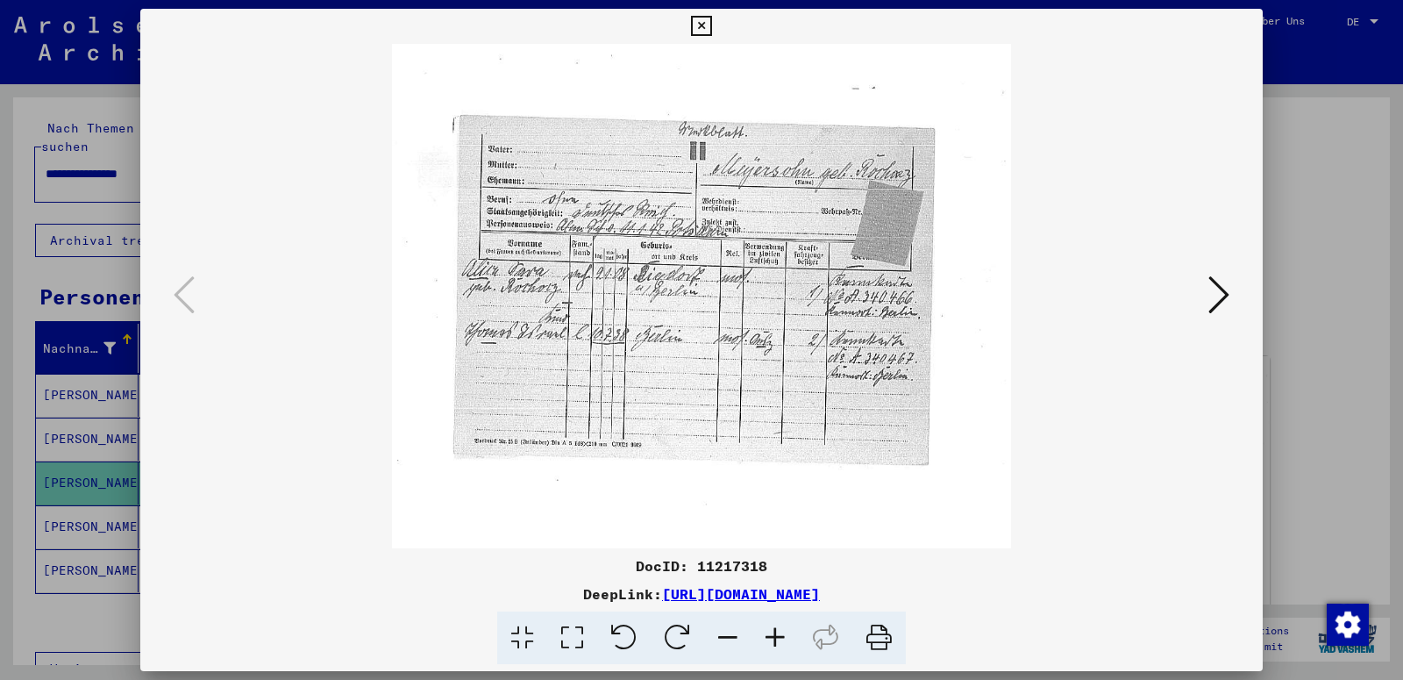
click at [776, 633] on icon at bounding box center [775, 638] width 47 height 54
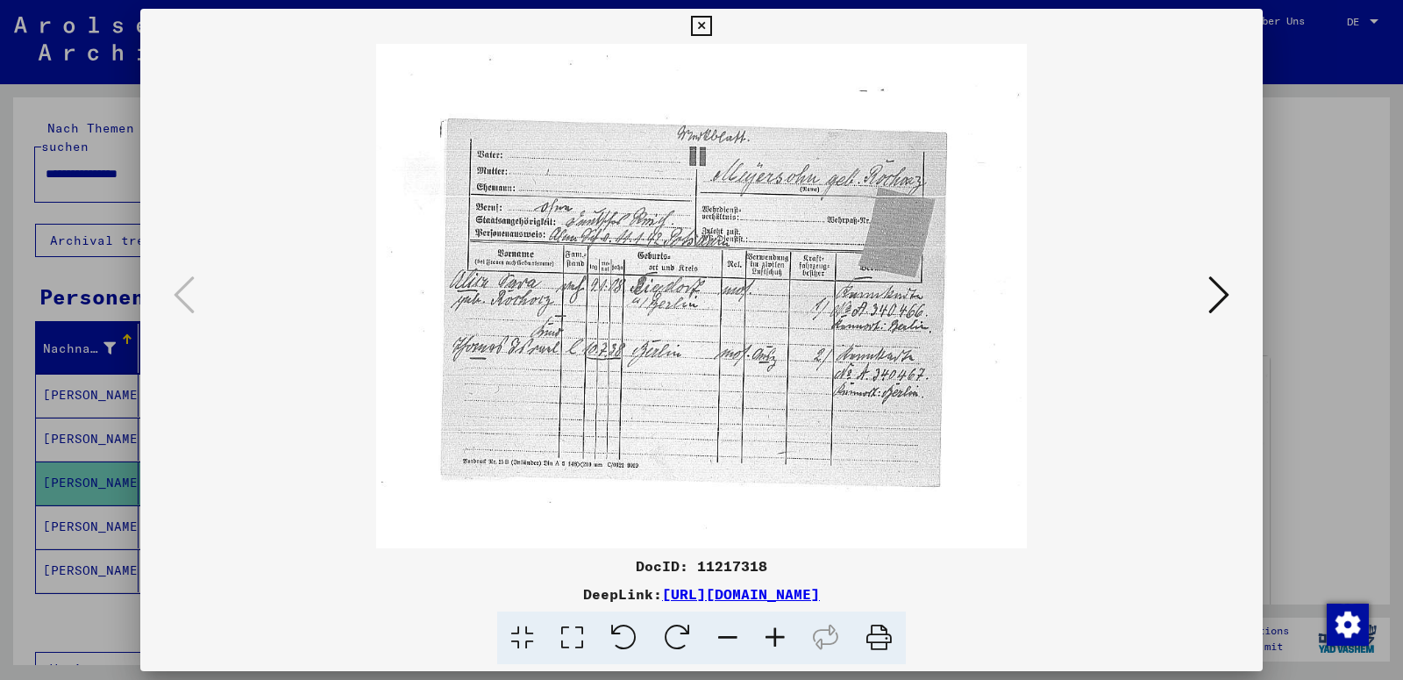
click at [776, 633] on icon at bounding box center [775, 638] width 47 height 54
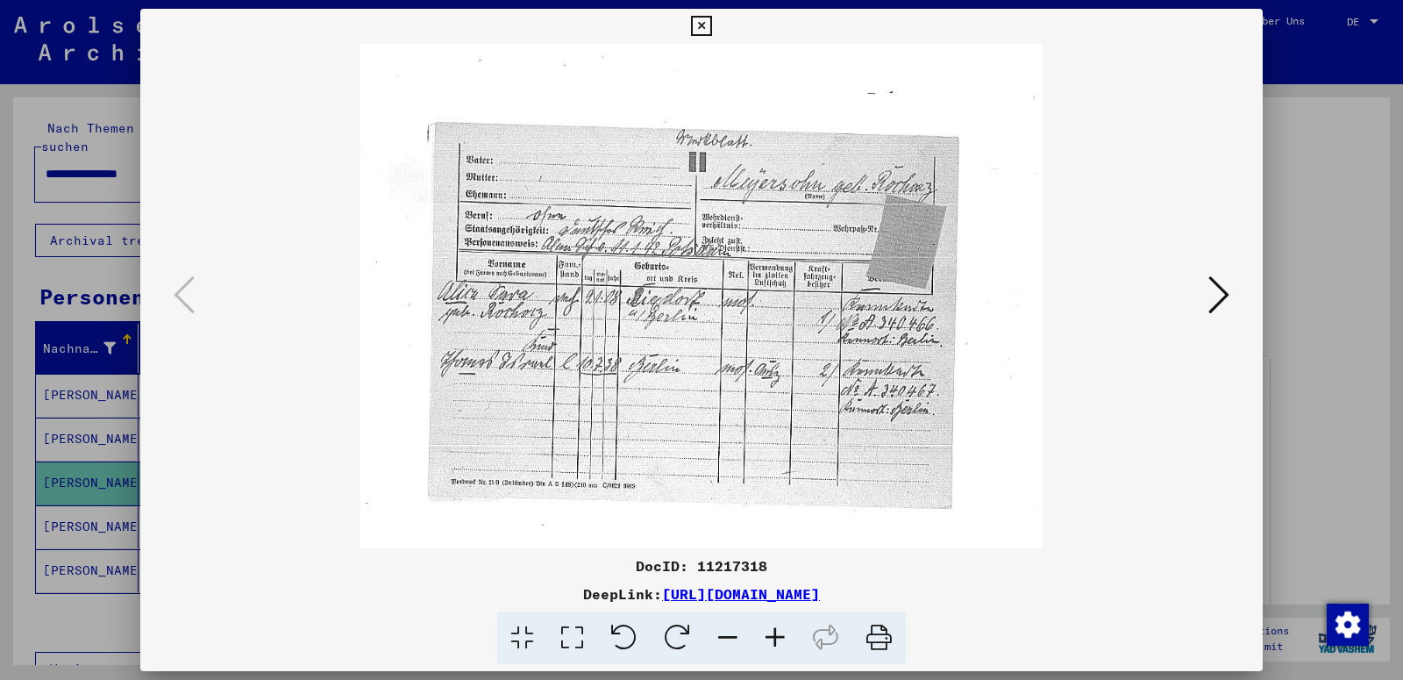
click at [776, 633] on icon at bounding box center [775, 638] width 47 height 54
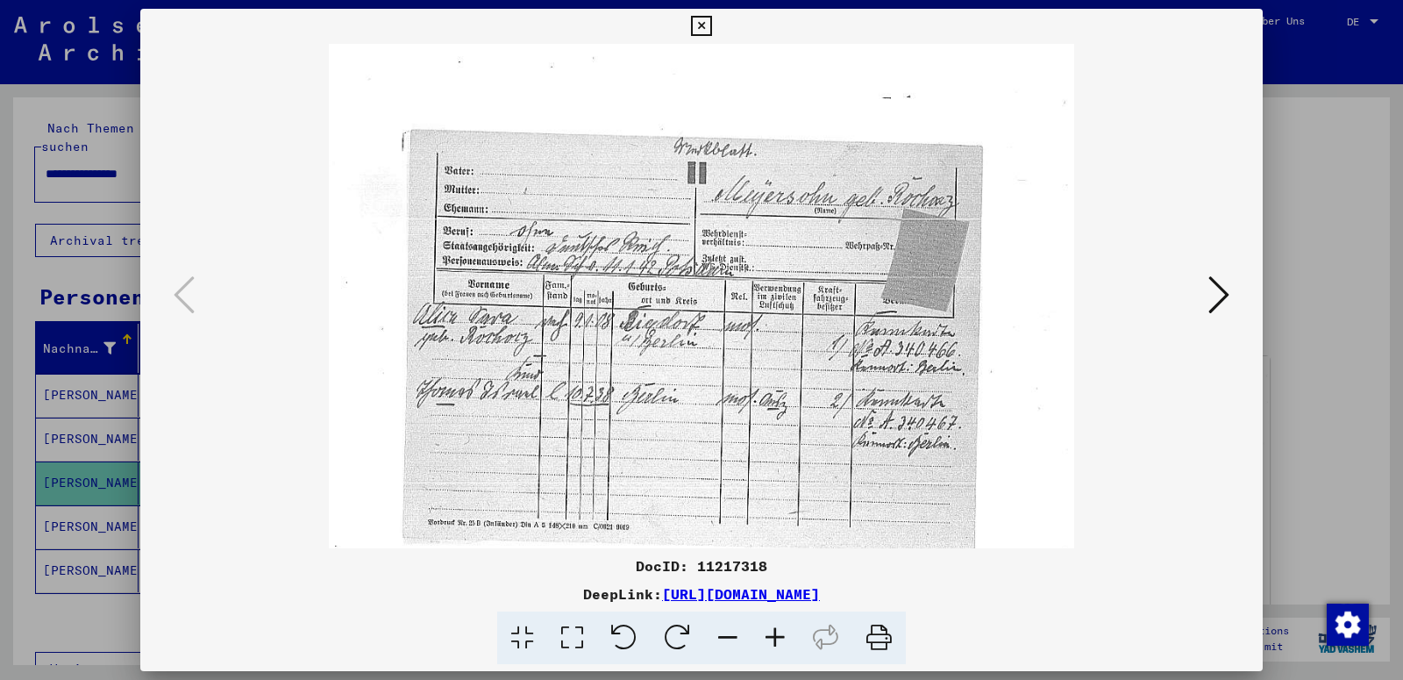
click at [776, 633] on icon at bounding box center [775, 638] width 47 height 54
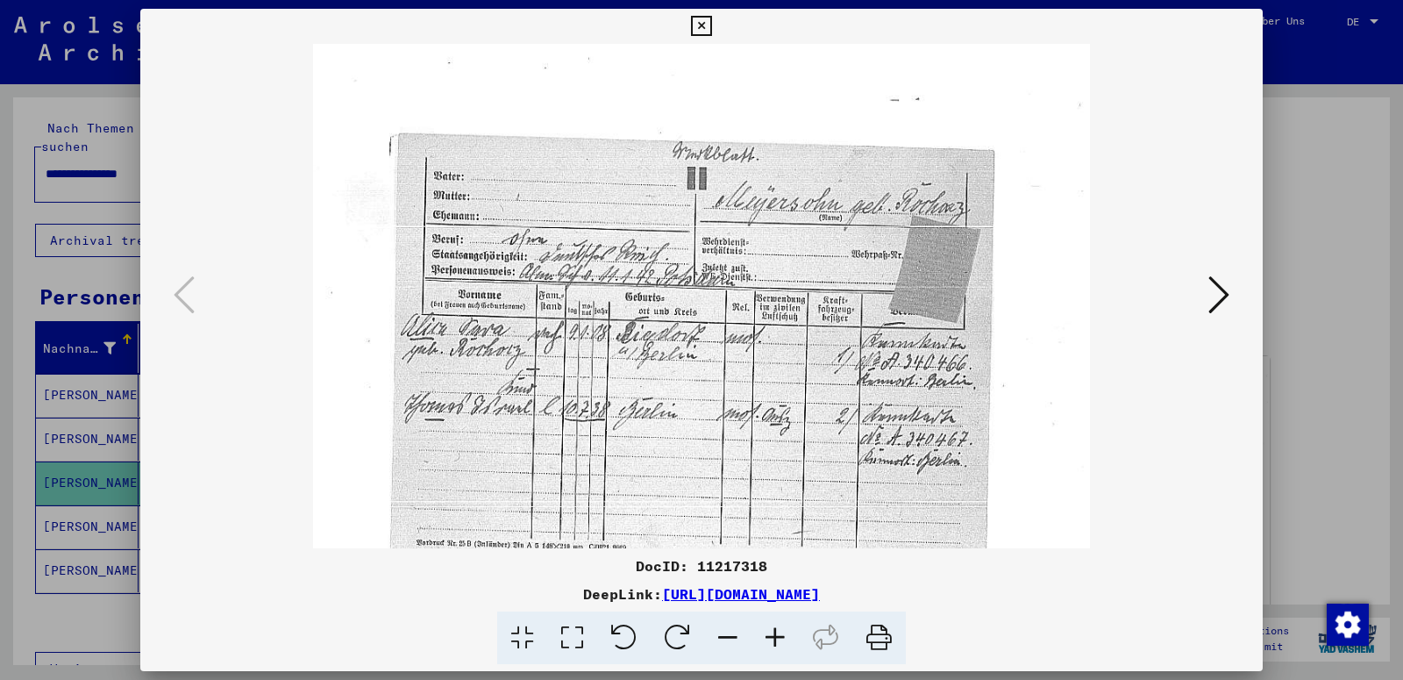
click at [776, 633] on icon at bounding box center [775, 638] width 47 height 54
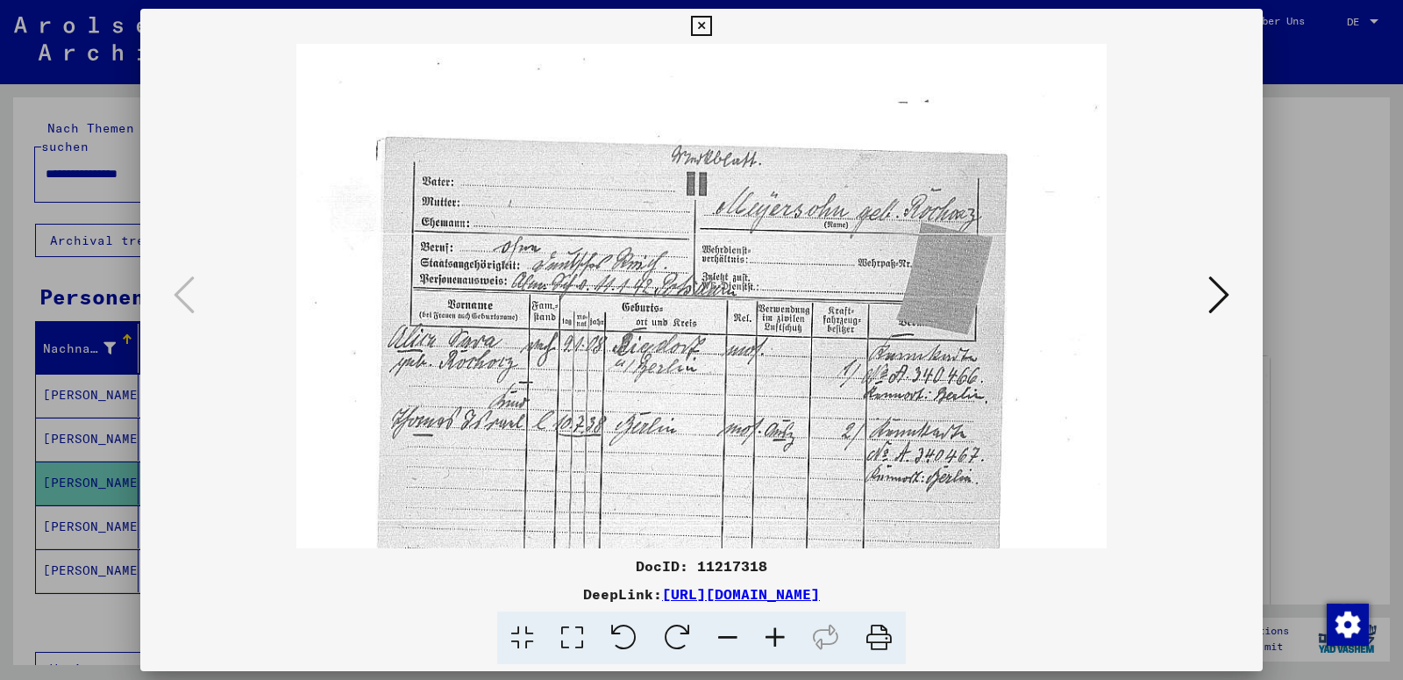
click at [776, 633] on icon at bounding box center [775, 638] width 47 height 54
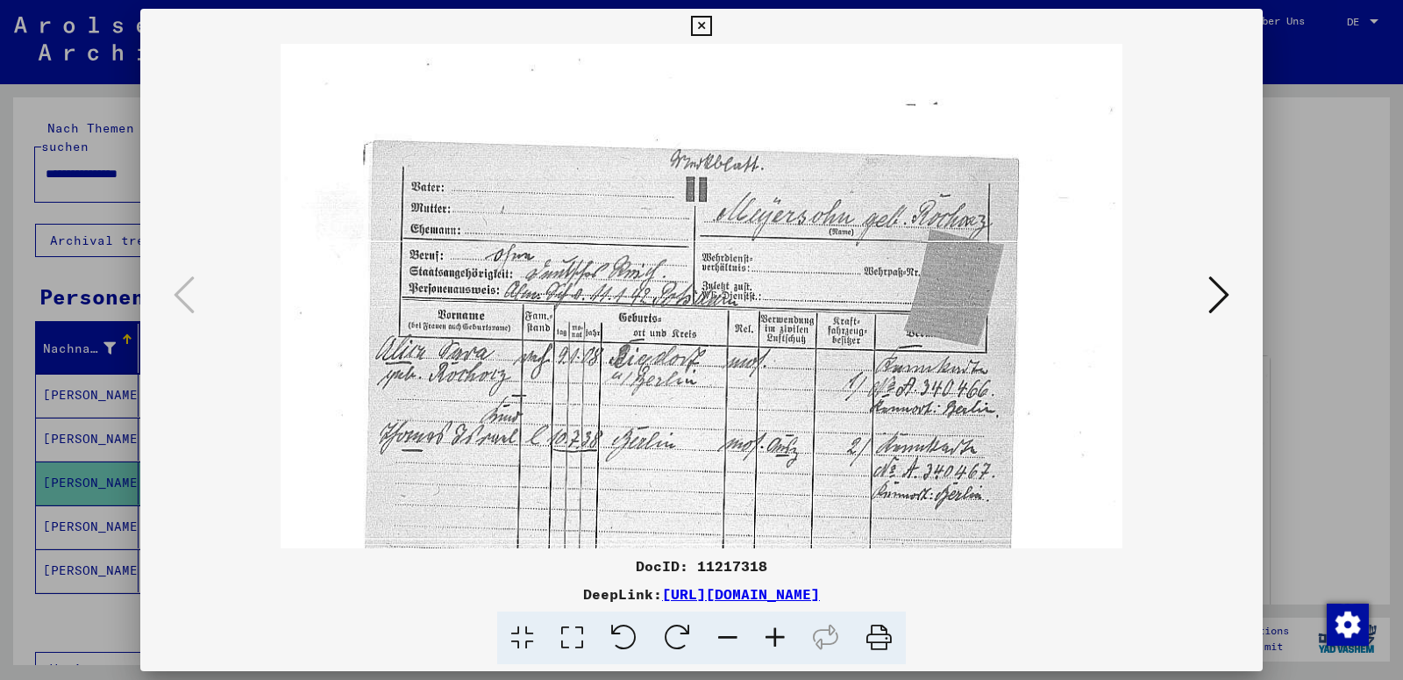
click at [1222, 298] on icon at bounding box center [1219, 295] width 21 height 42
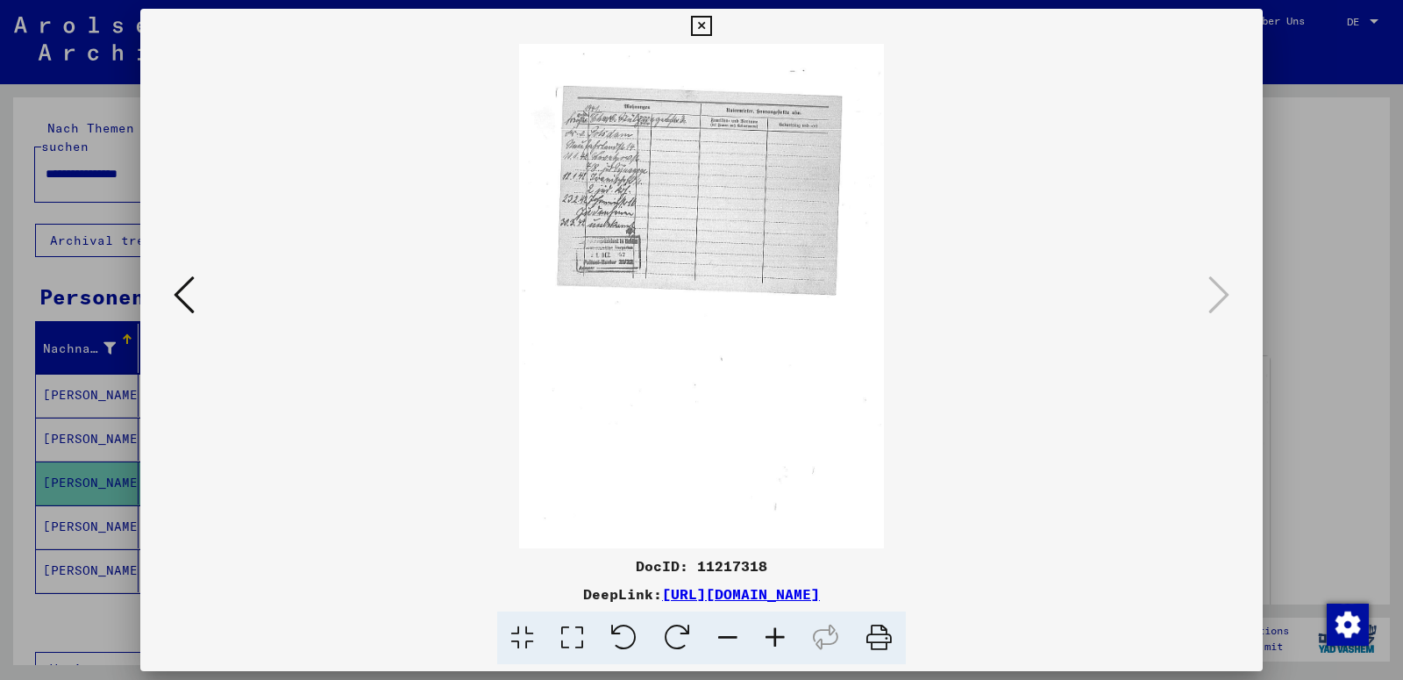
click at [774, 637] on icon at bounding box center [775, 638] width 47 height 54
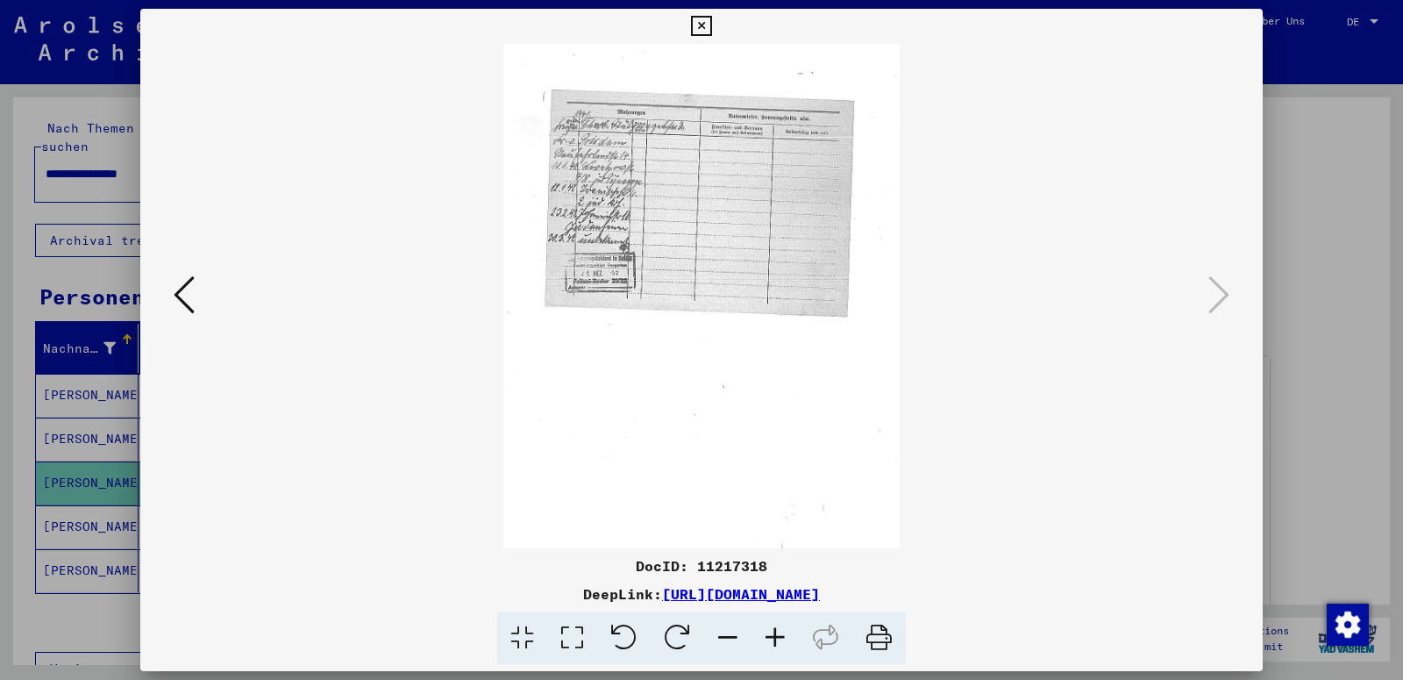
click at [774, 637] on icon at bounding box center [775, 638] width 47 height 54
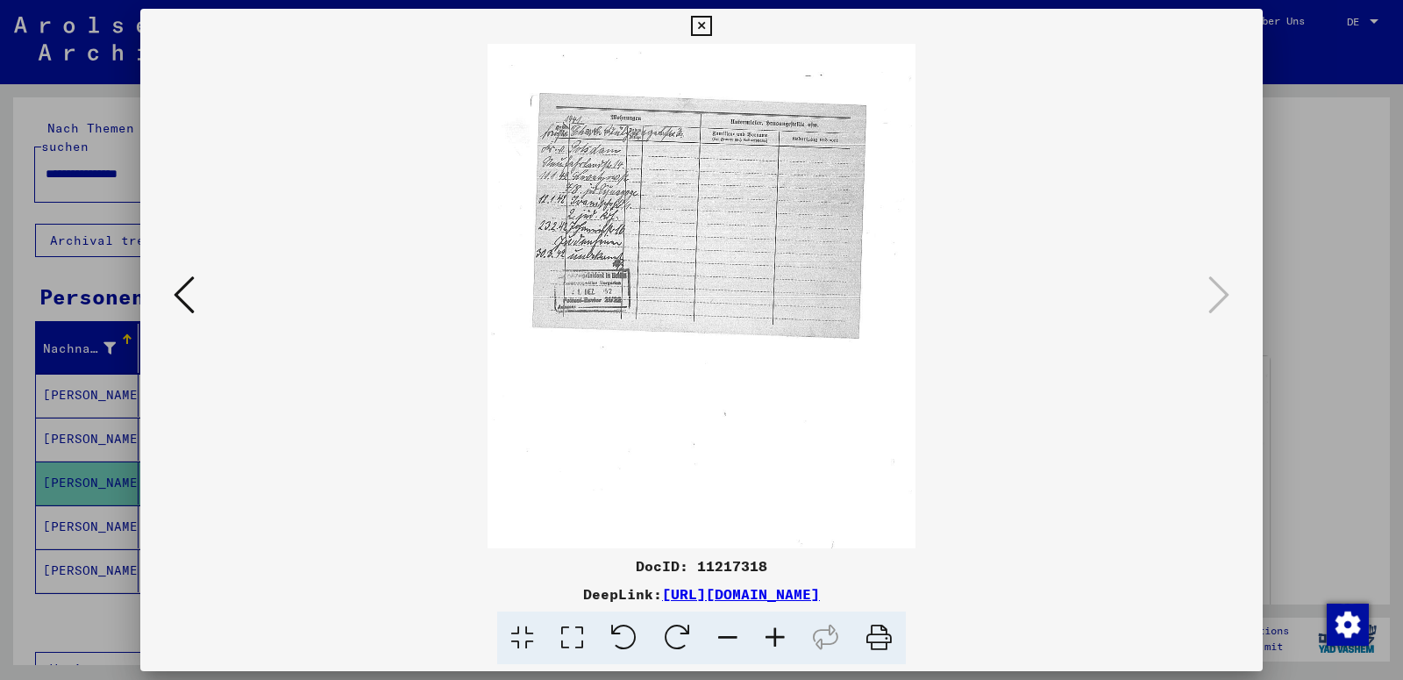
click at [774, 637] on icon at bounding box center [775, 638] width 47 height 54
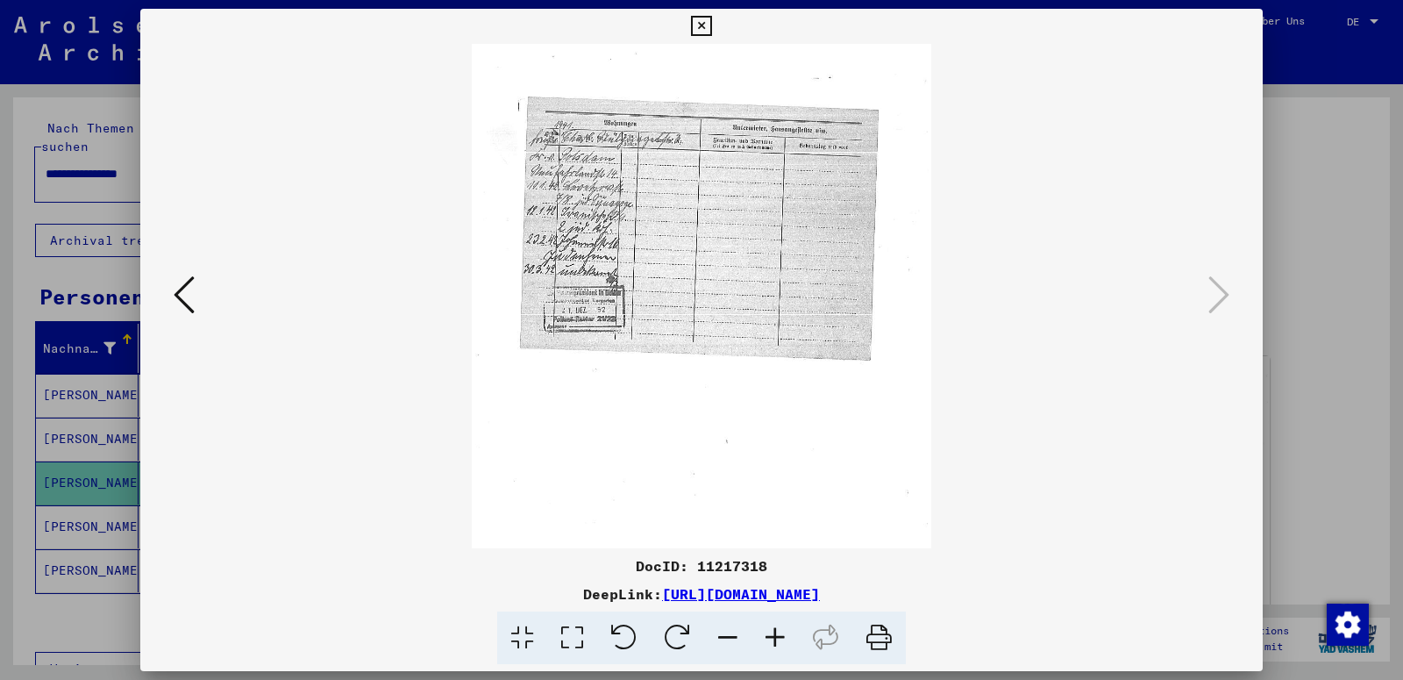
click at [774, 637] on icon at bounding box center [775, 638] width 47 height 54
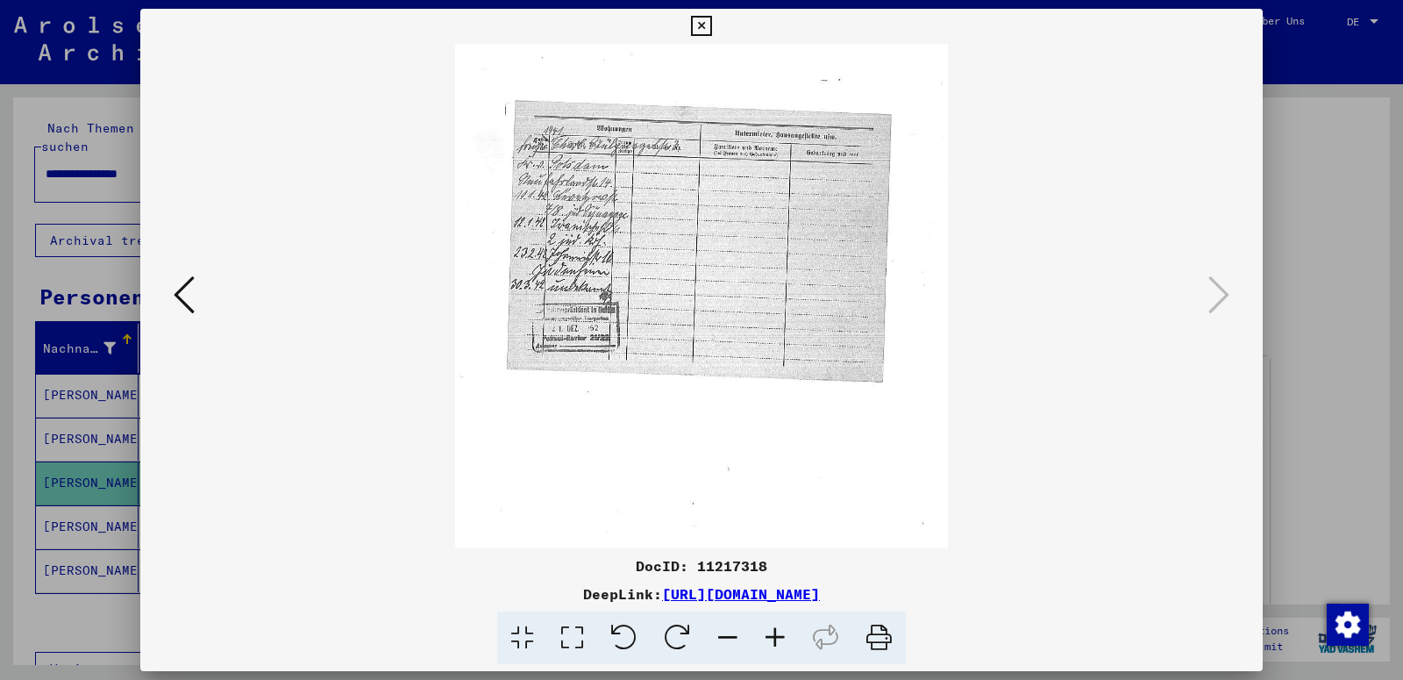
click at [774, 637] on icon at bounding box center [775, 638] width 47 height 54
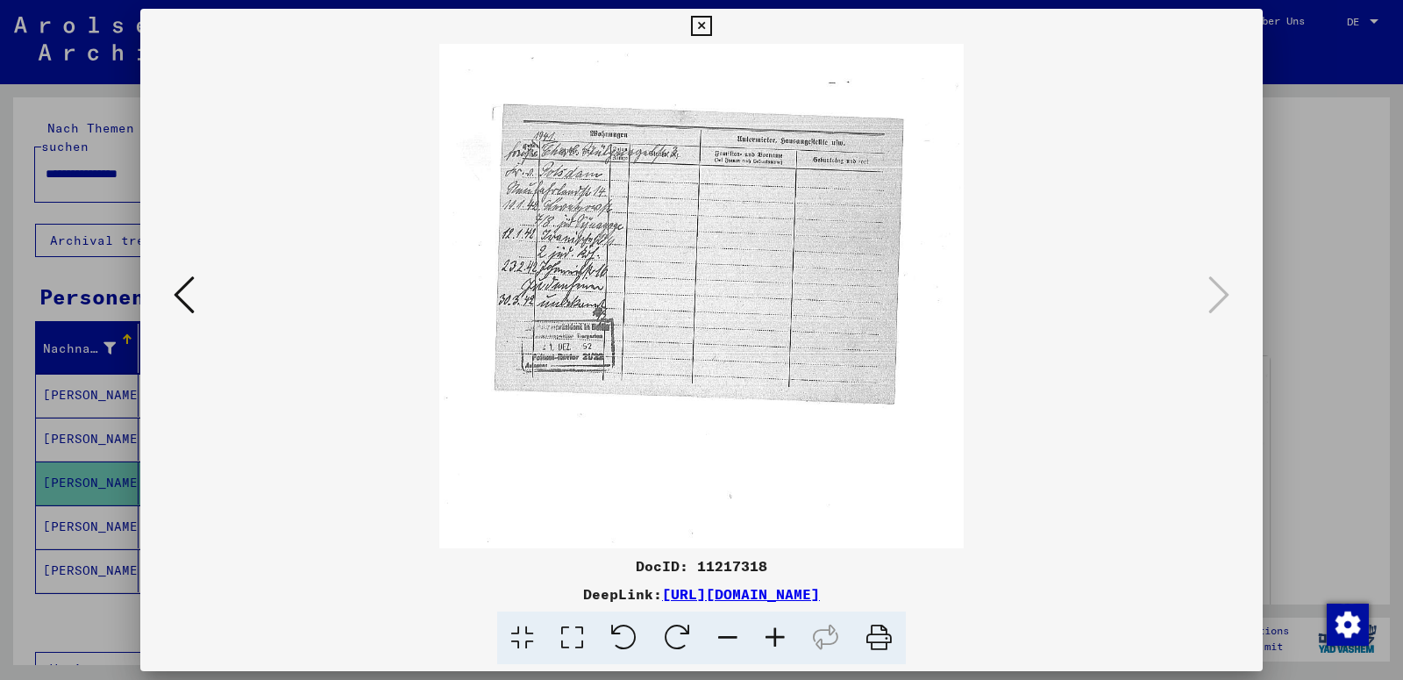
click at [774, 637] on icon at bounding box center [775, 638] width 47 height 54
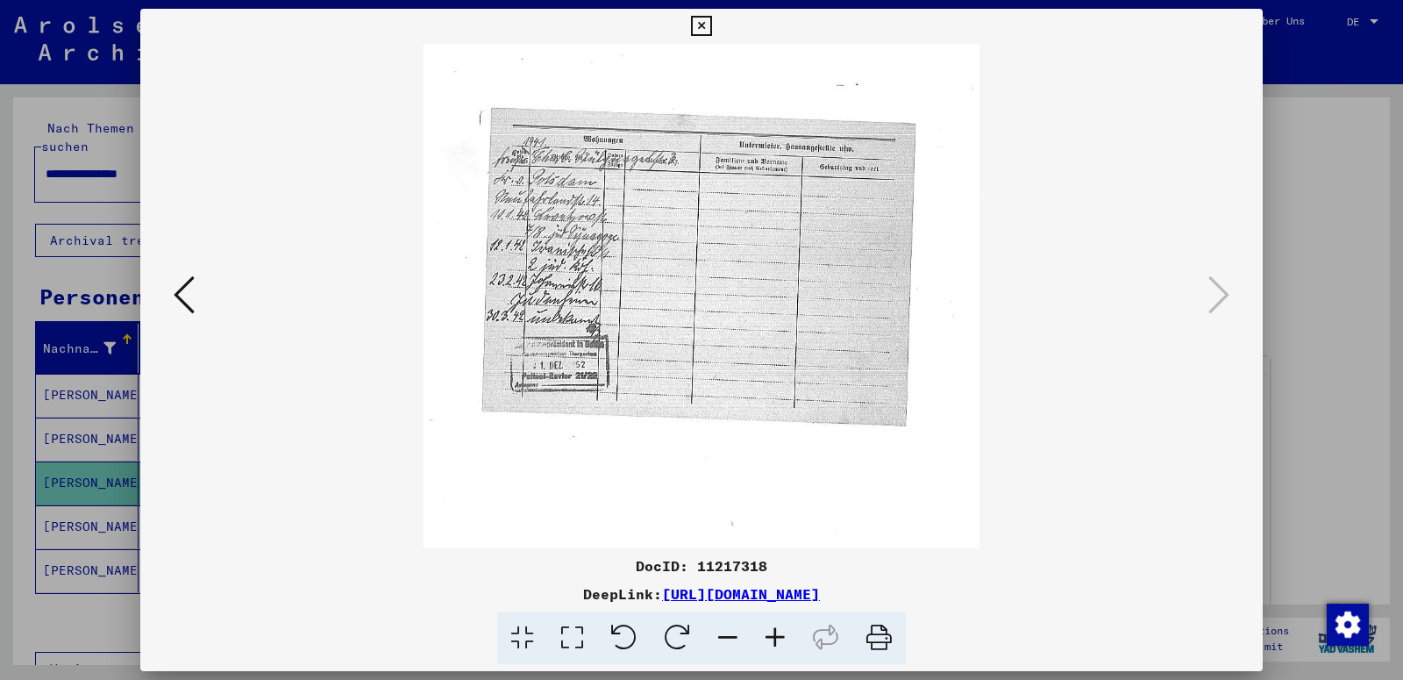
click at [774, 637] on icon at bounding box center [775, 638] width 47 height 54
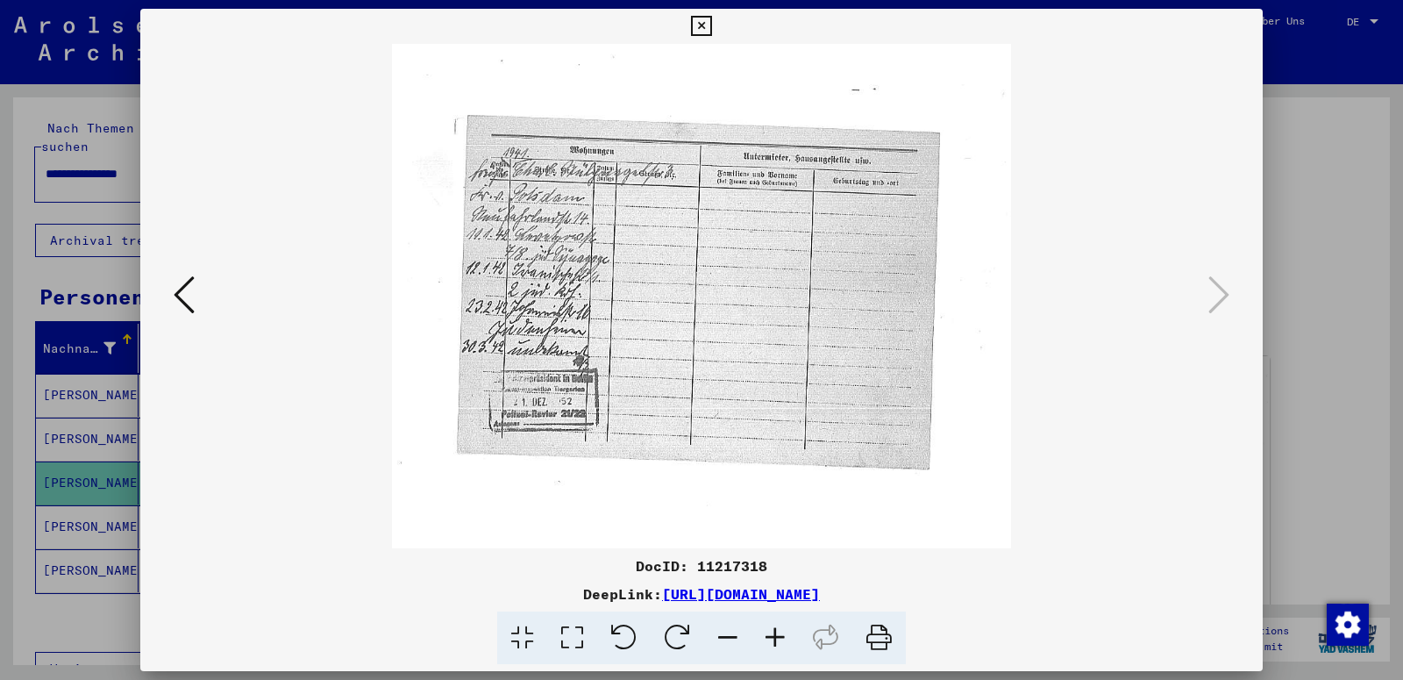
click at [774, 637] on icon at bounding box center [775, 638] width 47 height 54
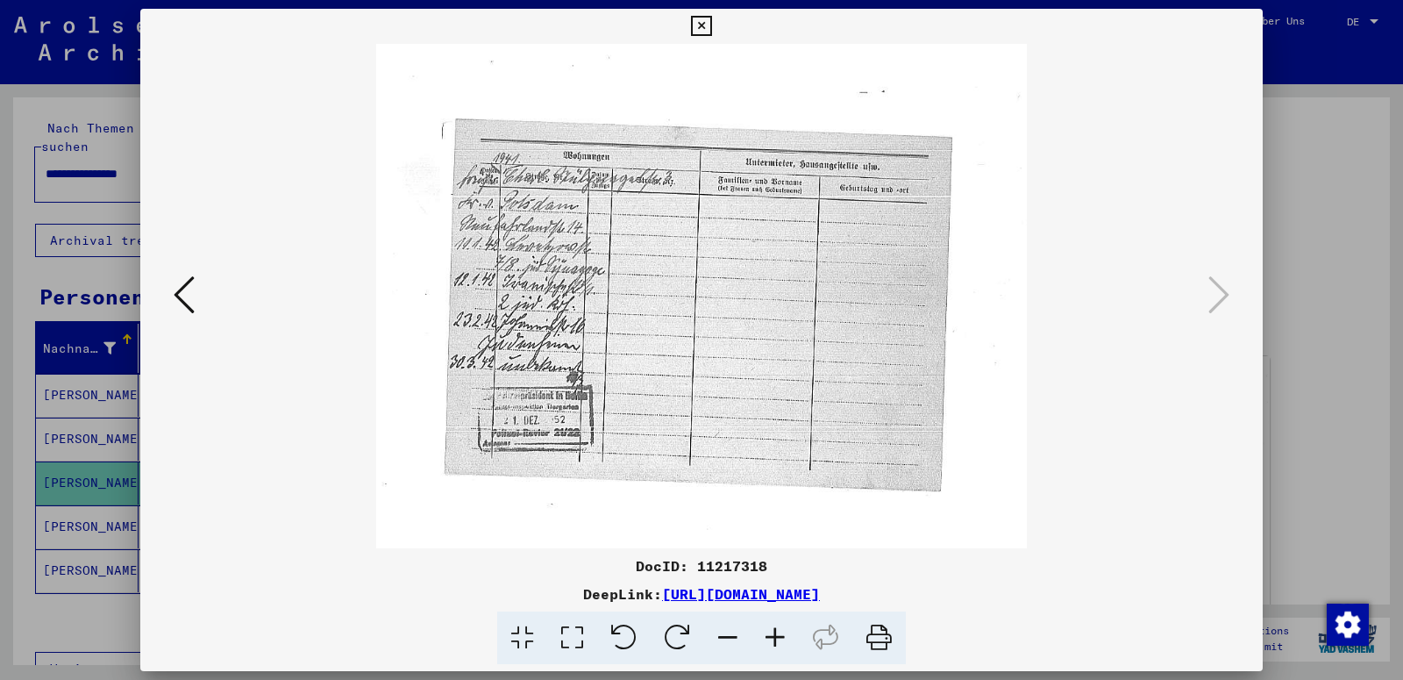
click at [774, 637] on icon at bounding box center [775, 638] width 47 height 54
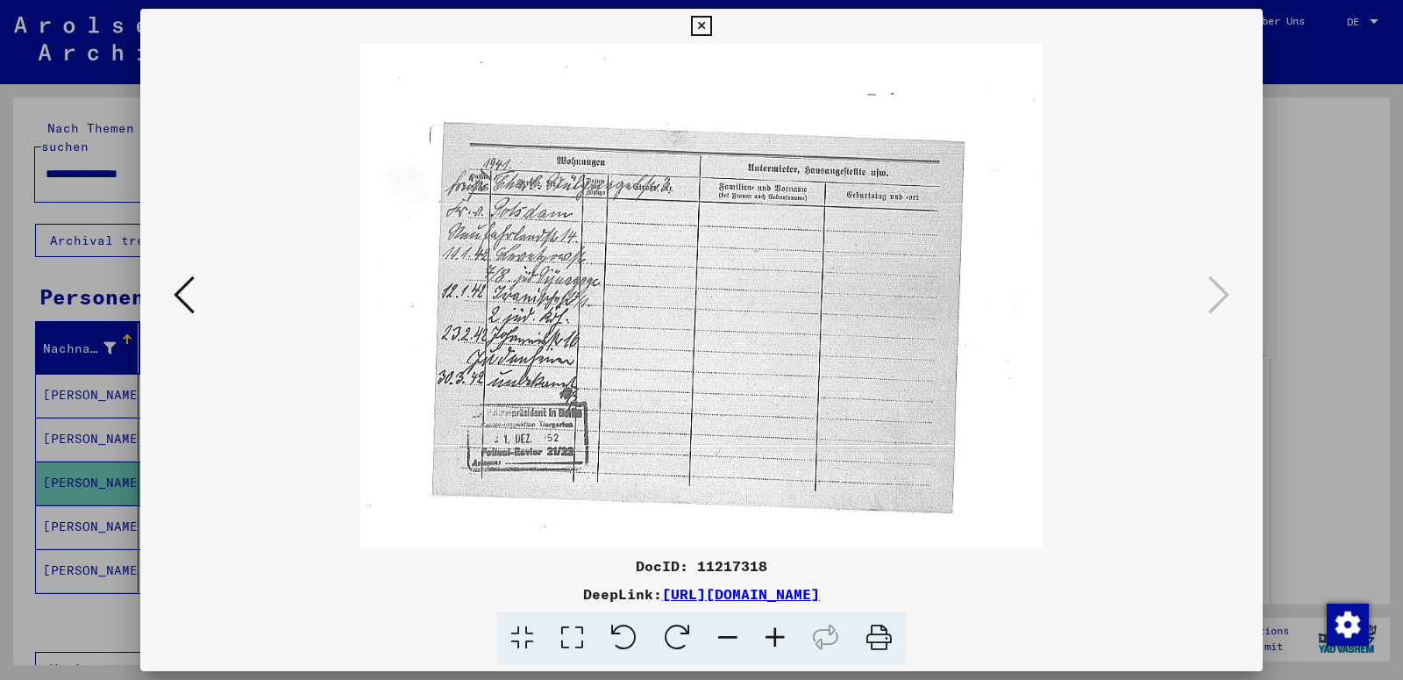
click at [774, 637] on icon at bounding box center [775, 638] width 47 height 54
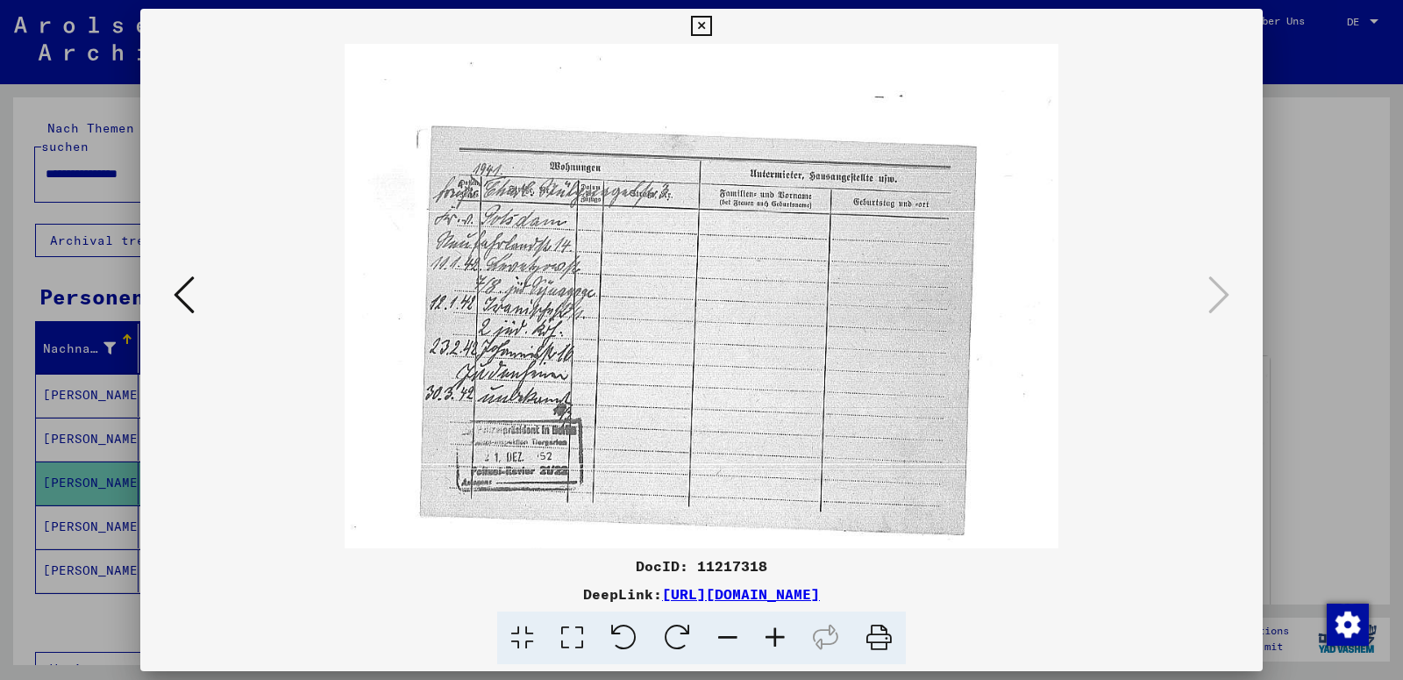
click at [774, 637] on icon at bounding box center [775, 638] width 47 height 54
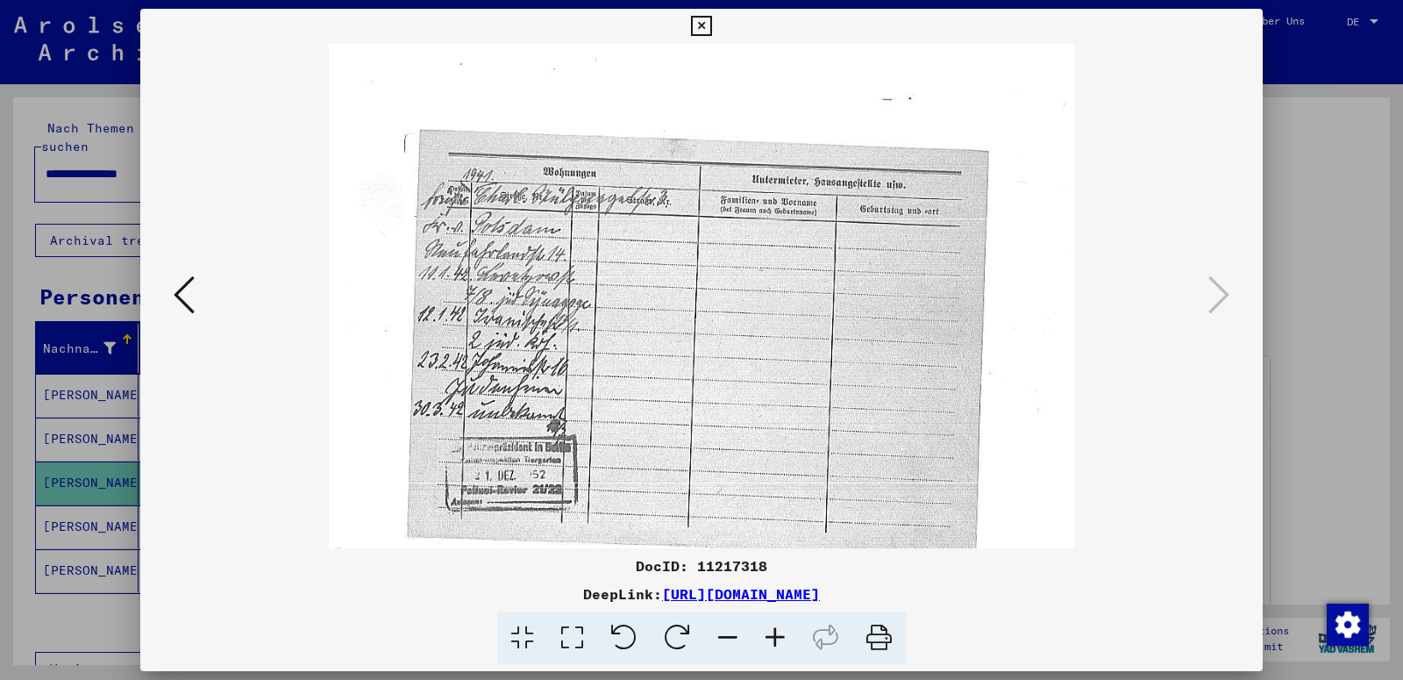
click at [774, 637] on icon at bounding box center [775, 638] width 47 height 54
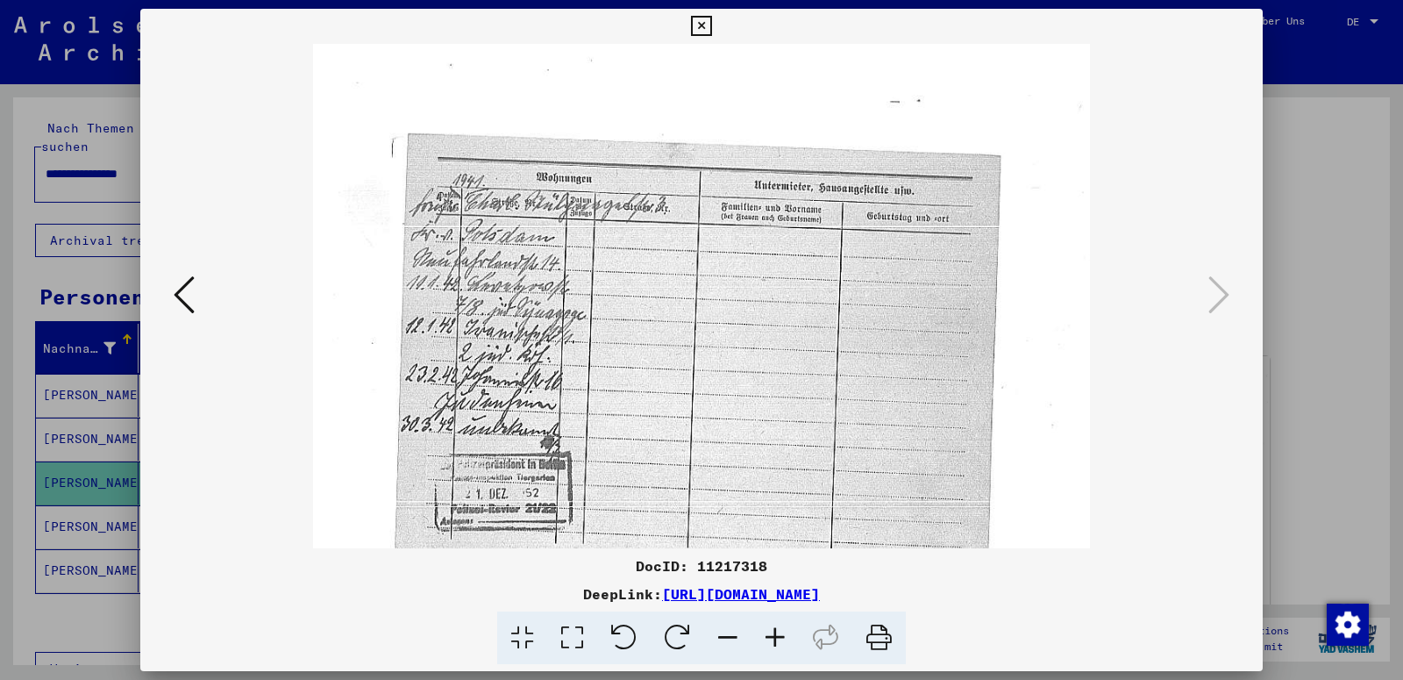
click at [774, 637] on icon at bounding box center [775, 638] width 47 height 54
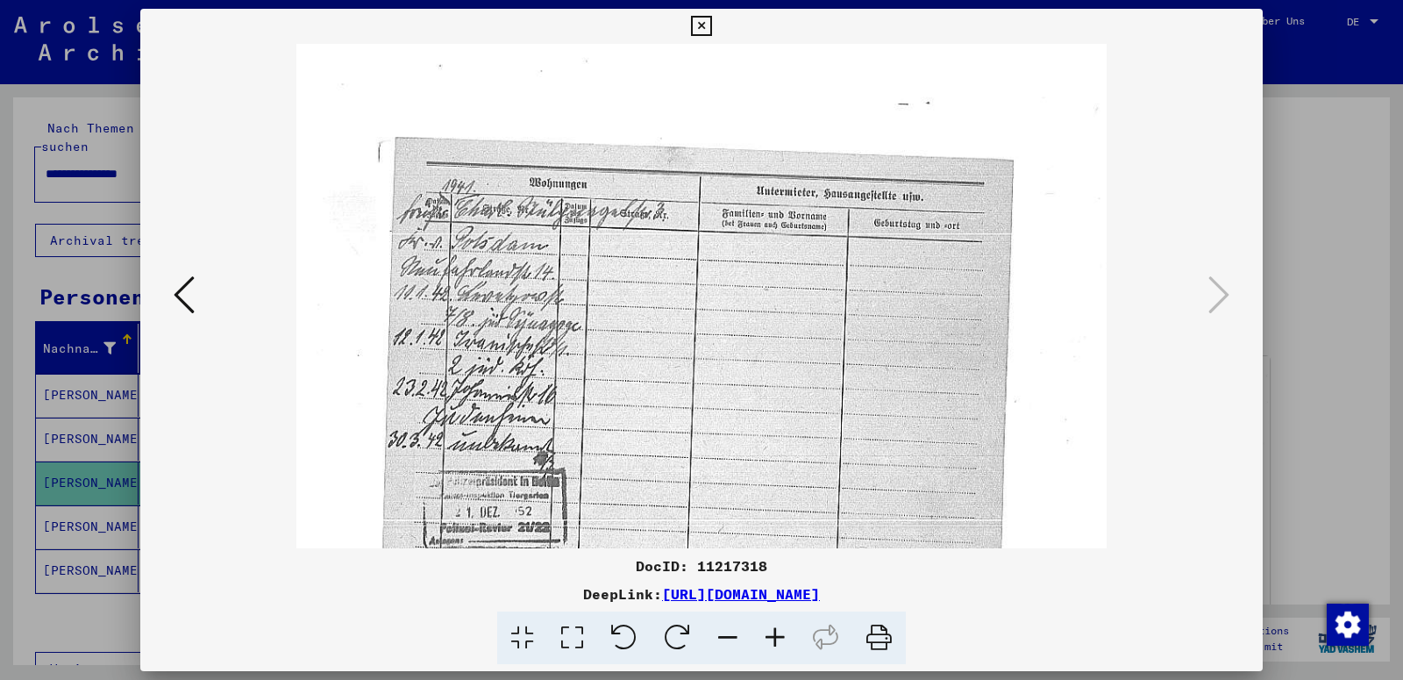
click at [774, 637] on icon at bounding box center [775, 638] width 47 height 54
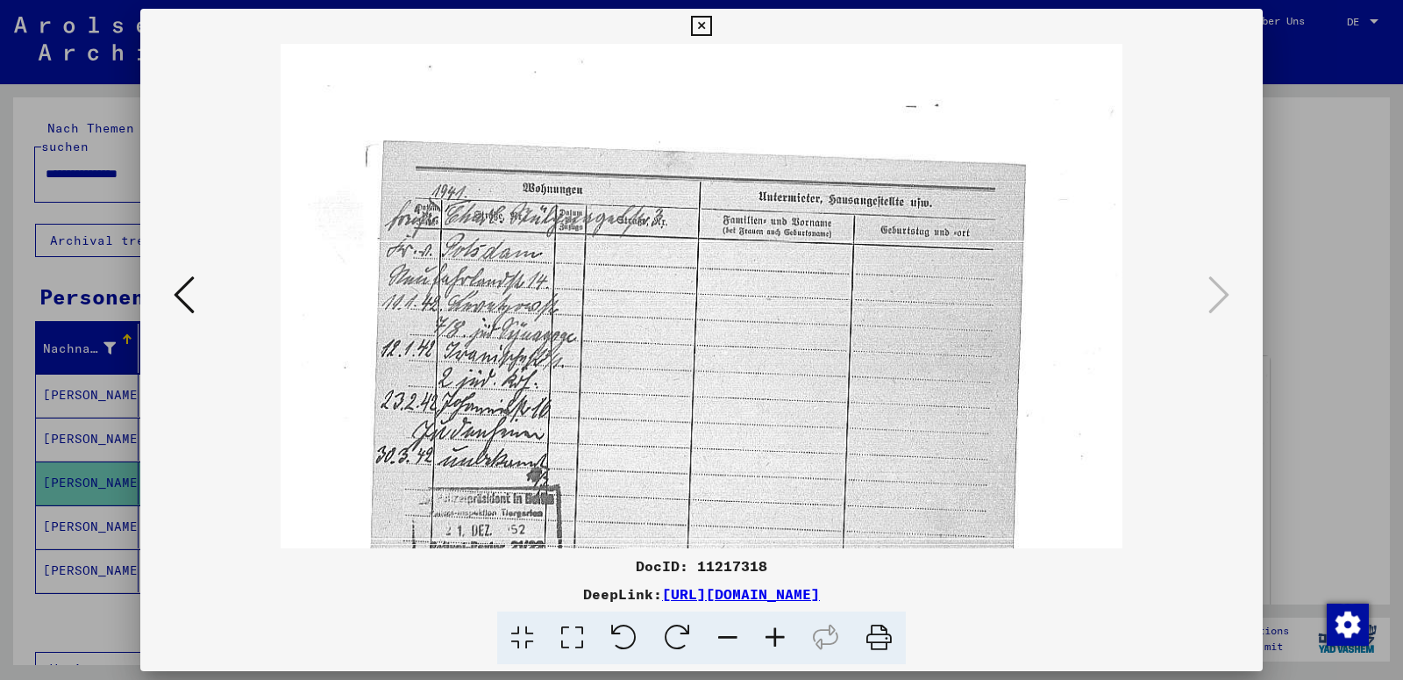
click at [774, 637] on icon at bounding box center [775, 638] width 47 height 54
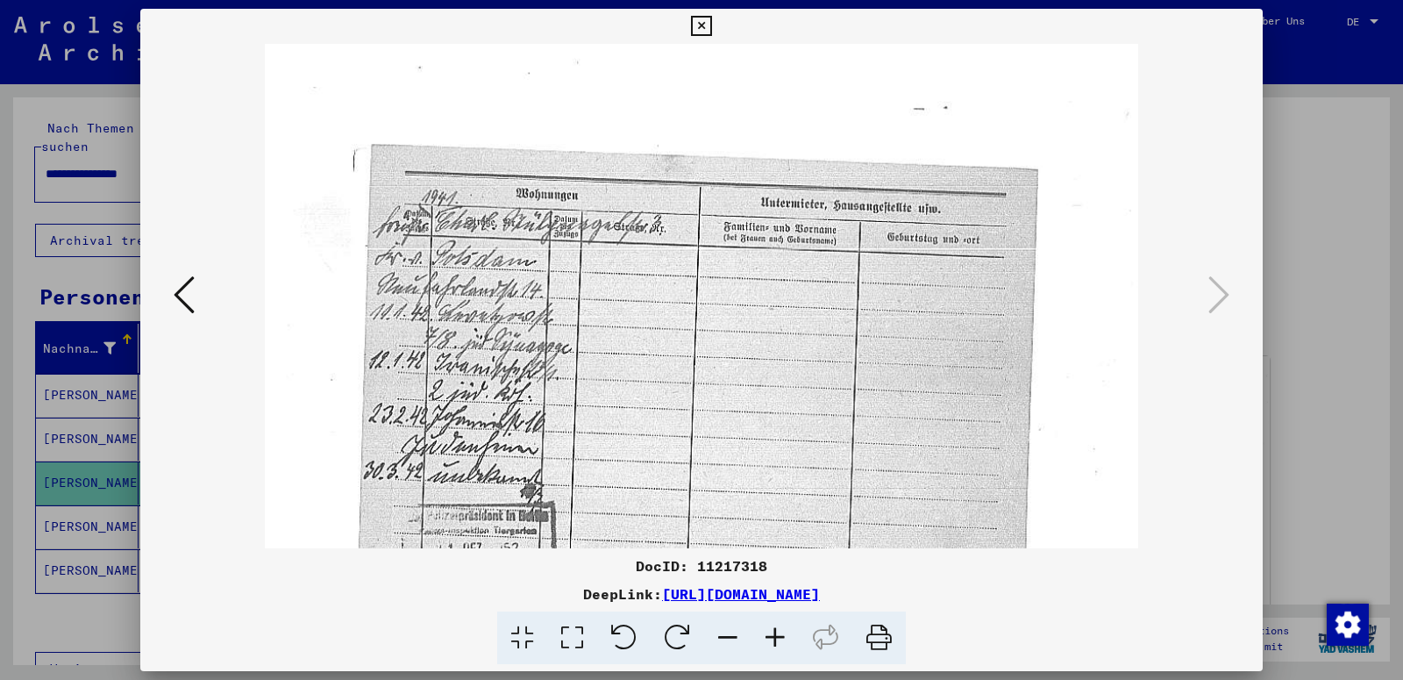
click at [774, 637] on icon at bounding box center [775, 638] width 47 height 54
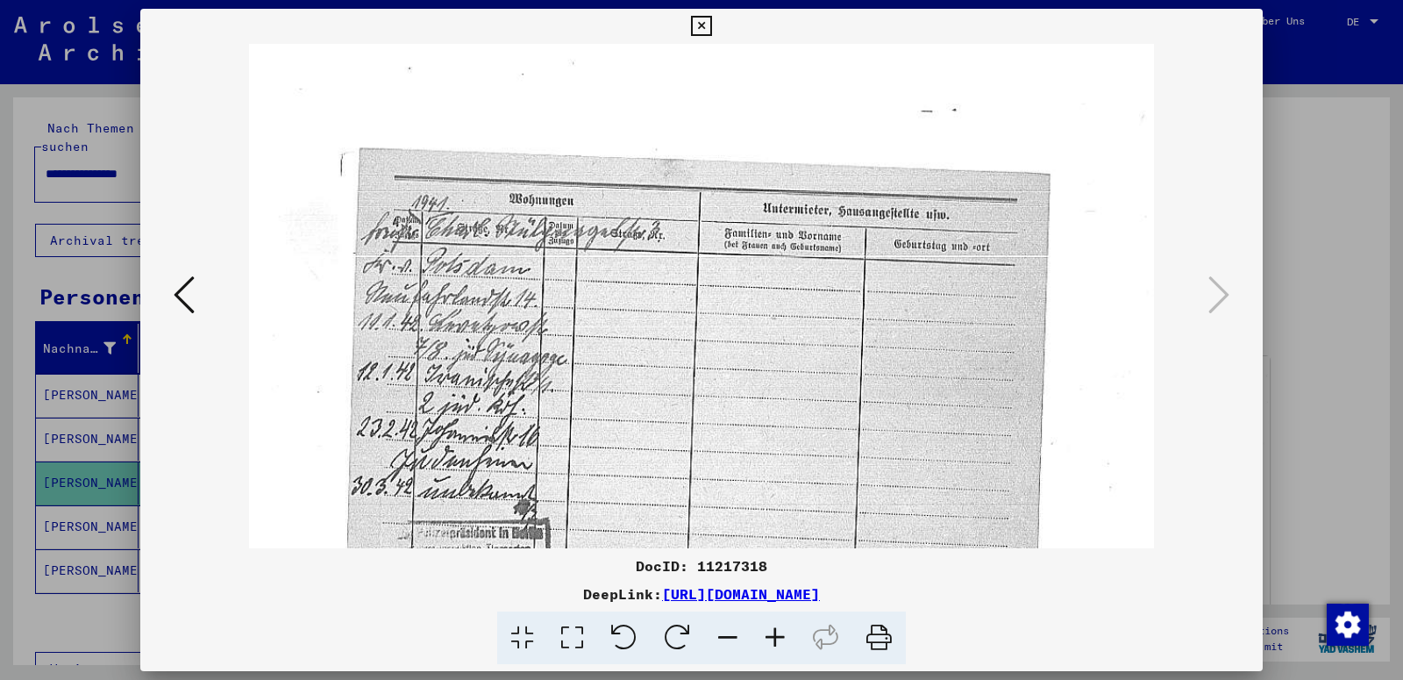
click at [774, 637] on icon at bounding box center [775, 638] width 47 height 54
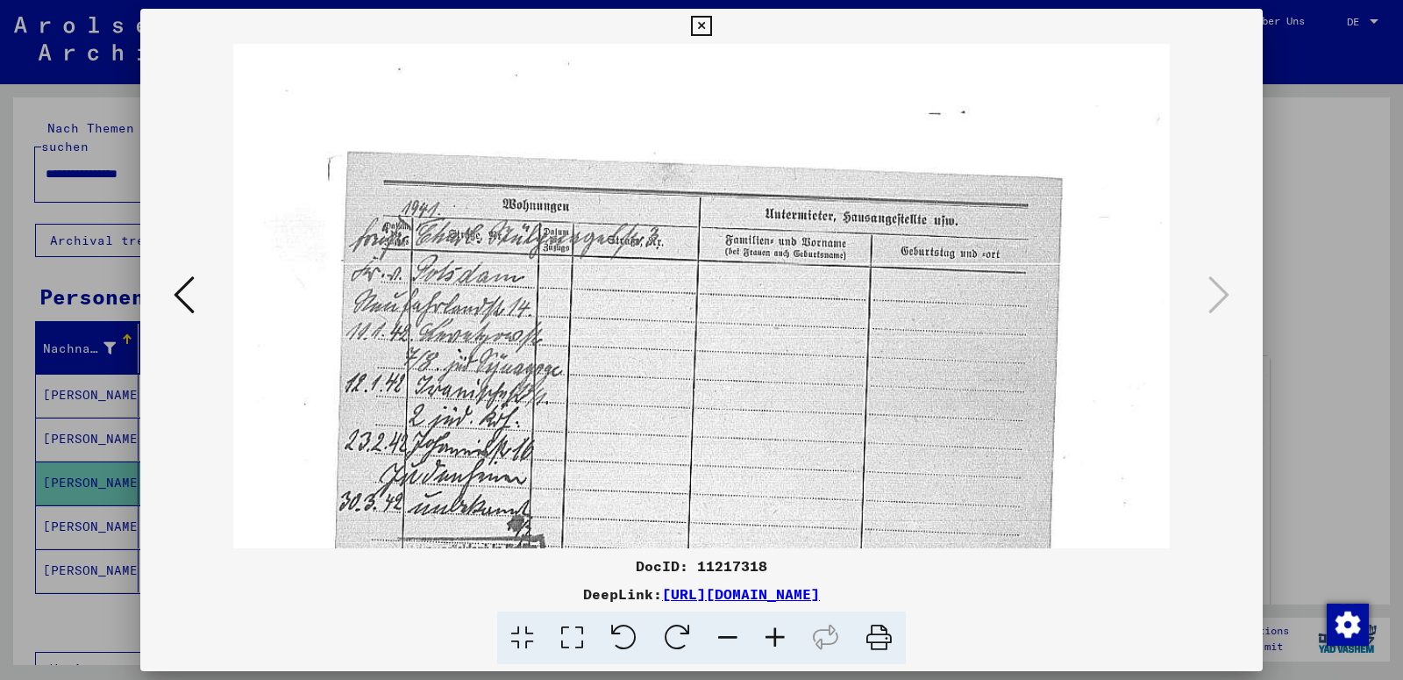
click at [711, 23] on icon at bounding box center [701, 26] width 20 height 21
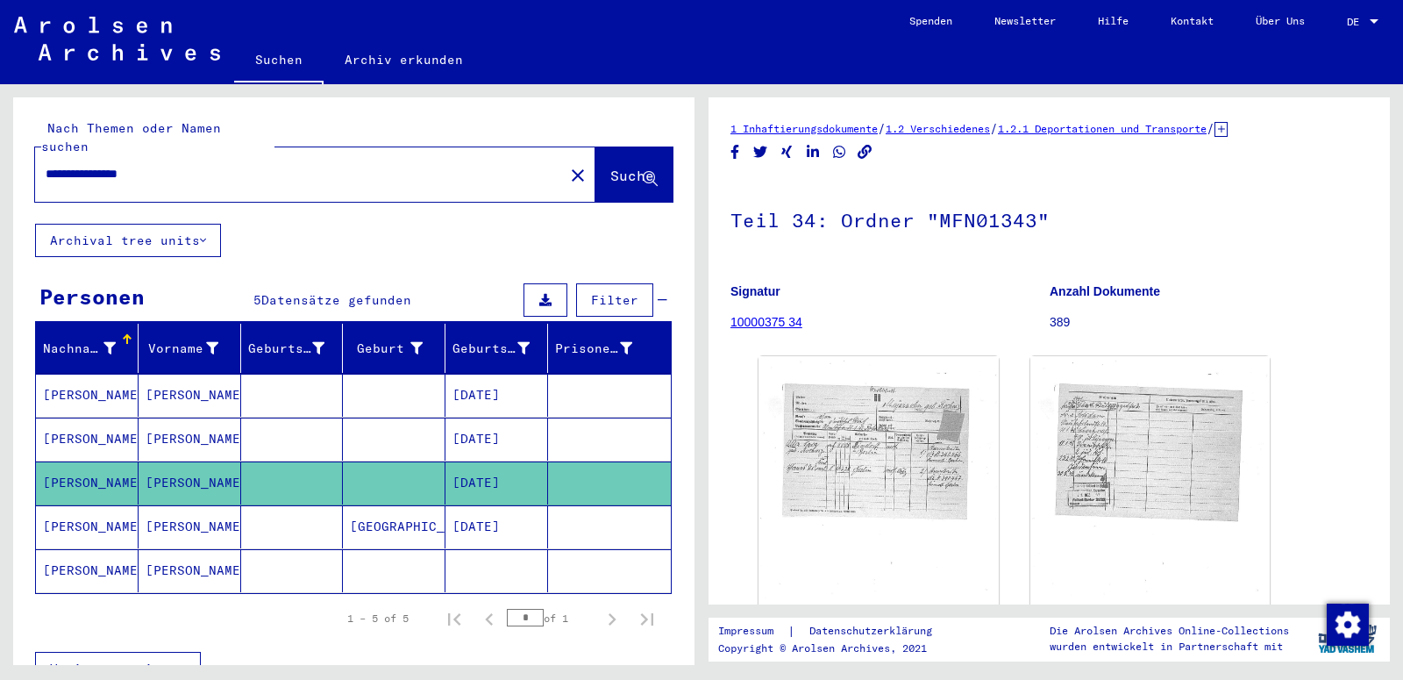
click at [118, 505] on mat-cell "[PERSON_NAME]" at bounding box center [87, 526] width 103 height 43
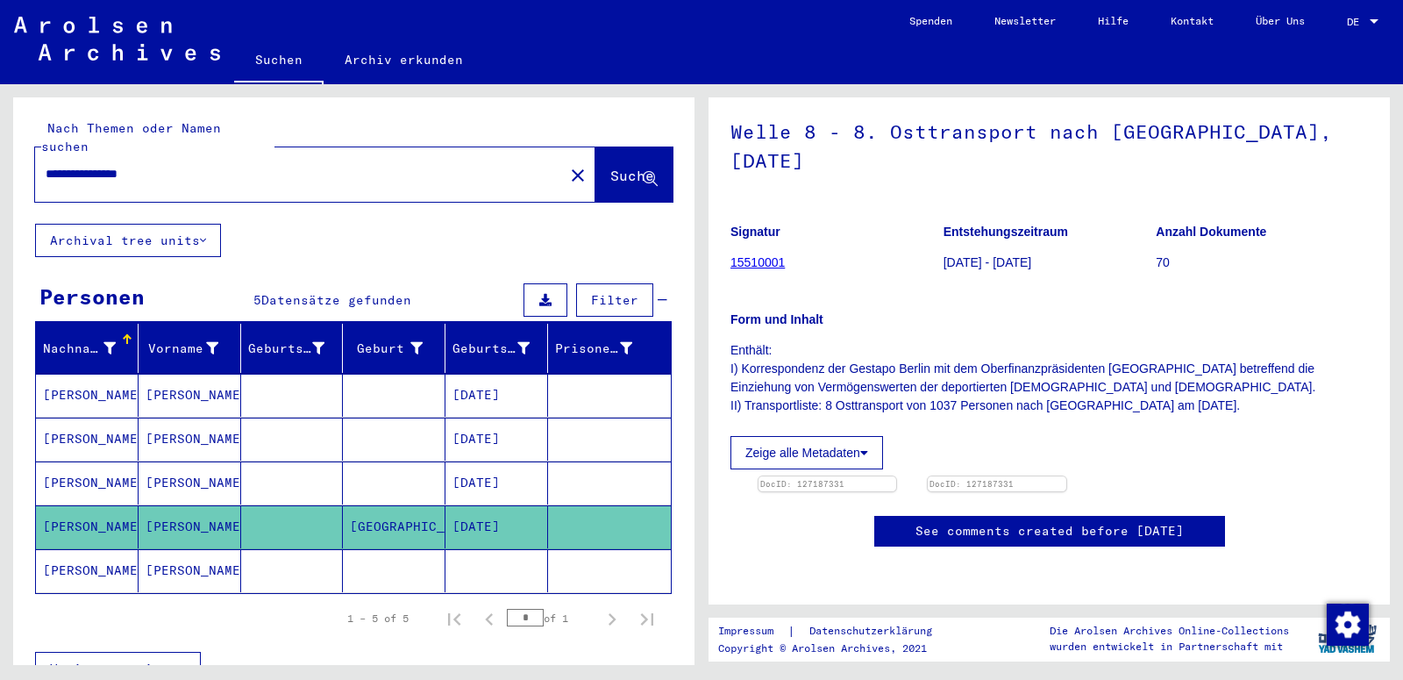
scroll to position [203, 0]
click at [870, 476] on img at bounding box center [827, 476] width 145 height 0
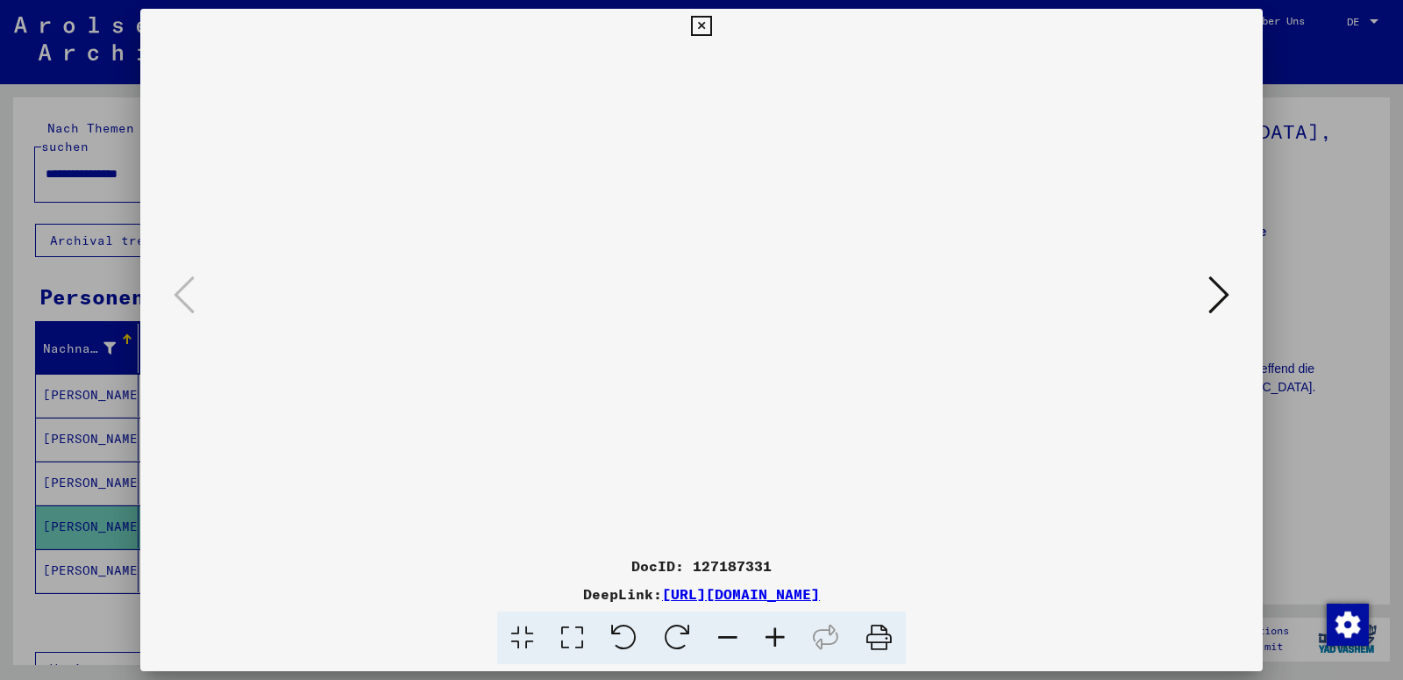
click at [782, 632] on icon at bounding box center [775, 638] width 47 height 54
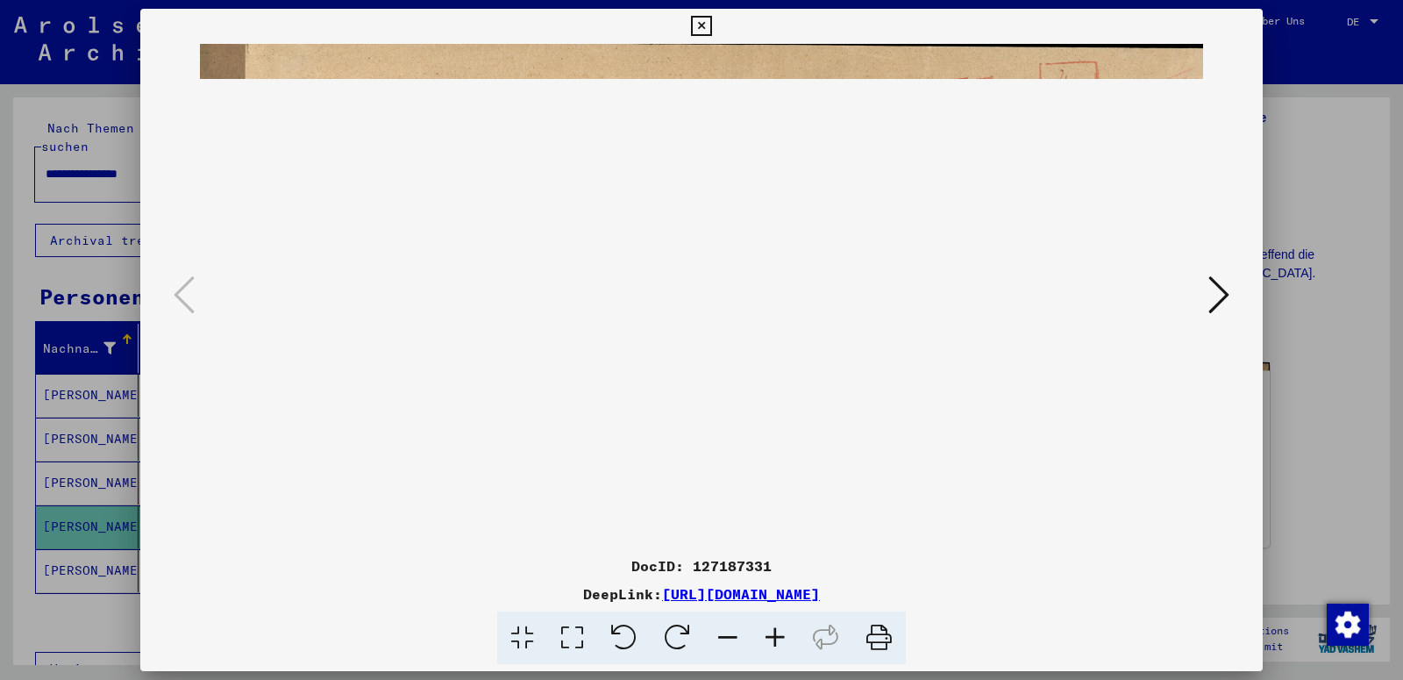
click at [782, 632] on icon at bounding box center [775, 638] width 47 height 54
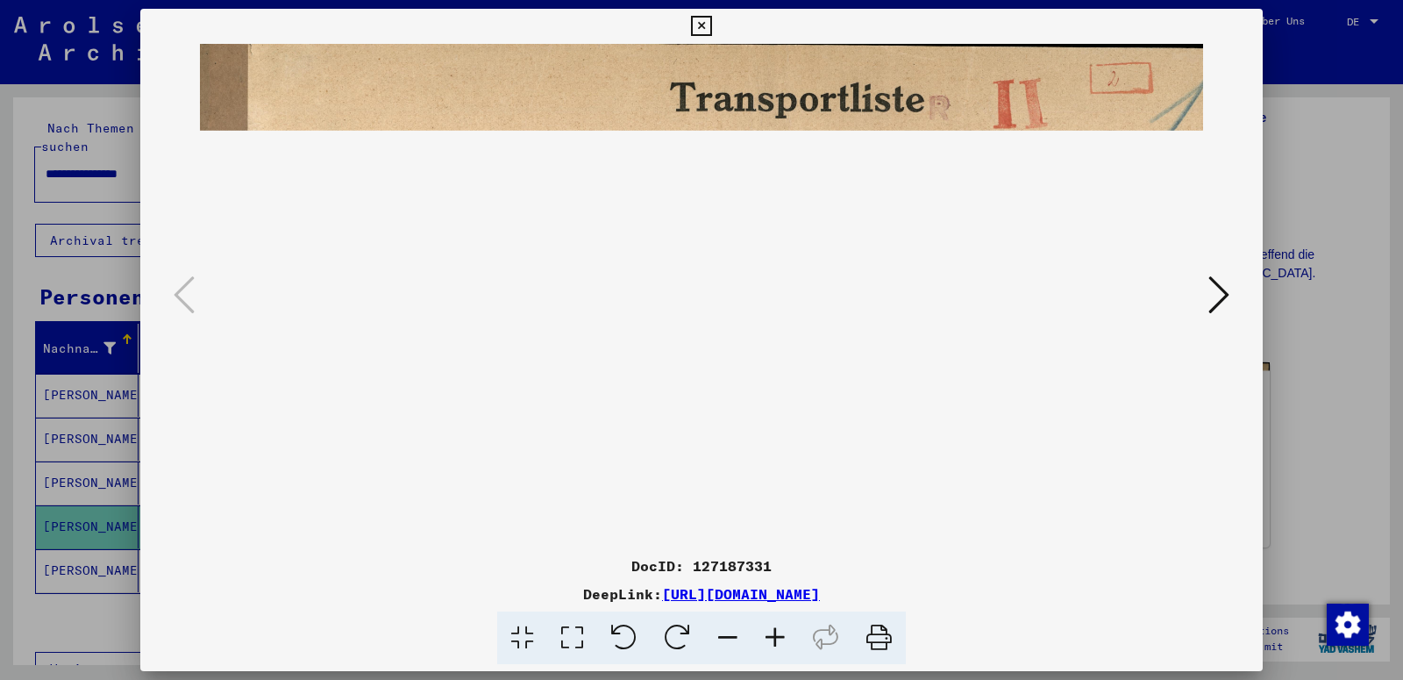
drag, startPoint x: 529, startPoint y: 396, endPoint x: 580, endPoint y: 409, distance: 52.3
click at [580, 409] on img at bounding box center [742, 428] width 1084 height 768
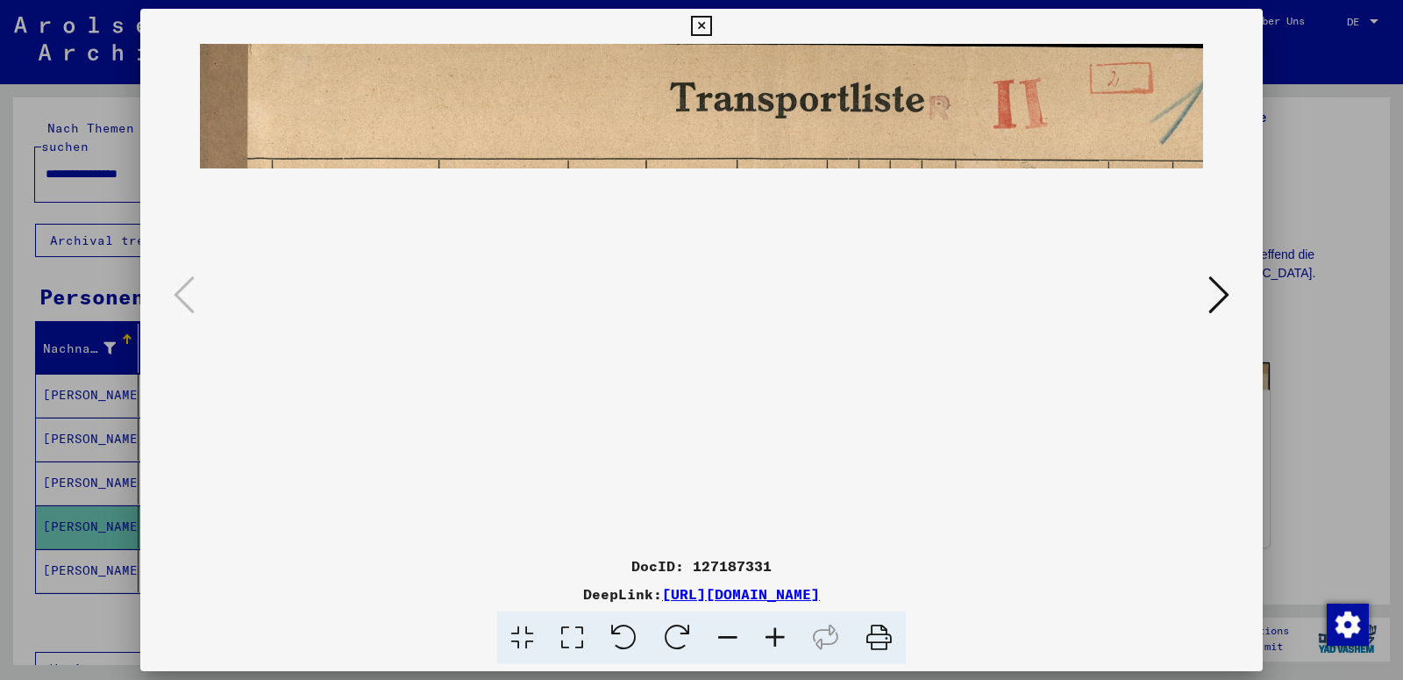
scroll to position [0, 74]
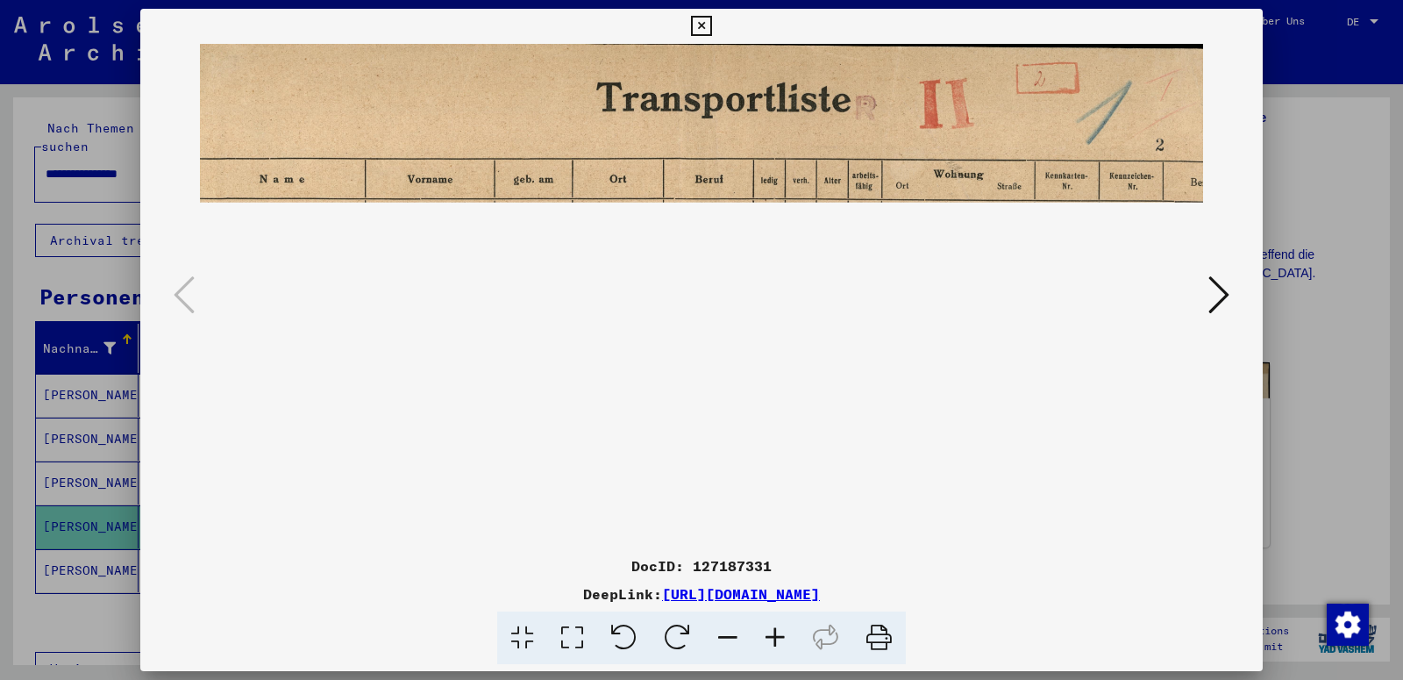
drag, startPoint x: 872, startPoint y: 308, endPoint x: 711, endPoint y: 312, distance: 160.6
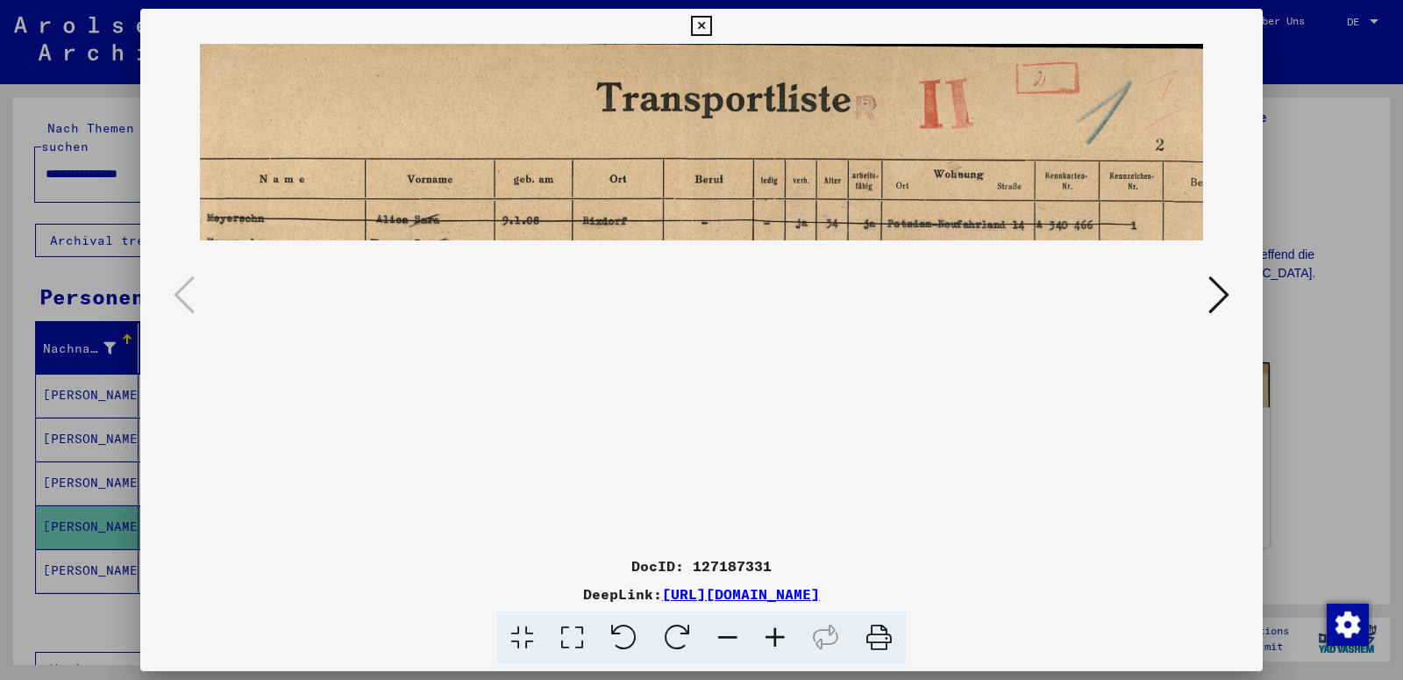
click at [711, 312] on img at bounding box center [668, 428] width 1084 height 768
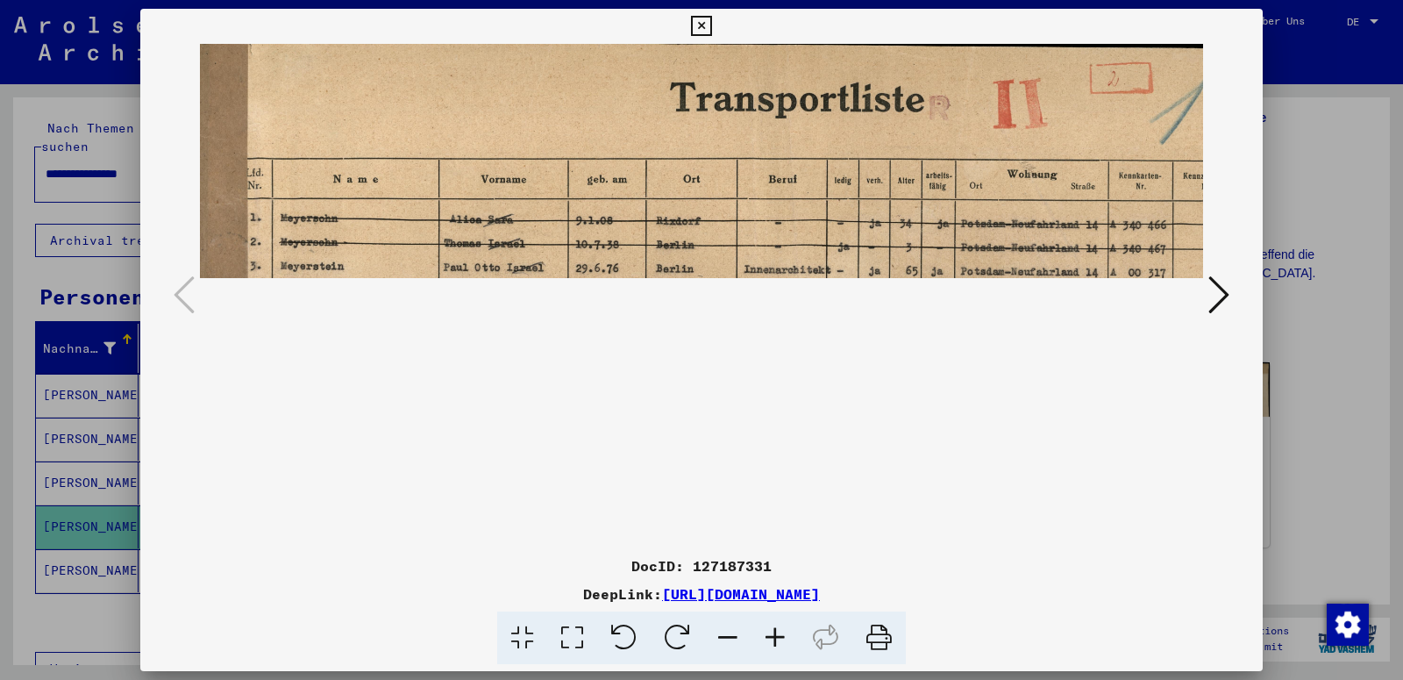
scroll to position [1, 0]
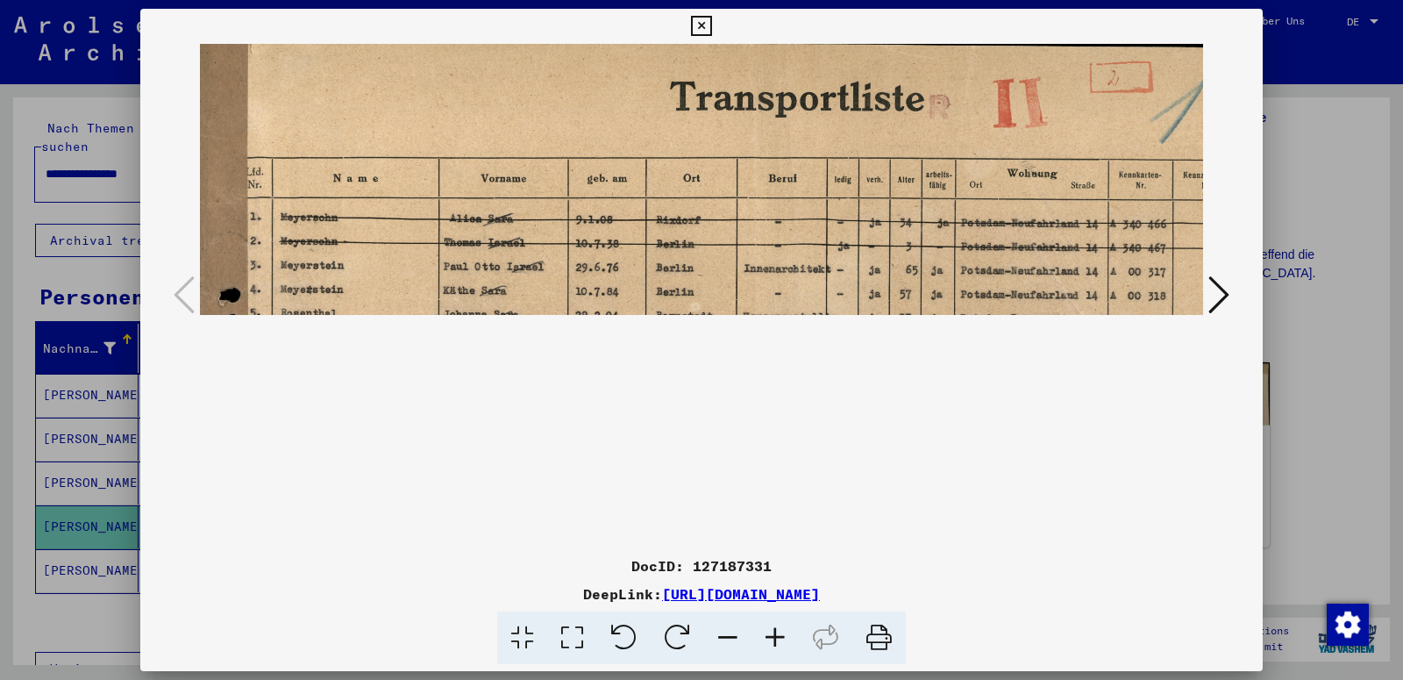
drag, startPoint x: 551, startPoint y: 340, endPoint x: 728, endPoint y: 342, distance: 177.2
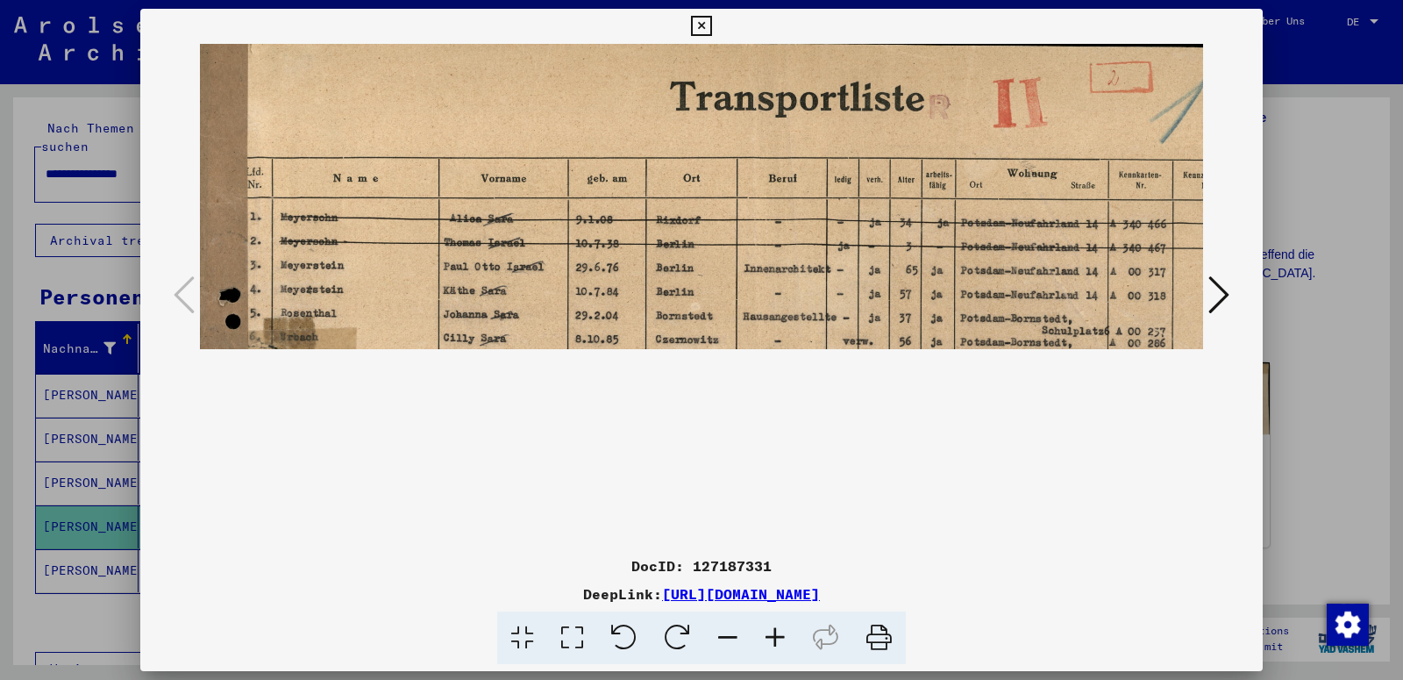
click at [728, 342] on img at bounding box center [742, 427] width 1084 height 768
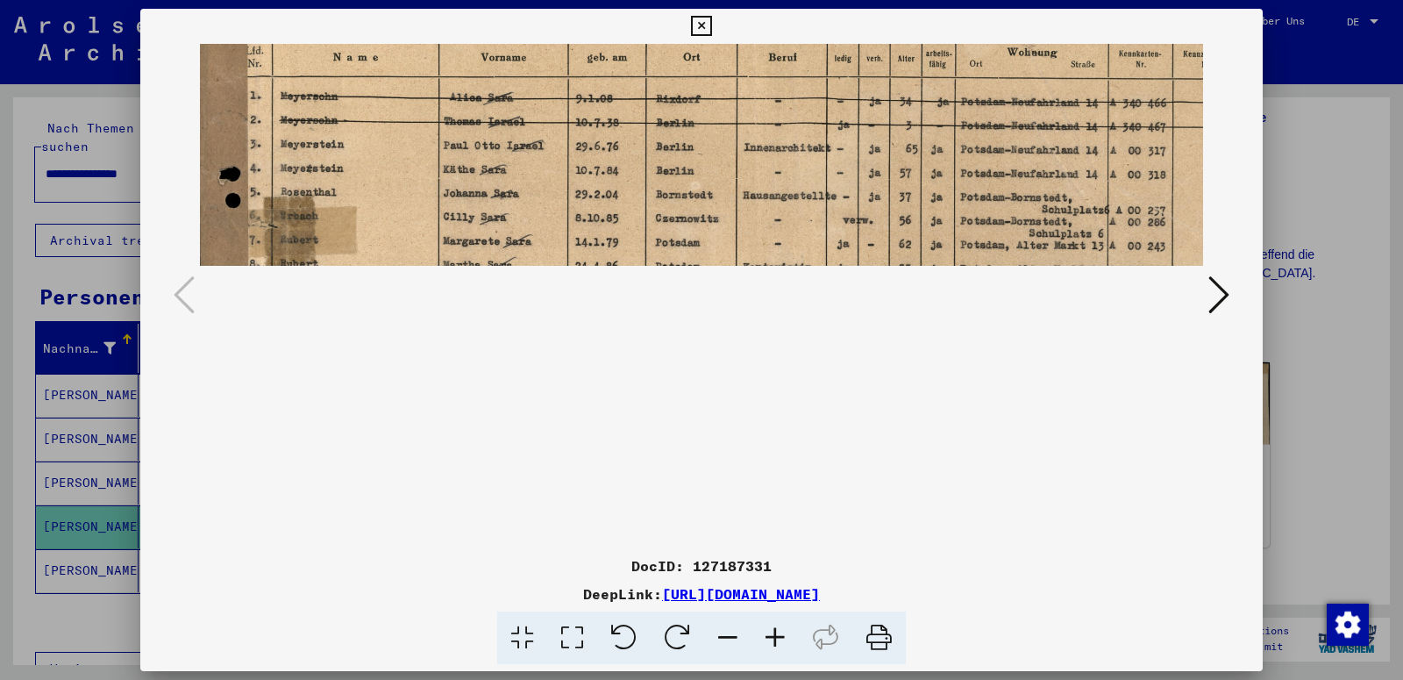
scroll to position [138, 0]
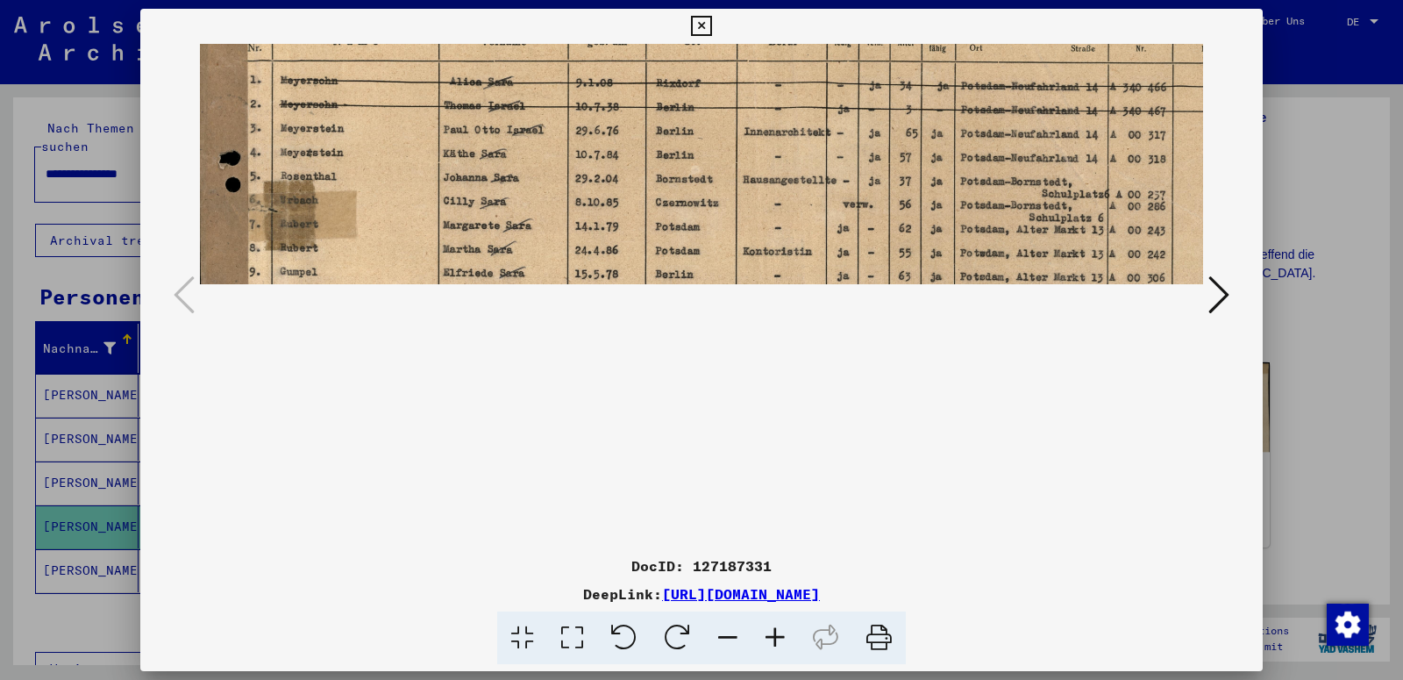
drag, startPoint x: 548, startPoint y: 386, endPoint x: 596, endPoint y: 249, distance: 145.1
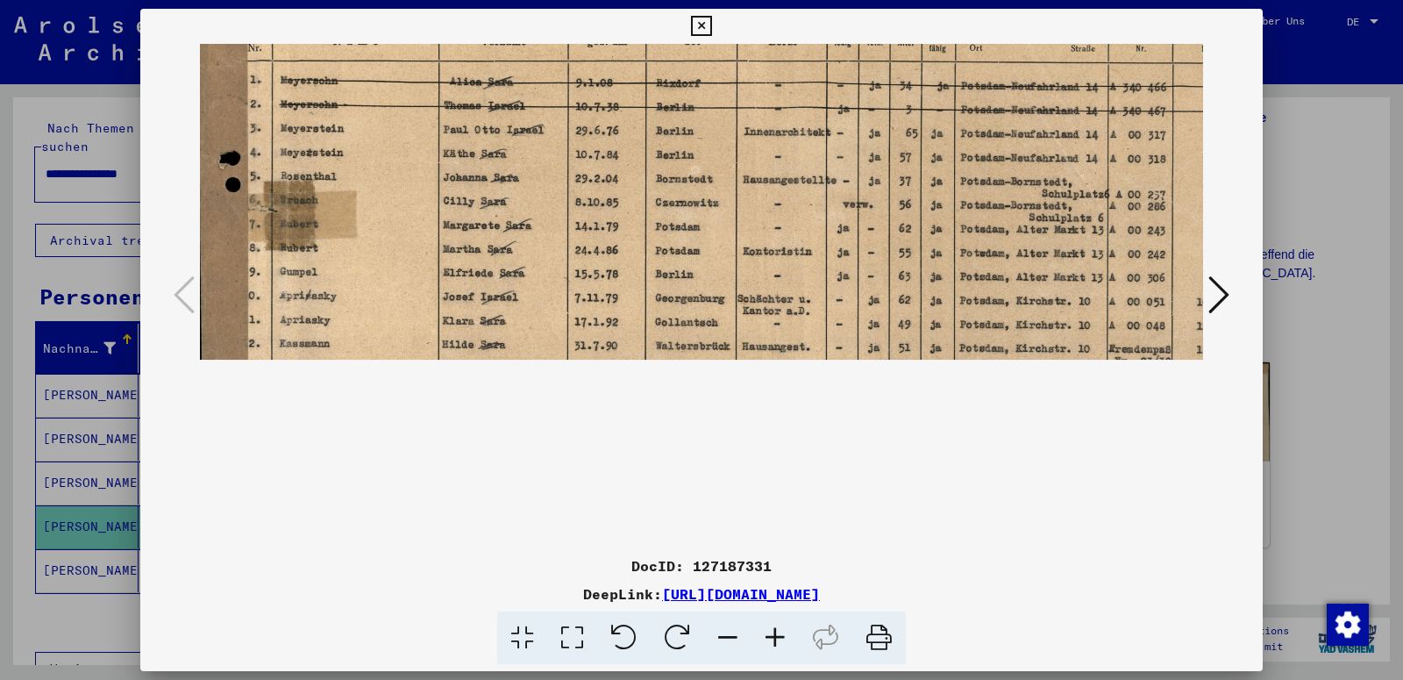
click at [596, 249] on img at bounding box center [742, 290] width 1084 height 768
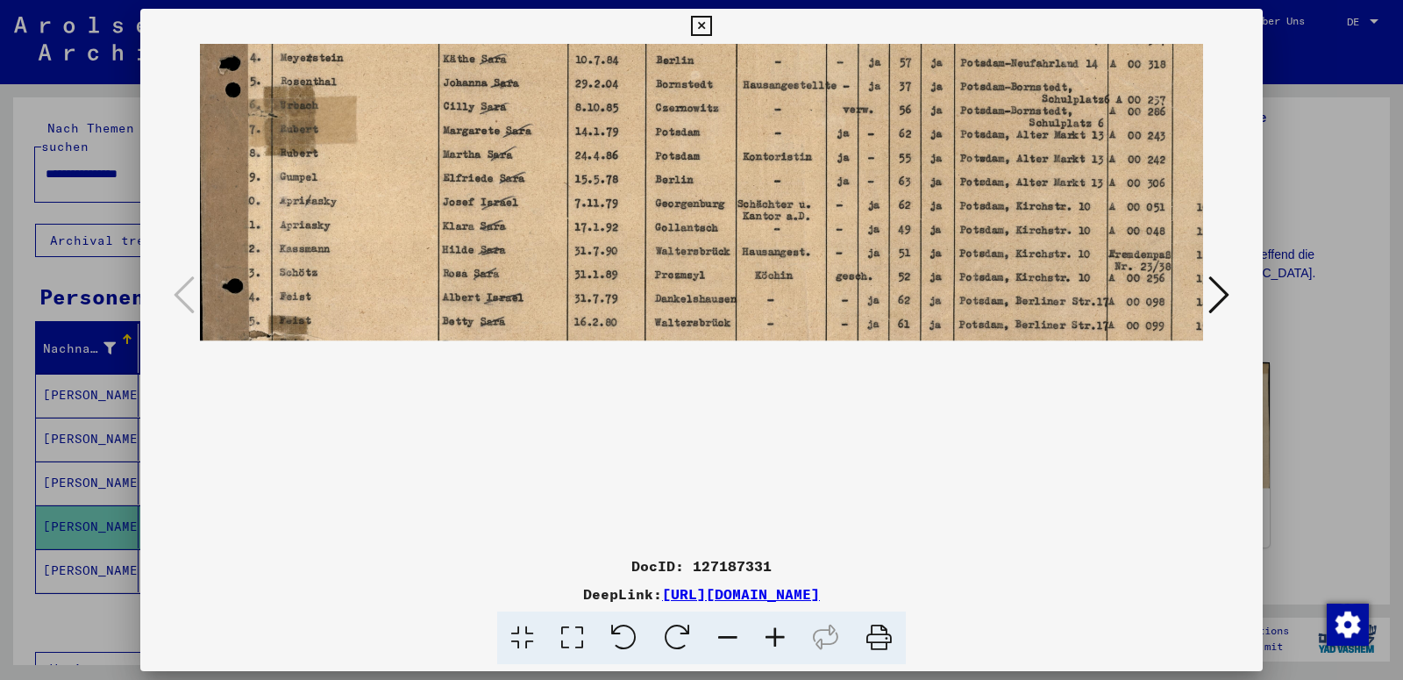
scroll to position [233, 0]
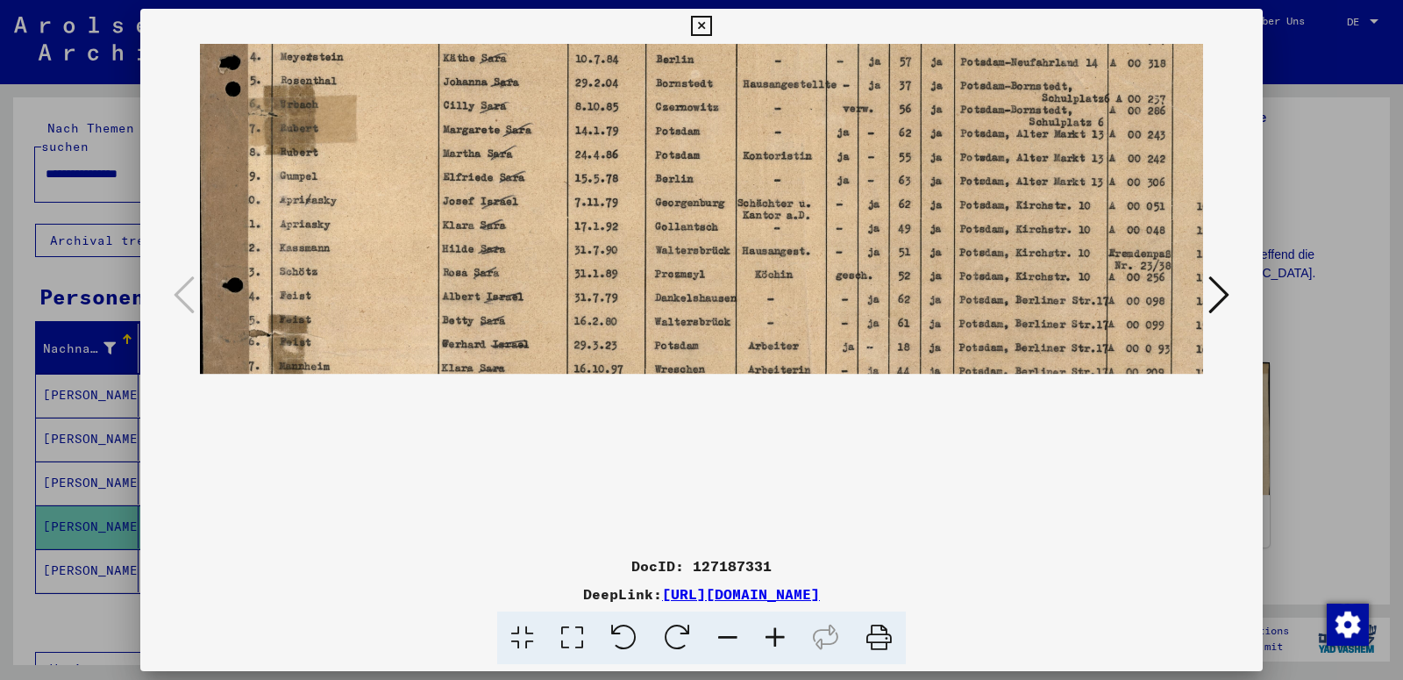
drag, startPoint x: 566, startPoint y: 487, endPoint x: 594, endPoint y: 391, distance: 99.6
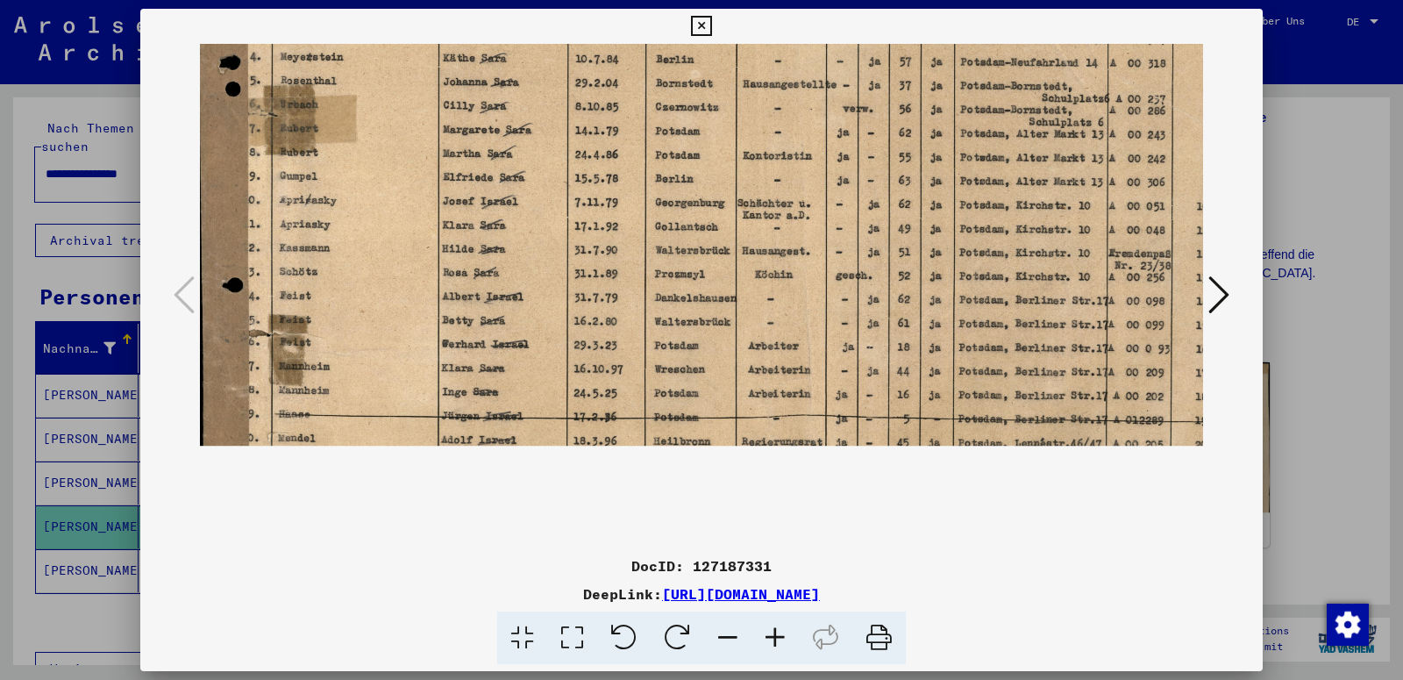
click at [594, 391] on img at bounding box center [742, 195] width 1084 height 768
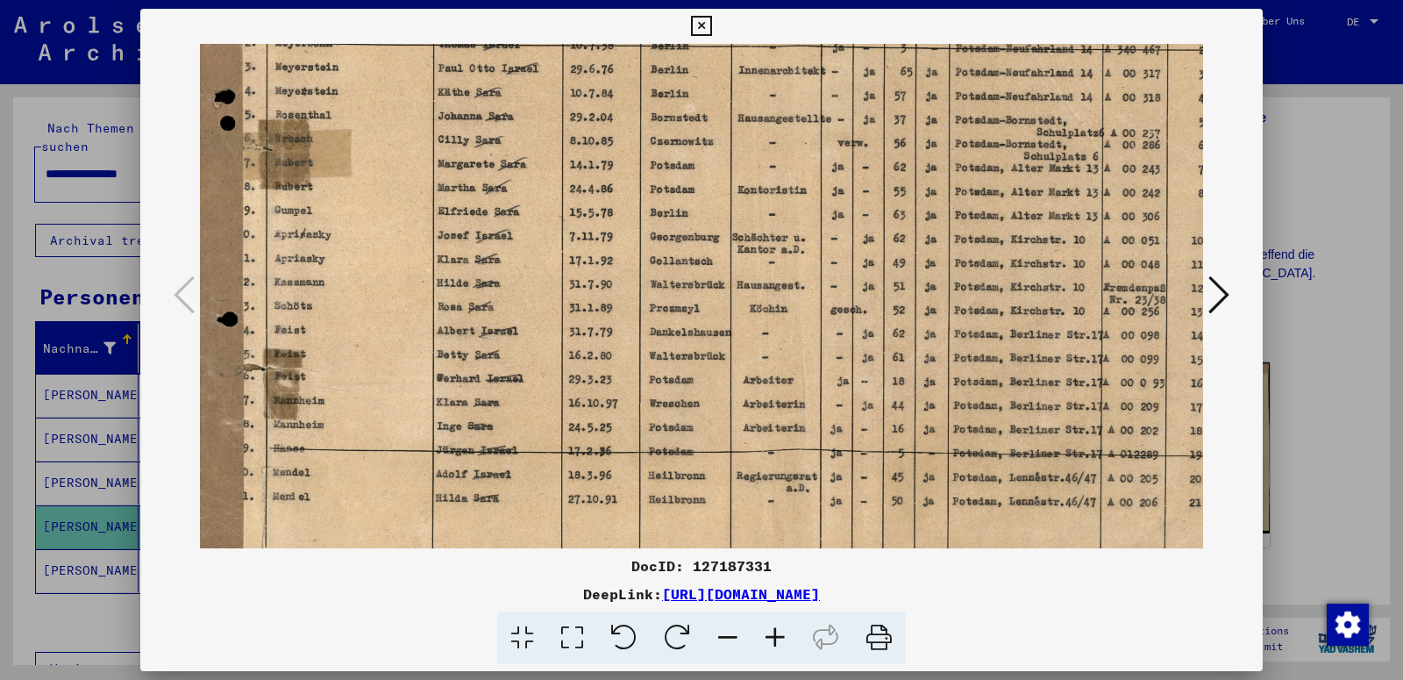
drag, startPoint x: 552, startPoint y: 294, endPoint x: 546, endPoint y: 334, distance: 40.7
click at [546, 334] on img at bounding box center [737, 229] width 1084 height 768
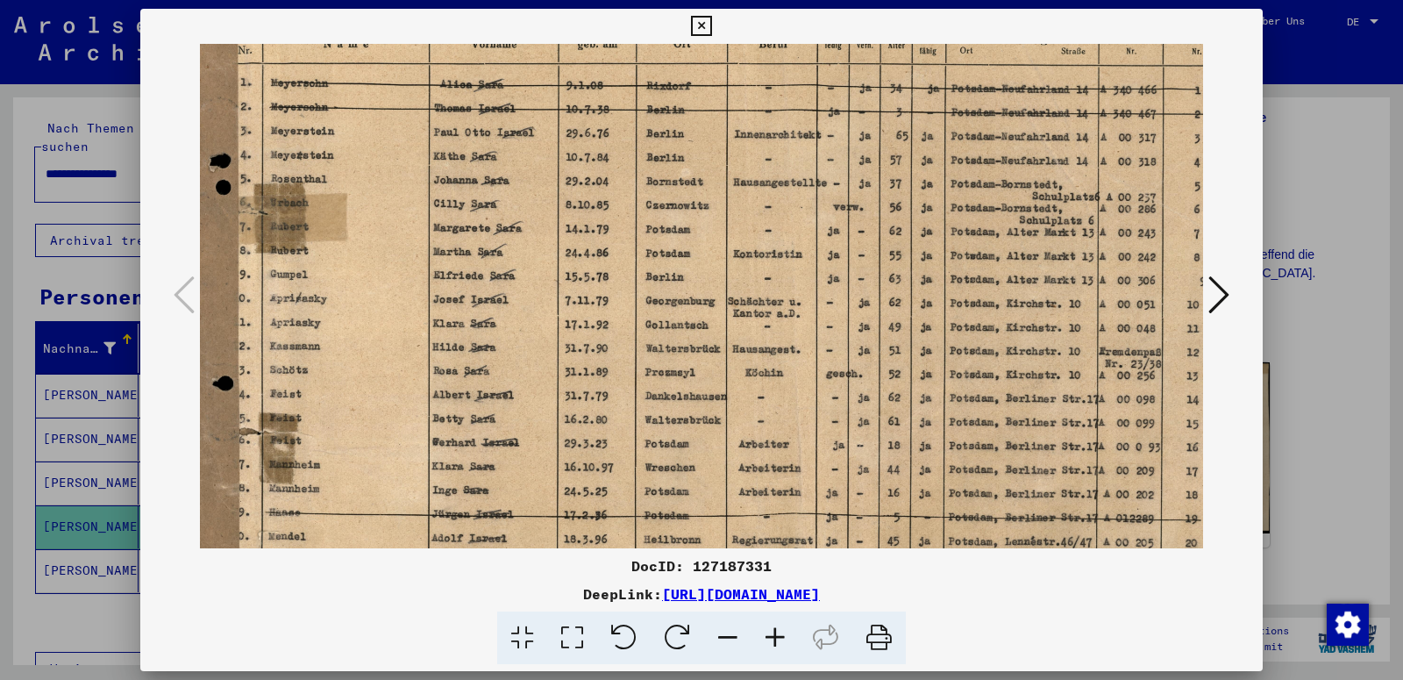
drag, startPoint x: 580, startPoint y: 308, endPoint x: 577, endPoint y: 339, distance: 31.7
click at [577, 339] on img at bounding box center [732, 293] width 1084 height 768
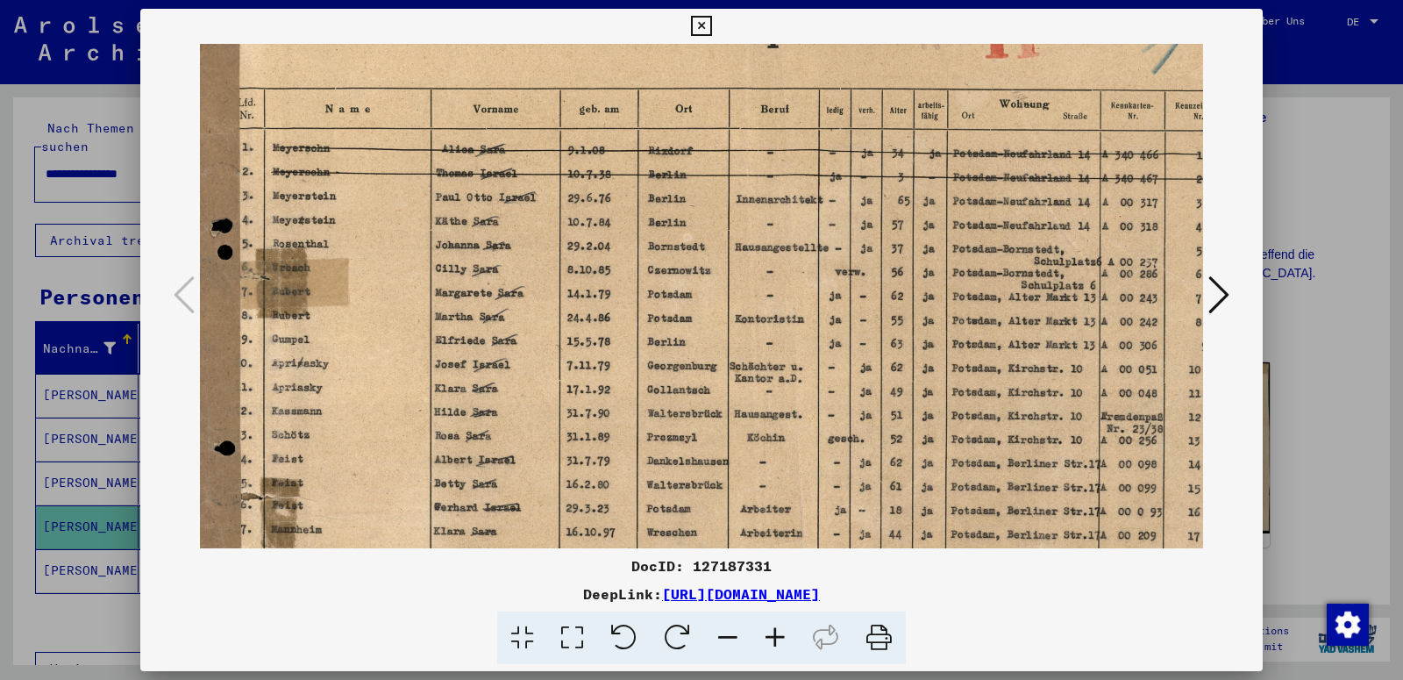
drag, startPoint x: 594, startPoint y: 260, endPoint x: 596, endPoint y: 323, distance: 63.2
click at [596, 323] on img at bounding box center [734, 358] width 1084 height 768
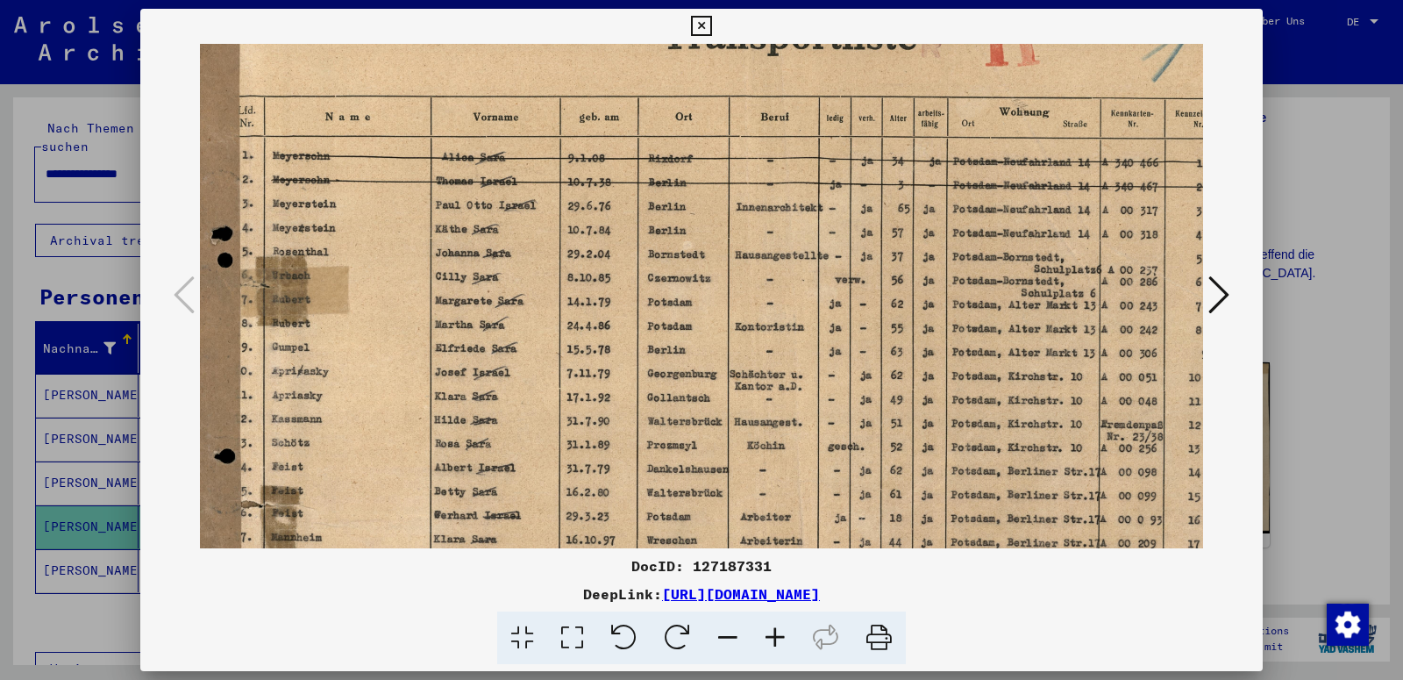
click at [1215, 289] on icon at bounding box center [1219, 295] width 21 height 42
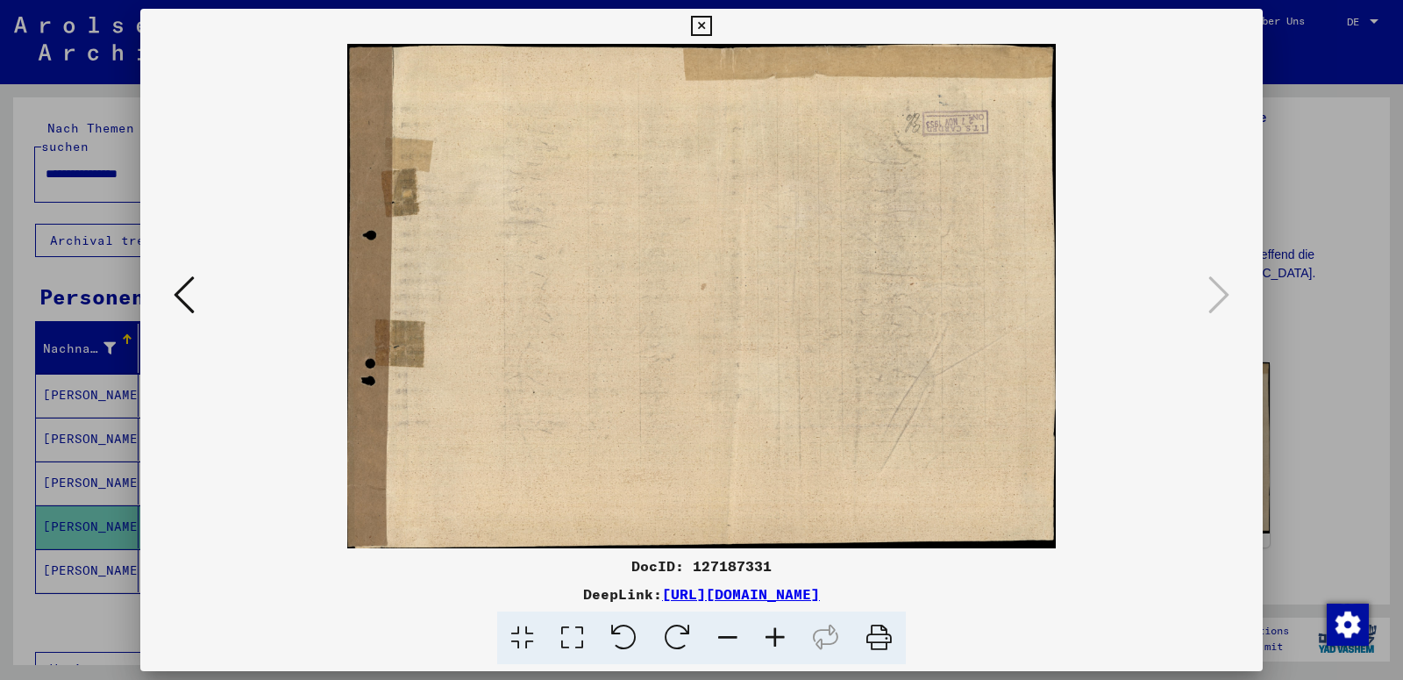
scroll to position [0, 0]
click at [711, 25] on icon at bounding box center [701, 26] width 20 height 21
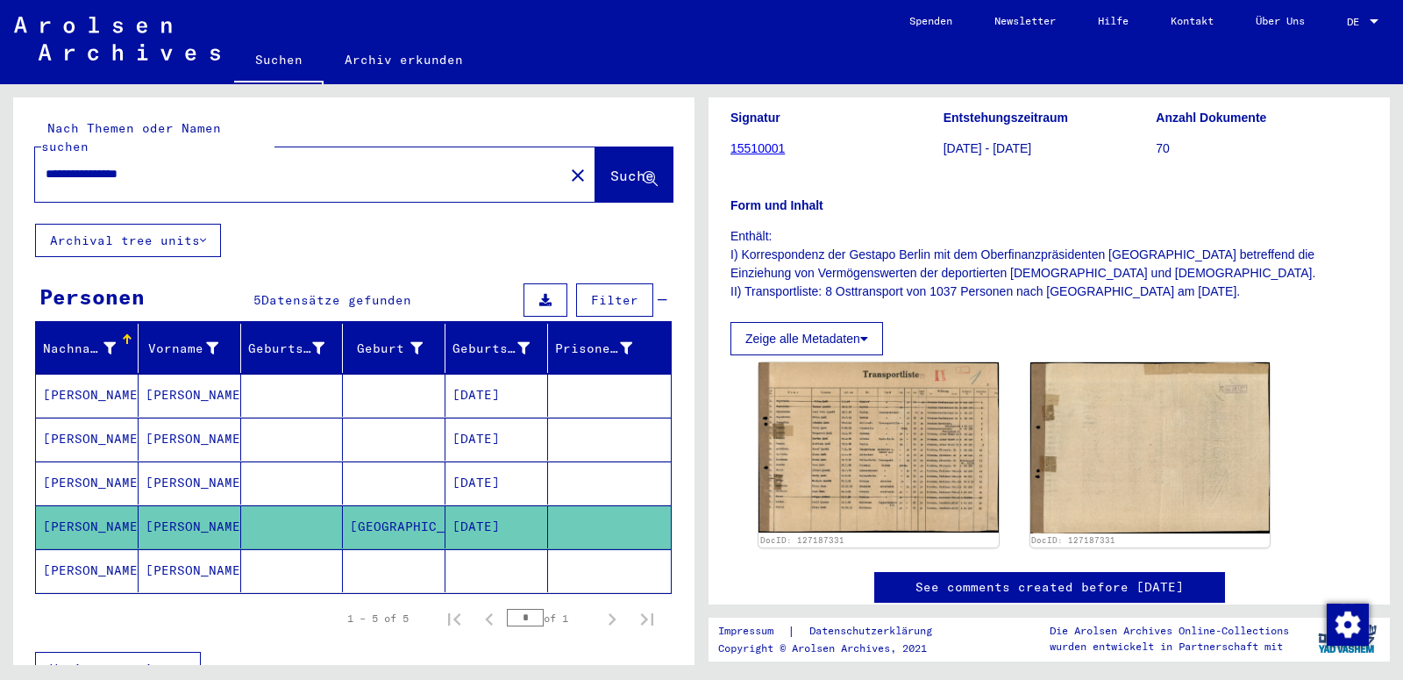
click at [91, 549] on mat-cell "[PERSON_NAME]" at bounding box center [87, 570] width 103 height 43
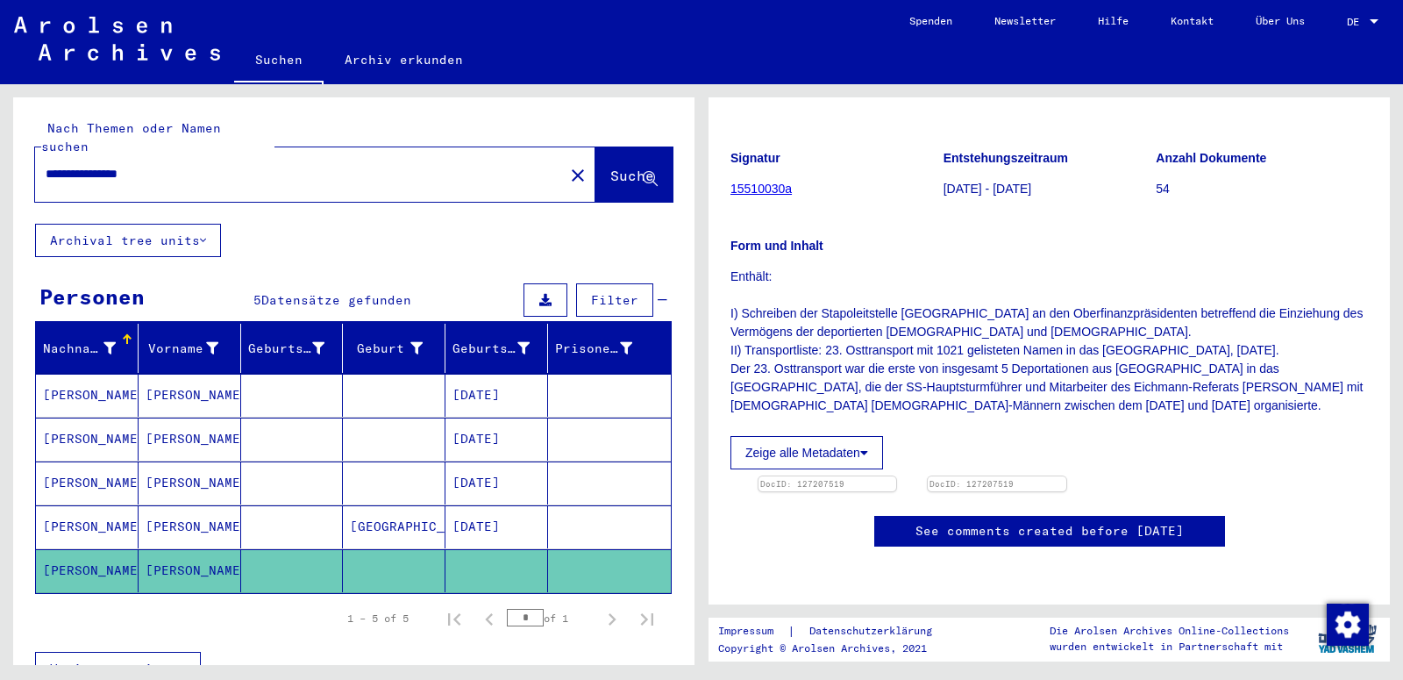
scroll to position [394, 0]
click at [880, 476] on img at bounding box center [827, 476] width 145 height 0
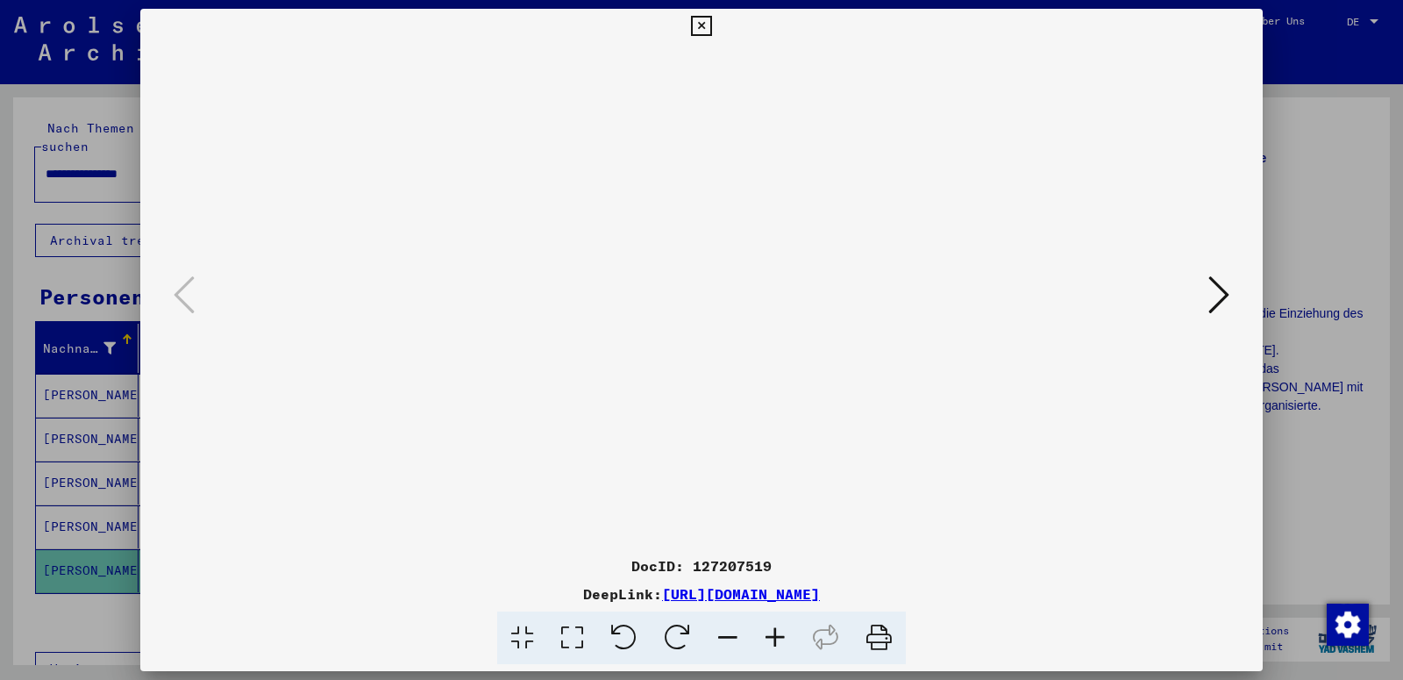
click at [773, 644] on icon at bounding box center [775, 638] width 47 height 54
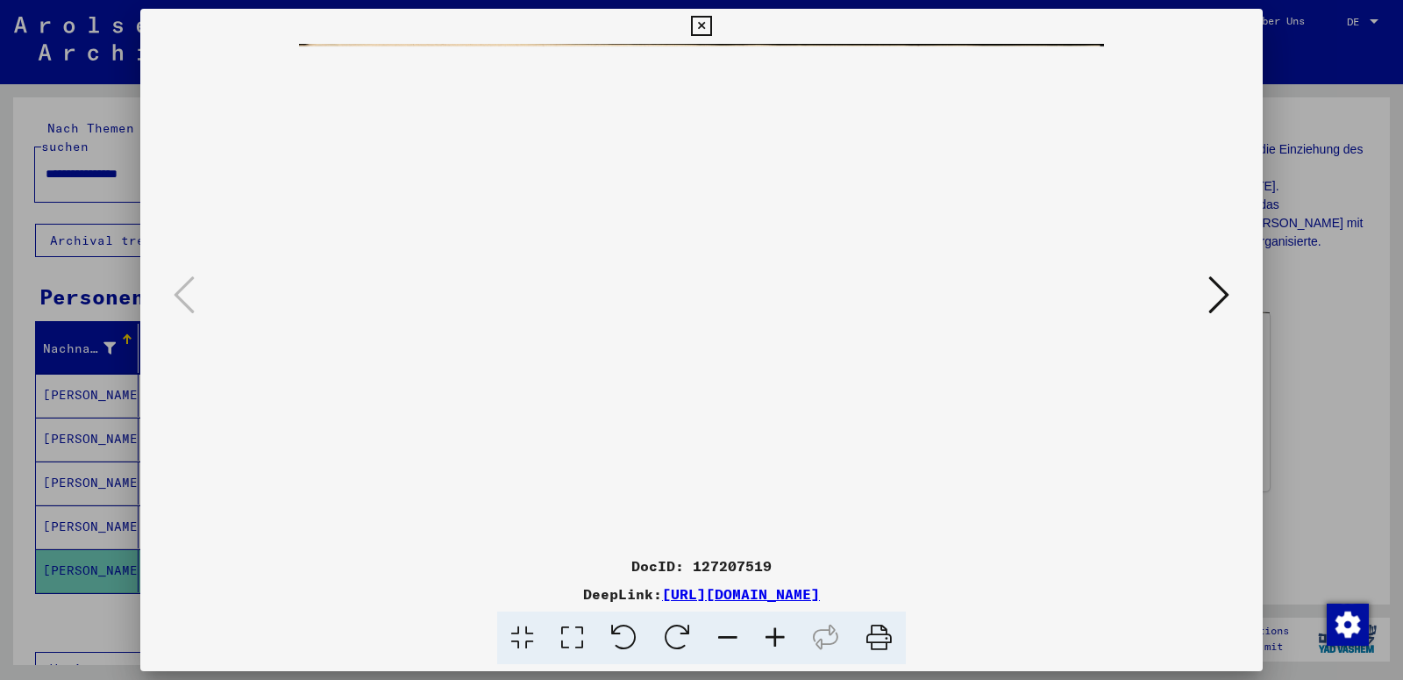
click at [773, 644] on icon at bounding box center [775, 638] width 47 height 54
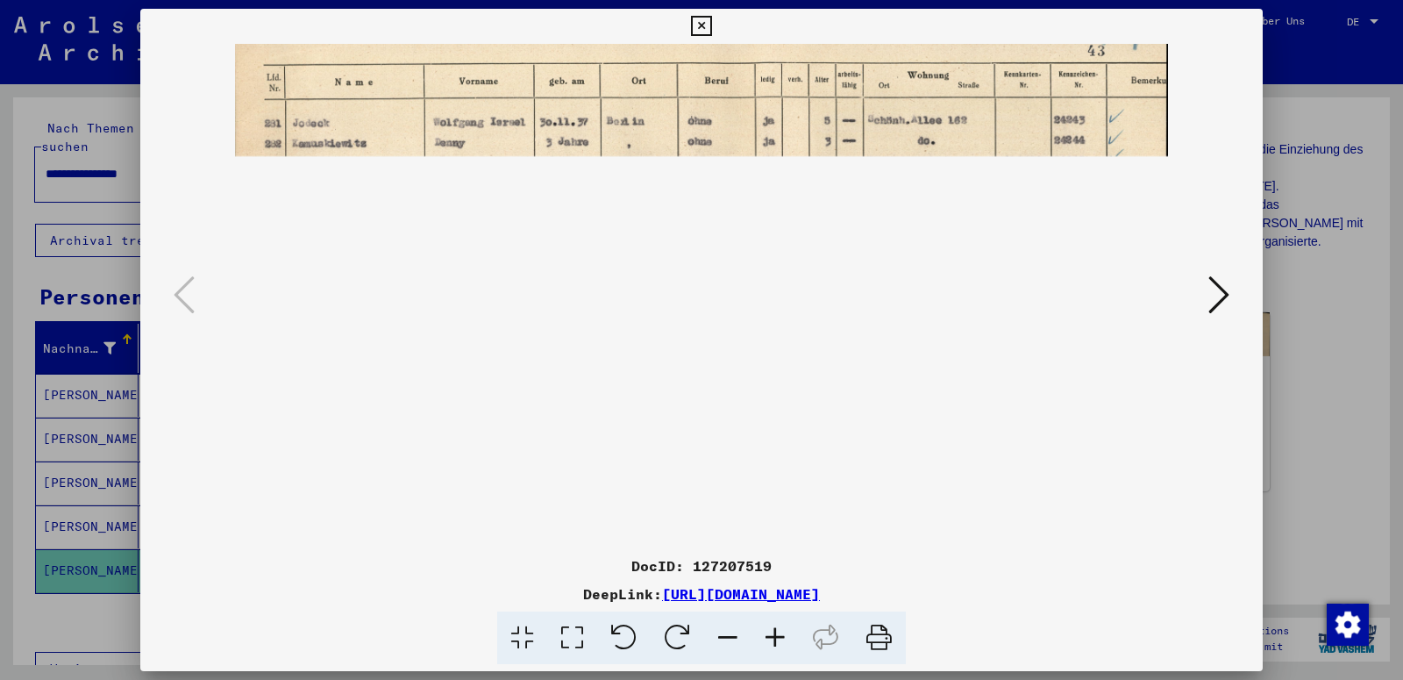
scroll to position [62, 0]
drag, startPoint x: 793, startPoint y: 453, endPoint x: 811, endPoint y: 390, distance: 64.7
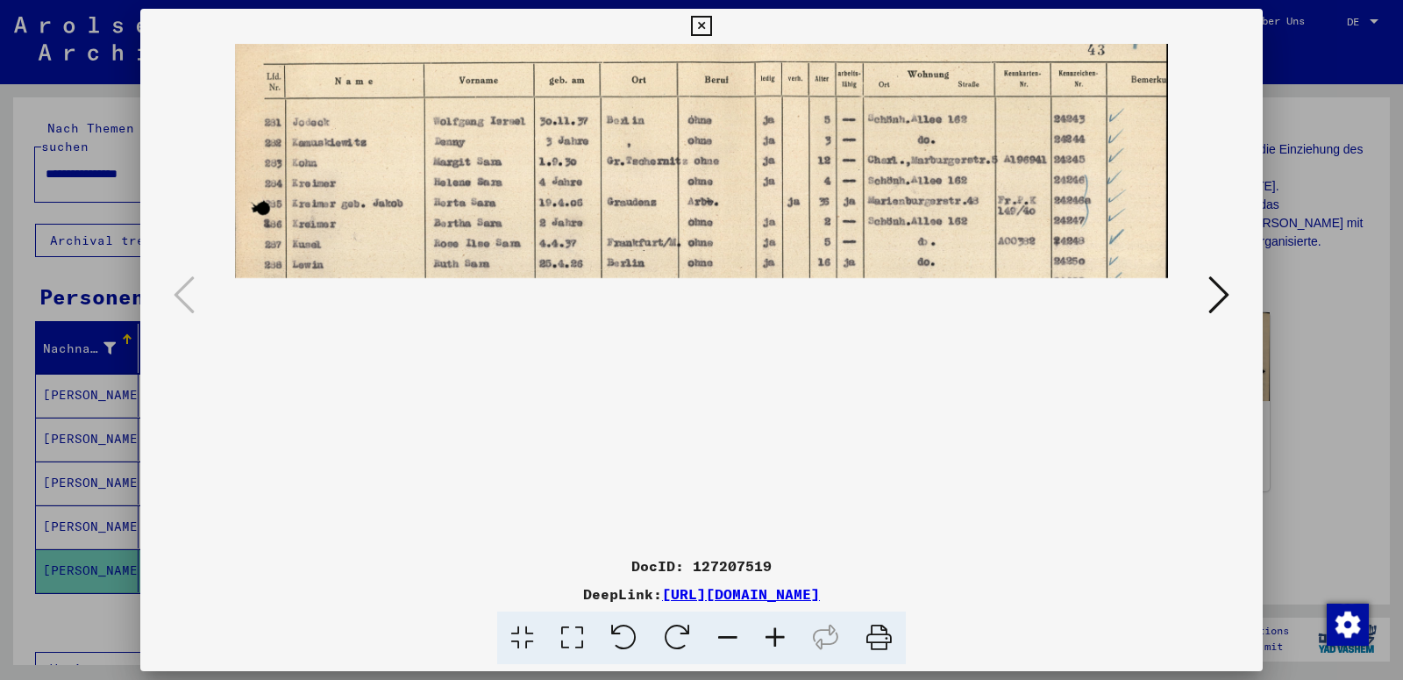
click at [811, 390] on img at bounding box center [701, 300] width 933 height 636
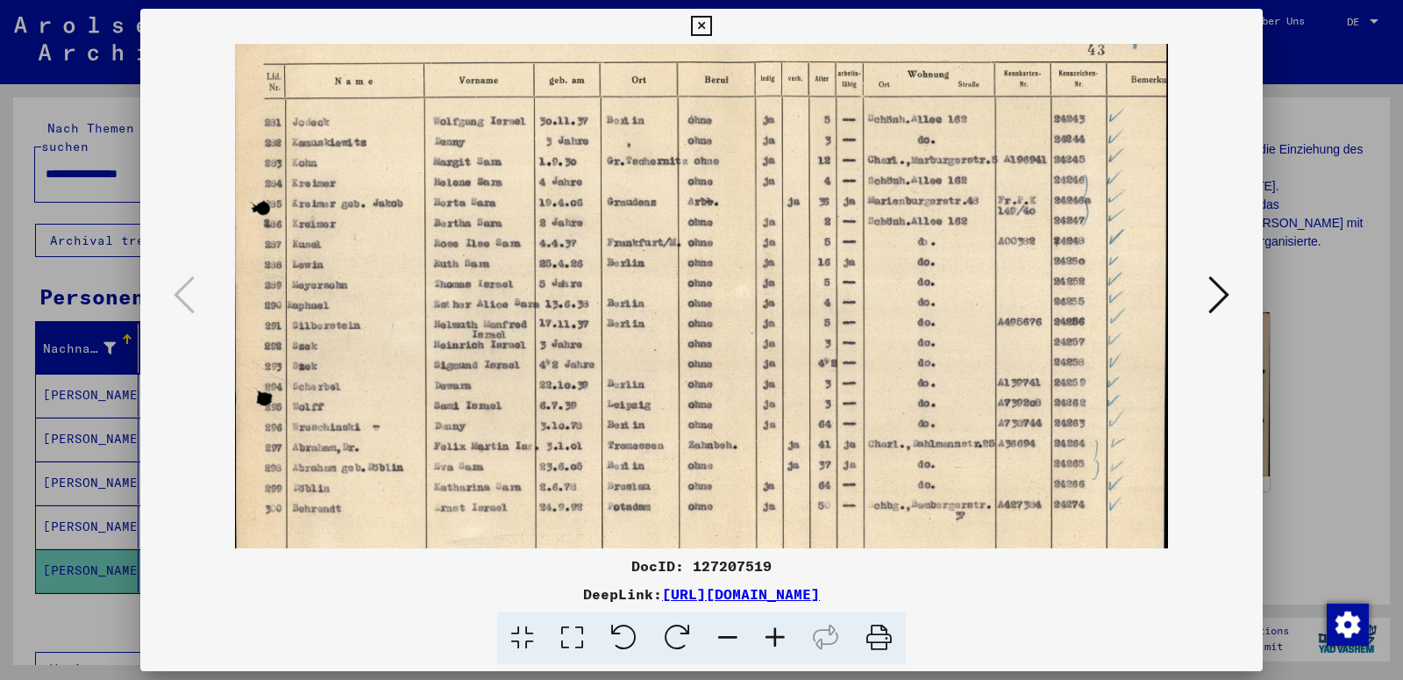
click at [1222, 296] on icon at bounding box center [1219, 295] width 21 height 42
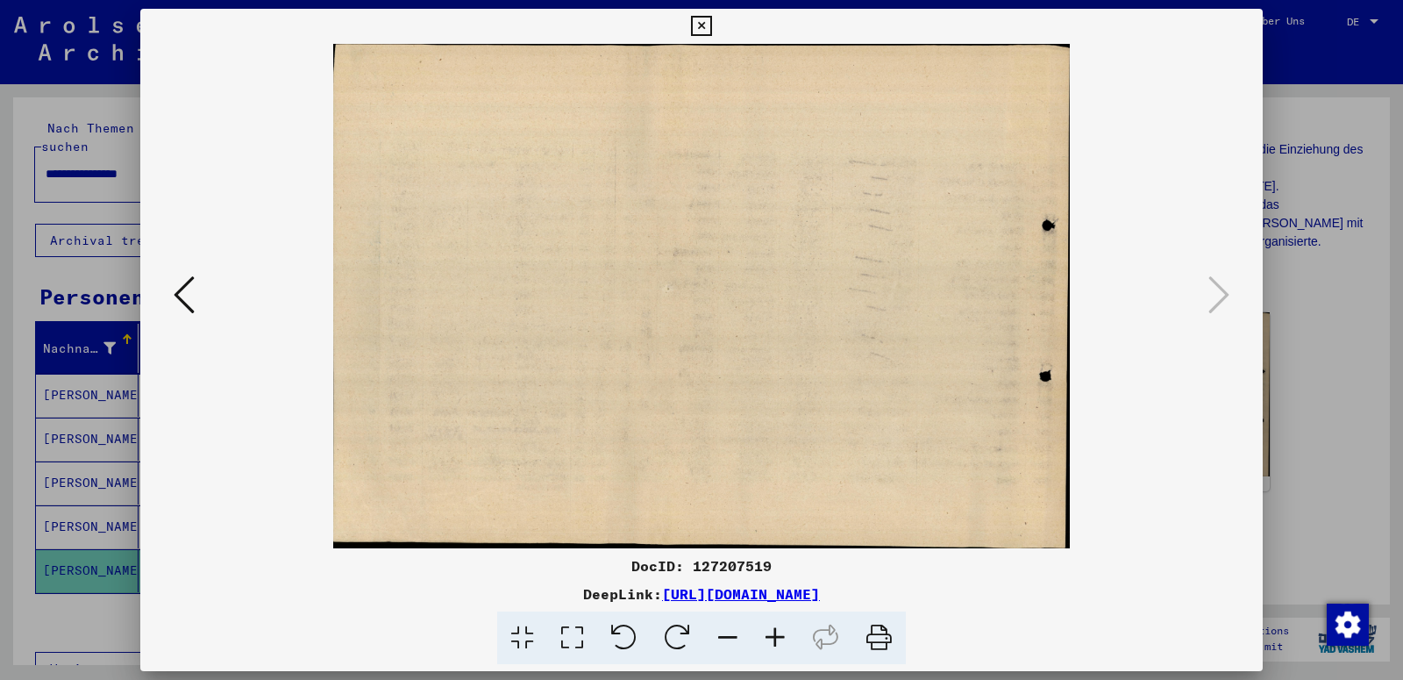
scroll to position [0, 0]
click at [711, 27] on icon at bounding box center [701, 26] width 20 height 21
